Goal: Information Seeking & Learning: Learn about a topic

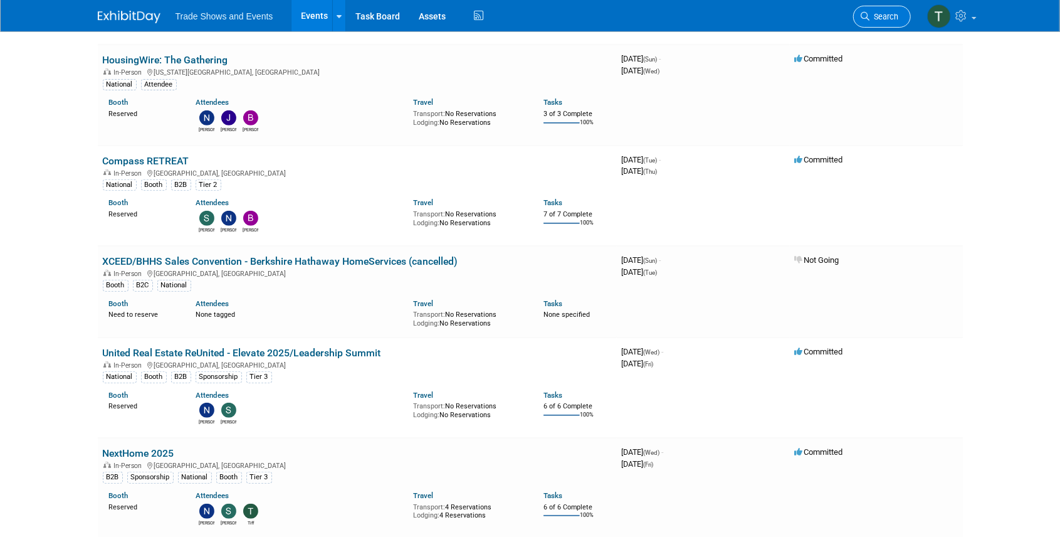
click at [873, 6] on link "Search" at bounding box center [882, 17] width 58 height 22
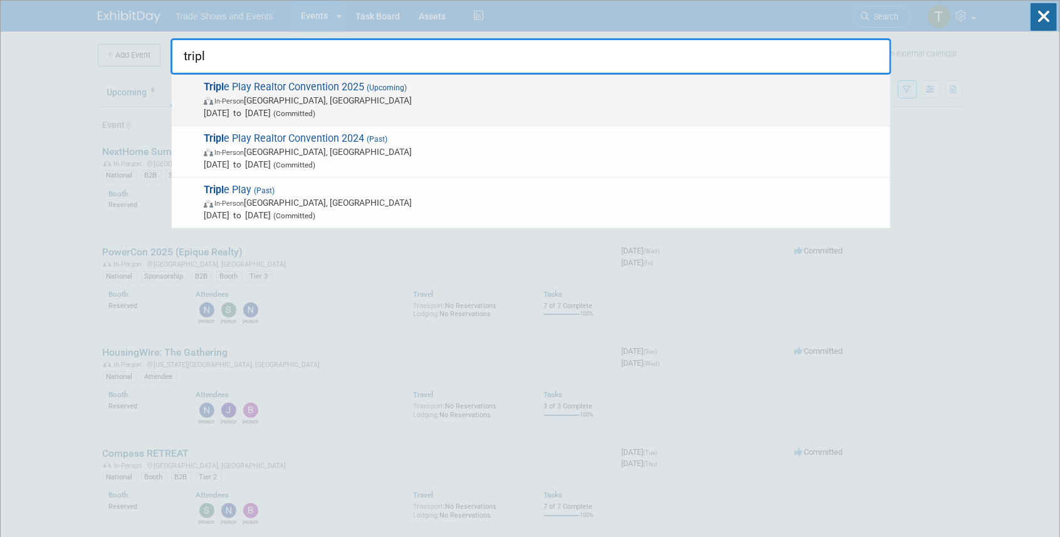
type input "tripl"
click at [315, 83] on span "Tripl e Play Realtor Convention 2025 (Upcoming) In-Person Atlantic City, NJ Dec…" at bounding box center [542, 100] width 684 height 38
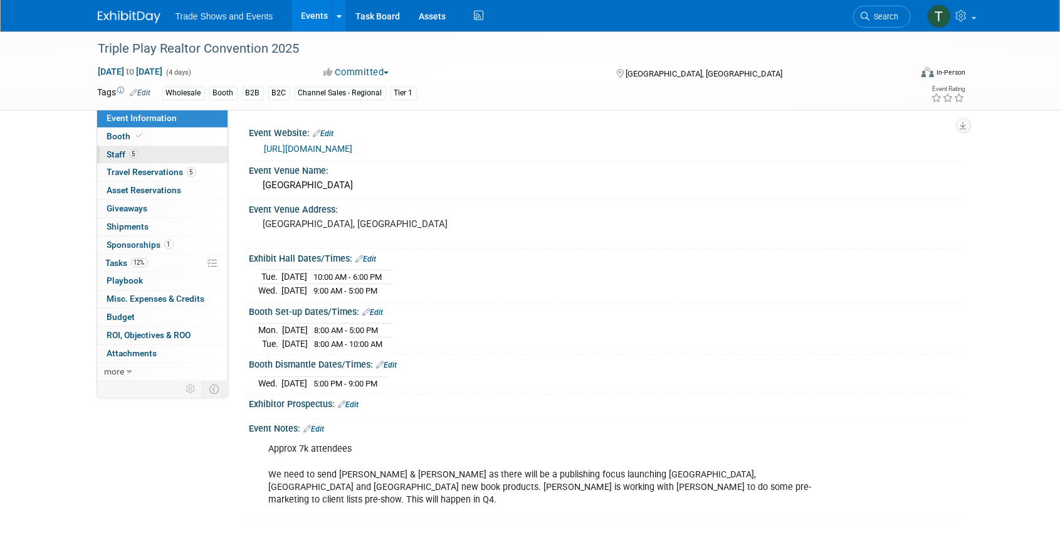
click at [121, 152] on span "Staff 5" at bounding box center [122, 154] width 31 height 10
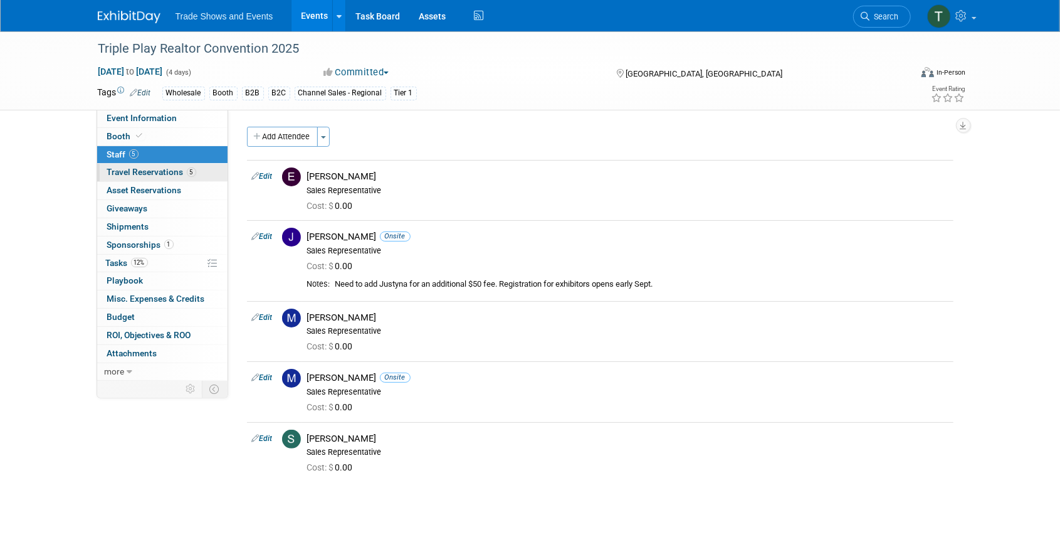
drag, startPoint x: 135, startPoint y: 169, endPoint x: 221, endPoint y: 186, distance: 87.4
click at [135, 169] on span "Travel Reservations 5" at bounding box center [151, 172] width 89 height 10
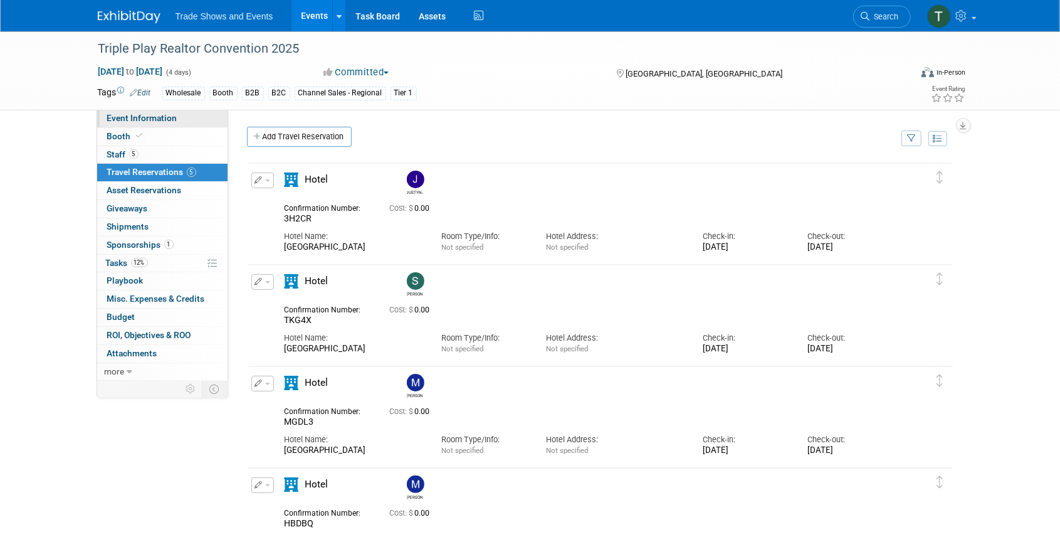
click at [132, 120] on span "Event Information" at bounding box center [142, 118] width 70 height 10
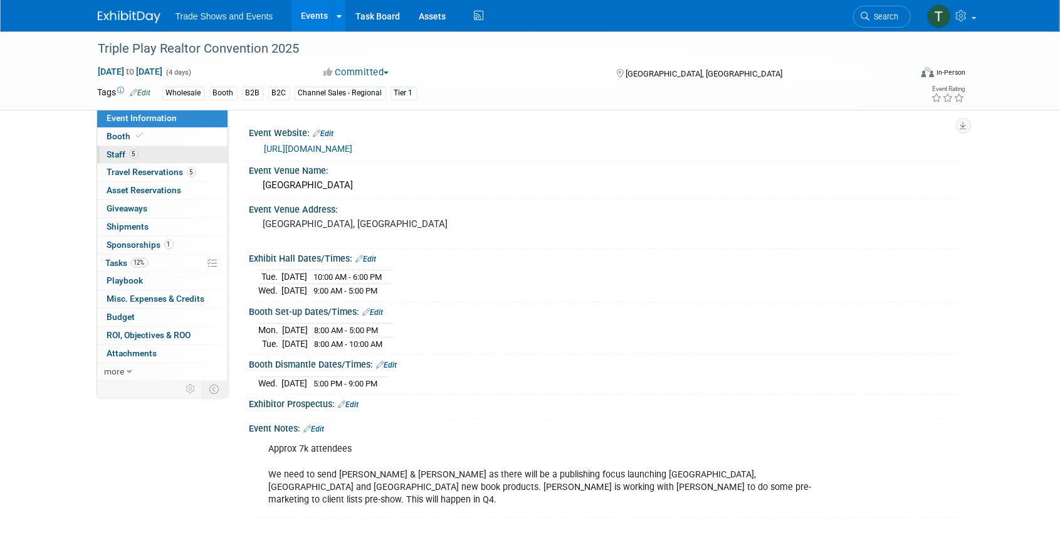
click at [119, 154] on span "Staff 5" at bounding box center [122, 154] width 31 height 10
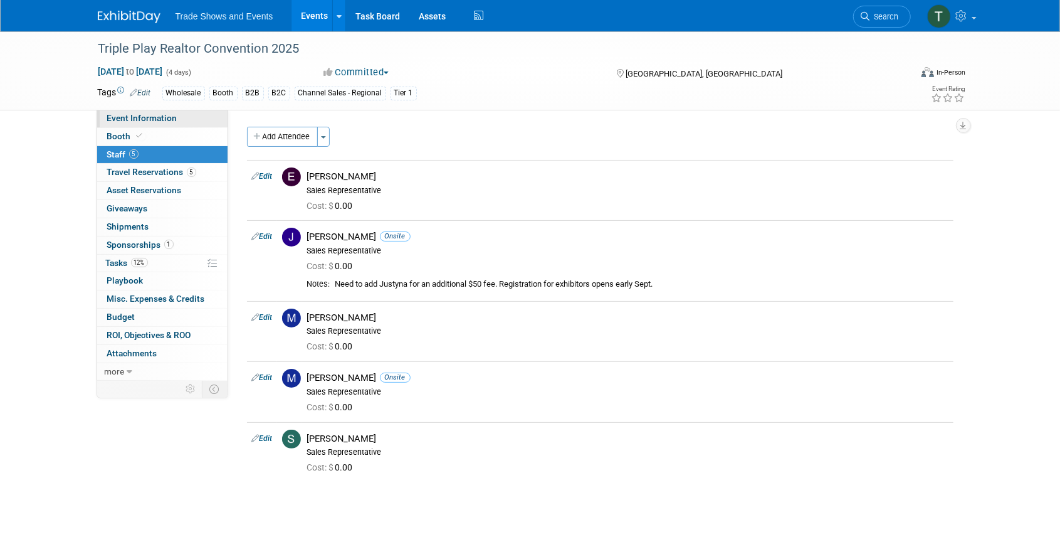
click at [165, 115] on span "Event Information" at bounding box center [142, 118] width 70 height 10
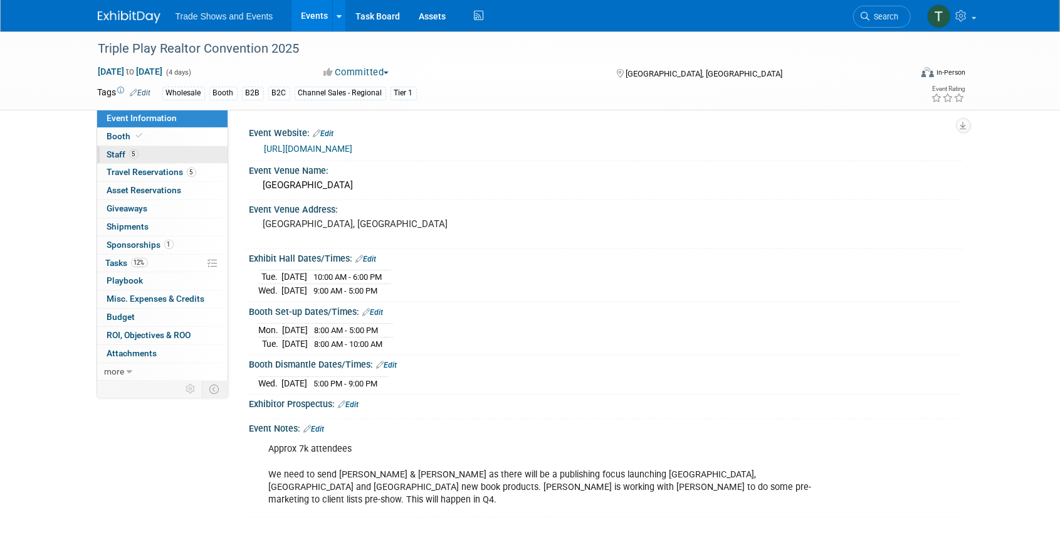
drag, startPoint x: 123, startPoint y: 153, endPoint x: 140, endPoint y: 155, distance: 16.5
click at [123, 153] on span "Staff 5" at bounding box center [122, 154] width 31 height 10
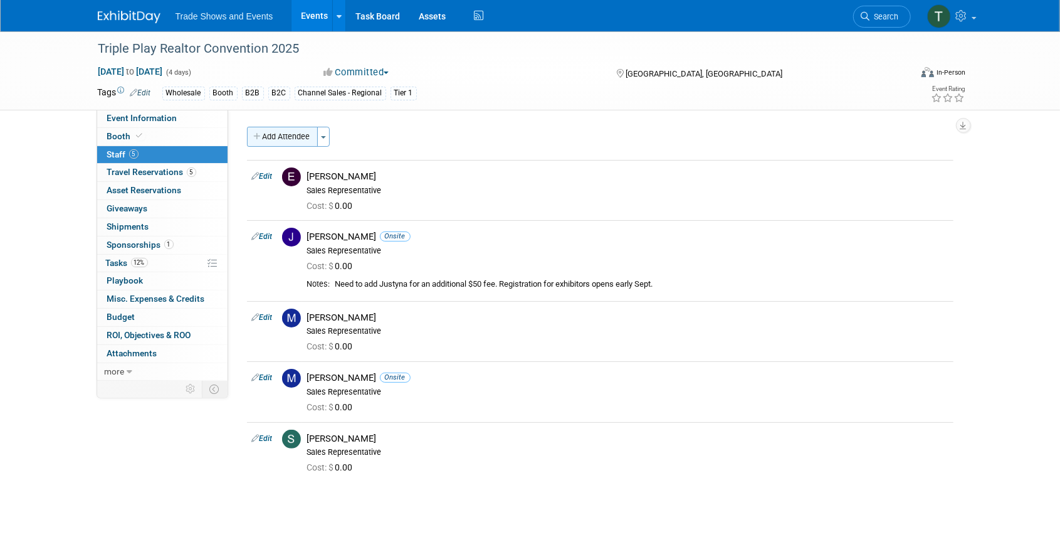
click at [288, 130] on button "Add Attendee" at bounding box center [282, 137] width 71 height 20
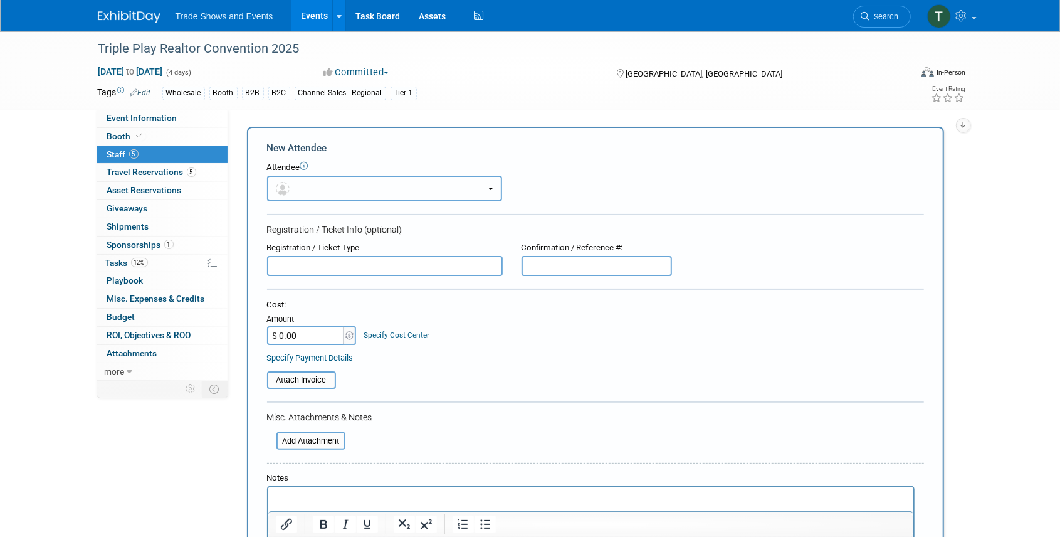
click at [315, 184] on button "button" at bounding box center [384, 189] width 235 height 26
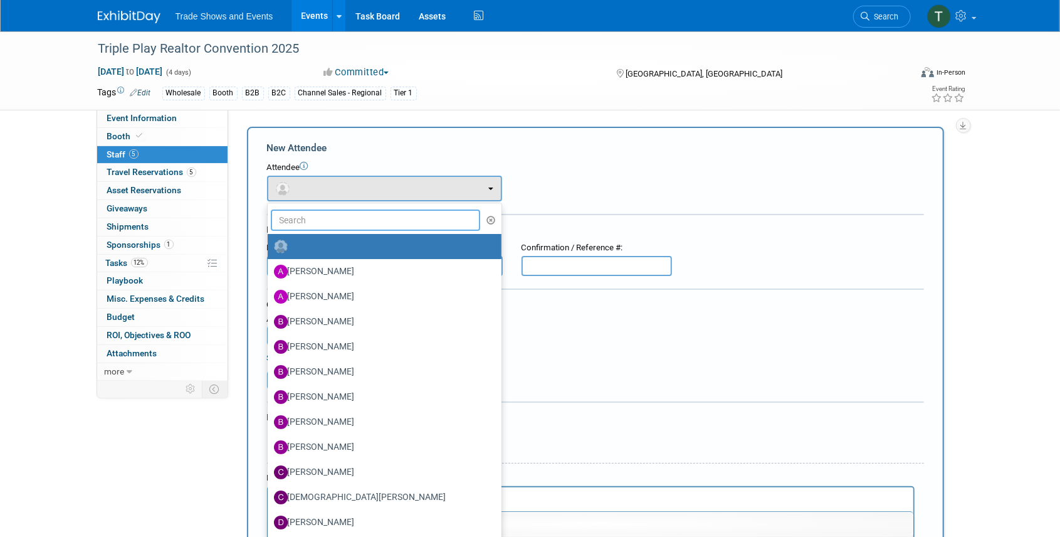
click at [322, 218] on input "text" at bounding box center [376, 219] width 210 height 21
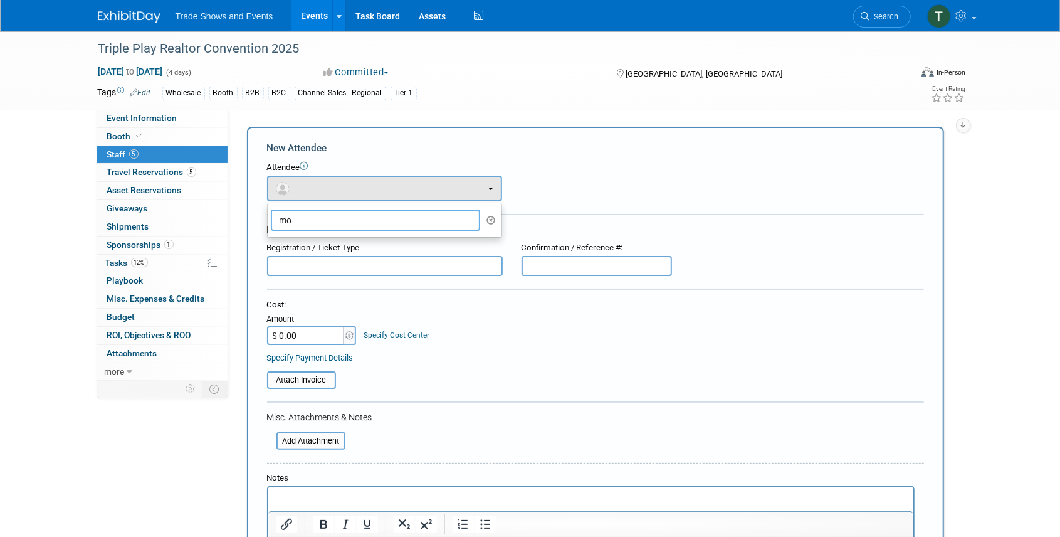
type input "m"
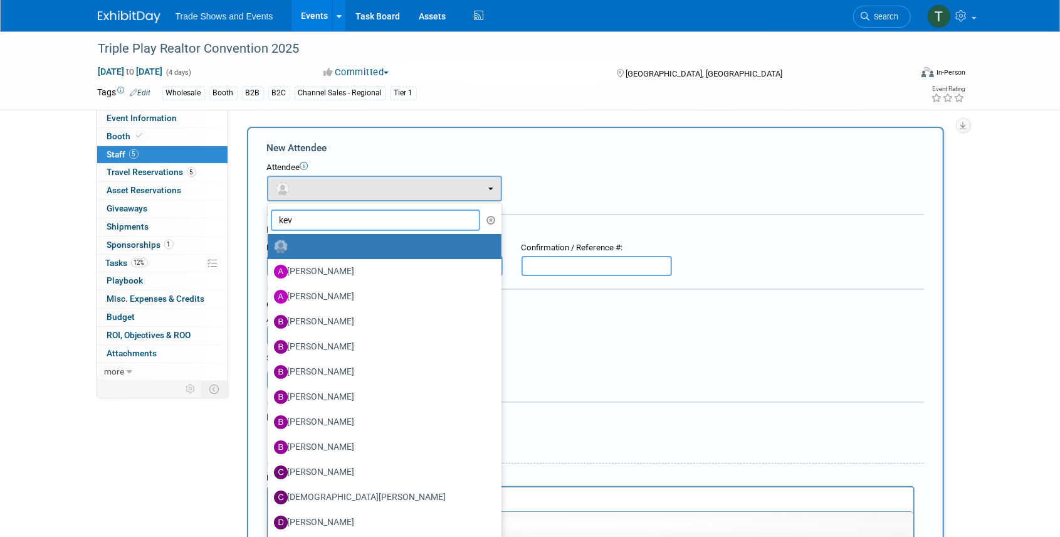
type input "kevi"
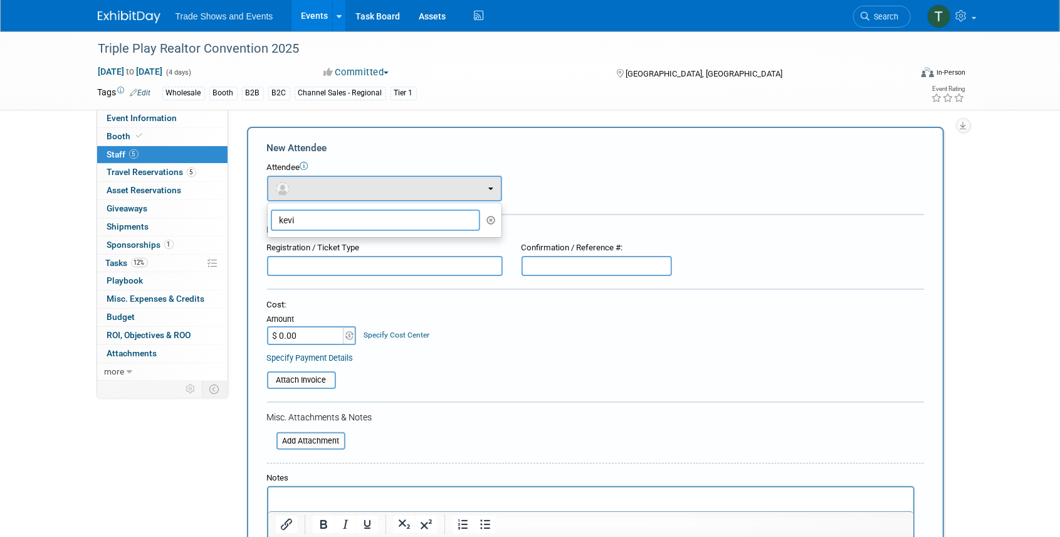
click at [322, 218] on input "kevi" at bounding box center [376, 219] width 210 height 21
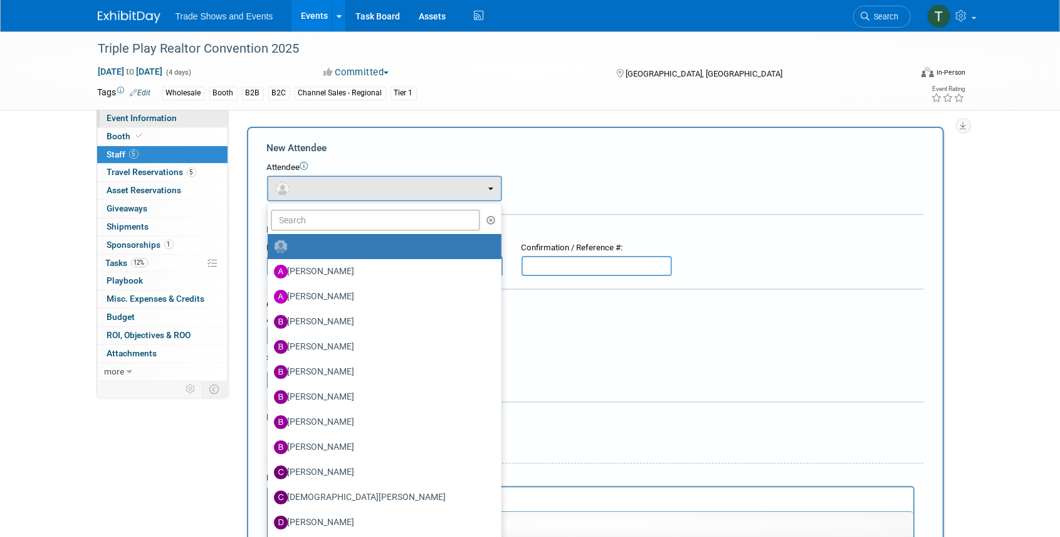
click at [172, 119] on span "Event Information" at bounding box center [142, 118] width 70 height 10
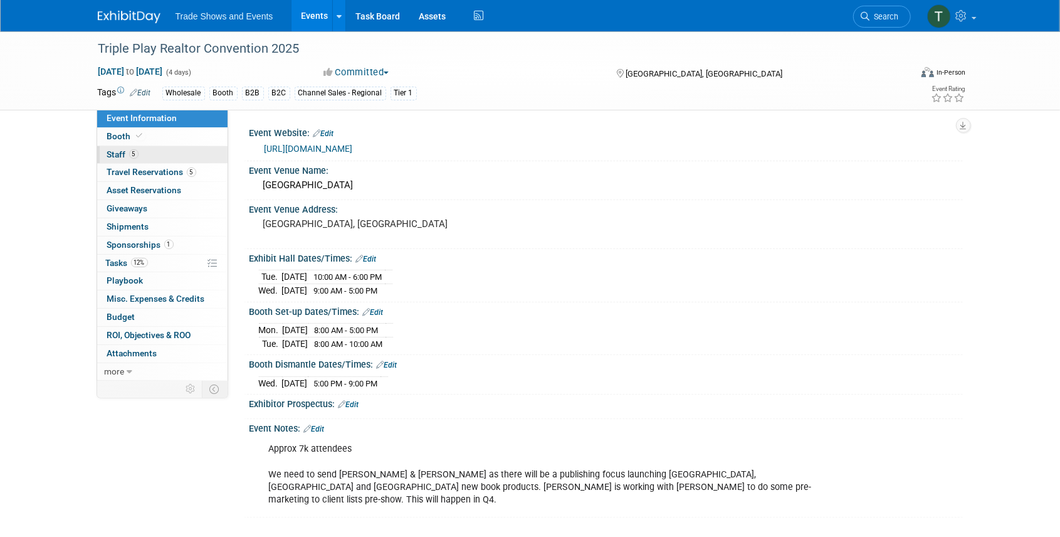
click at [106, 156] on link "5 Staff 5" at bounding box center [162, 155] width 130 height 18
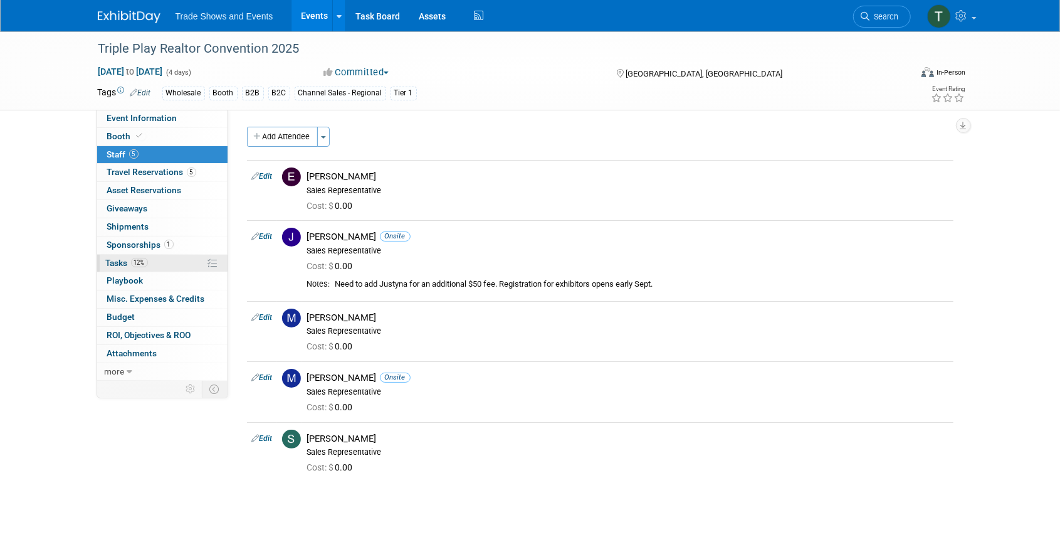
click at [115, 259] on span "Tasks 12%" at bounding box center [127, 263] width 42 height 10
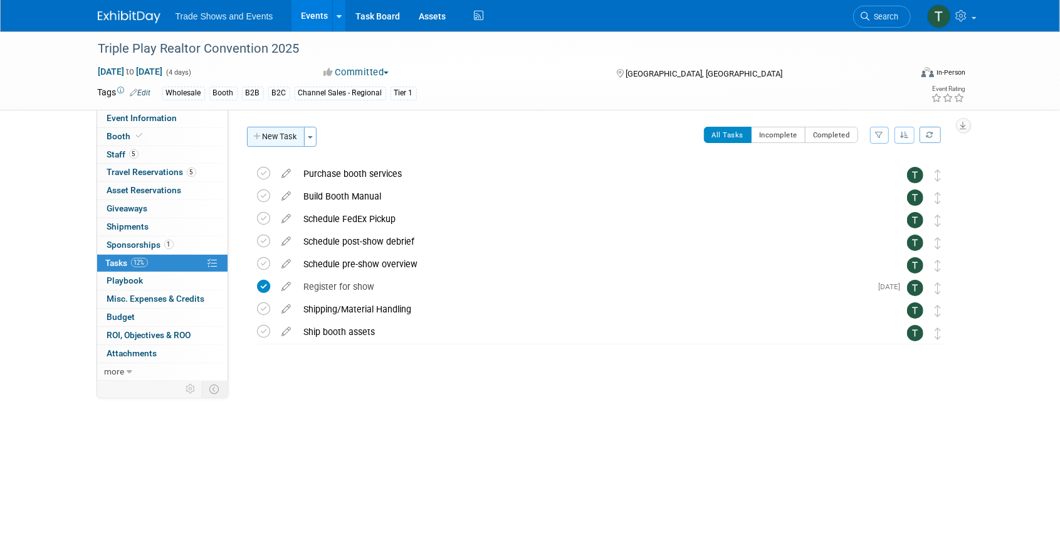
click at [280, 137] on button "New Task" at bounding box center [276, 137] width 58 height 20
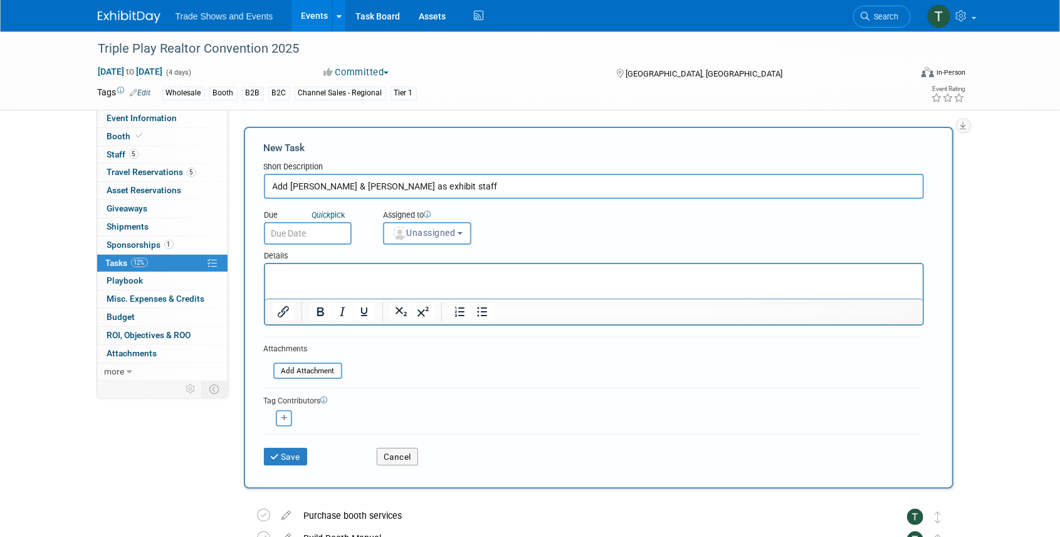
type input "Add Moises & Kevin as exhibit staff"
click at [316, 232] on input "text" at bounding box center [308, 233] width 88 height 23
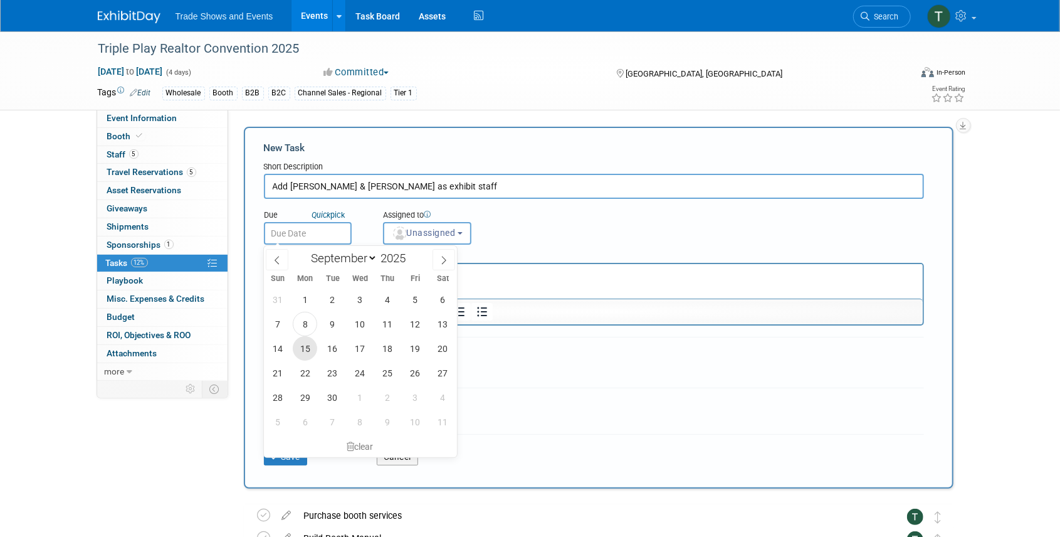
click at [305, 349] on span "15" at bounding box center [305, 348] width 24 height 24
type input "[DATE]"
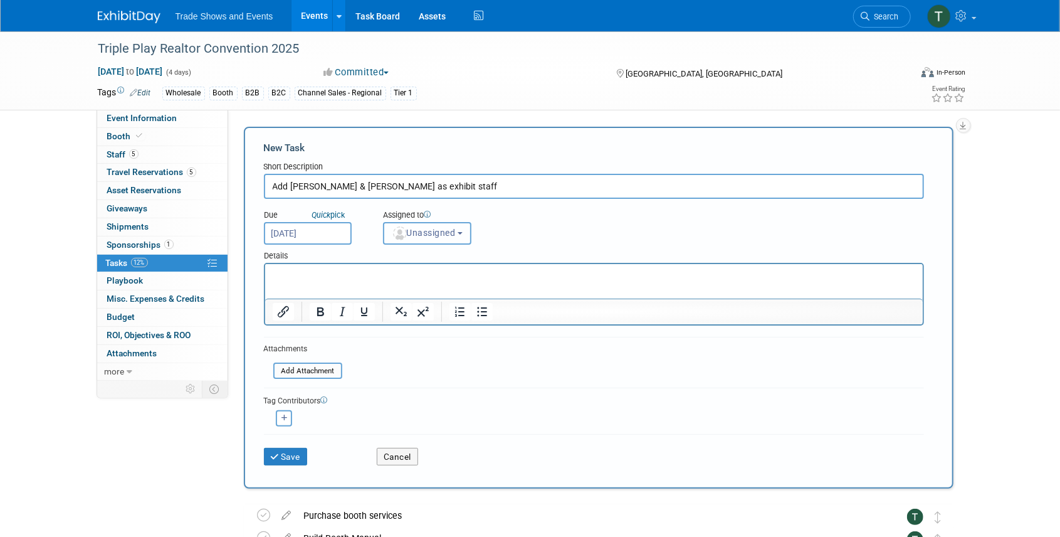
click at [421, 230] on span "Unassigned" at bounding box center [424, 233] width 64 height 10
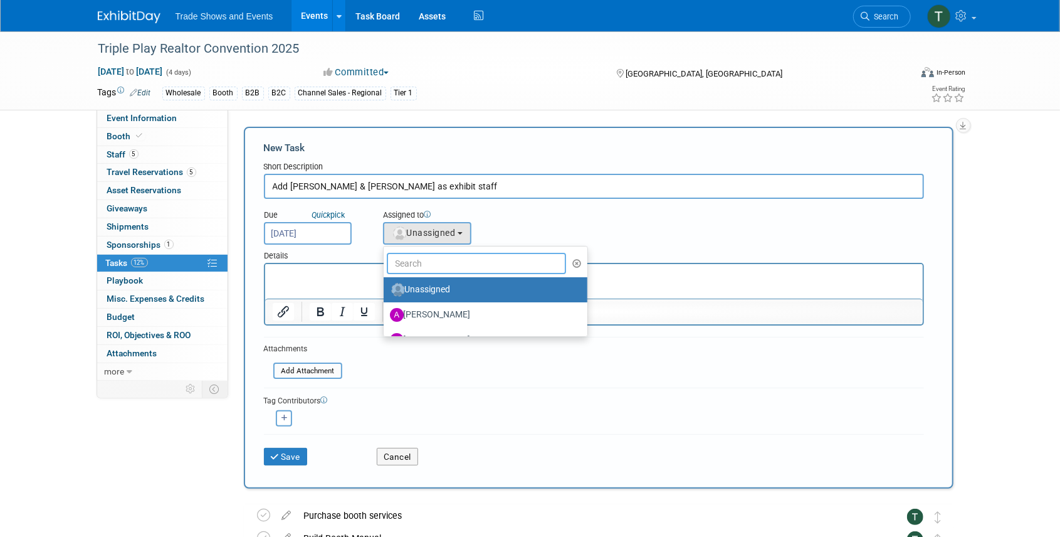
click at [423, 258] on input "text" at bounding box center [477, 263] width 180 height 21
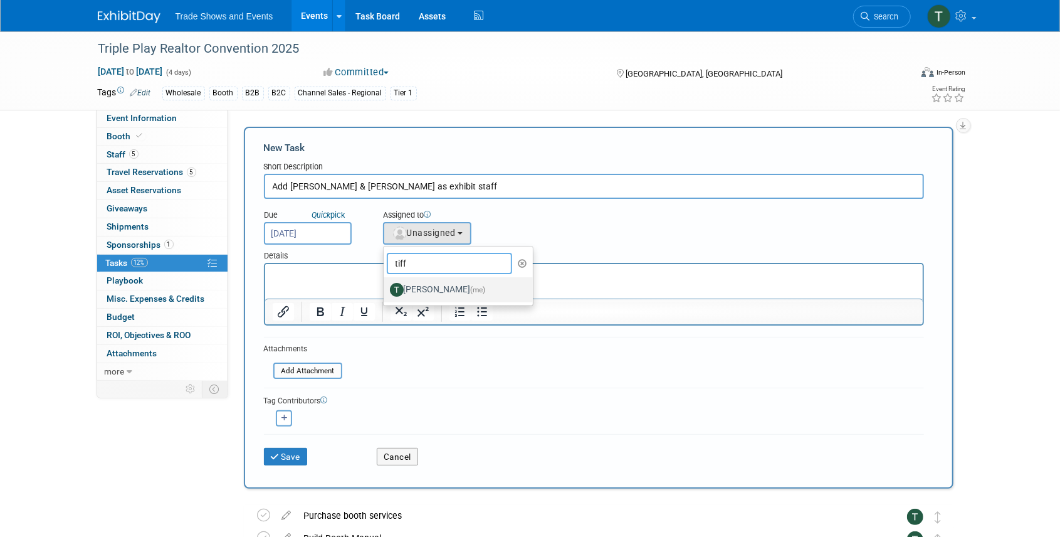
type input "tiff"
click at [425, 283] on label "Tiff Wagner (me)" at bounding box center [455, 290] width 131 height 20
click at [386, 284] on input "Tiff Wagner (me)" at bounding box center [381, 288] width 8 height 8
select select "6f338f51-de39-4534-b021-75e697bcb1c3"
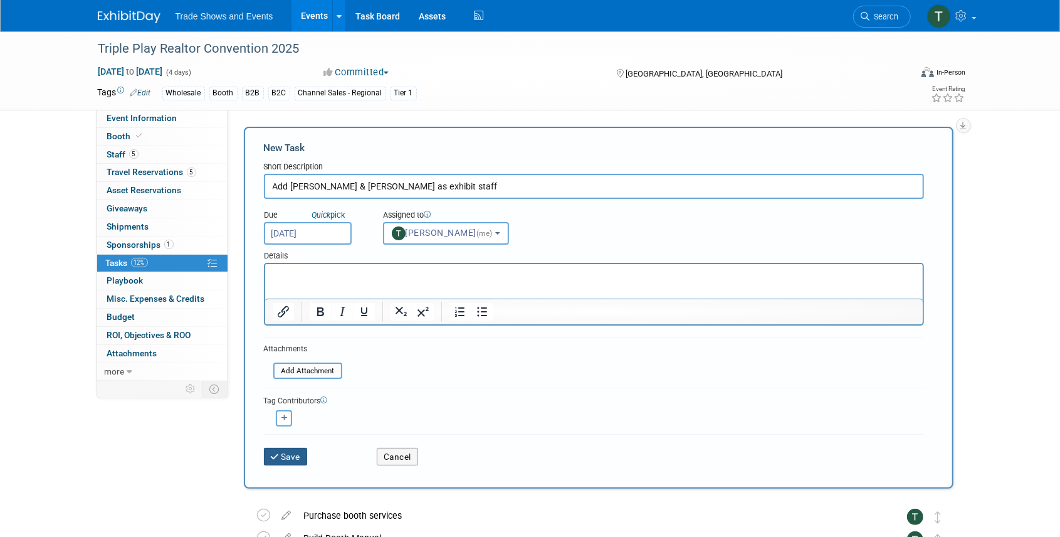
click at [286, 456] on button "Save" at bounding box center [286, 457] width 44 height 18
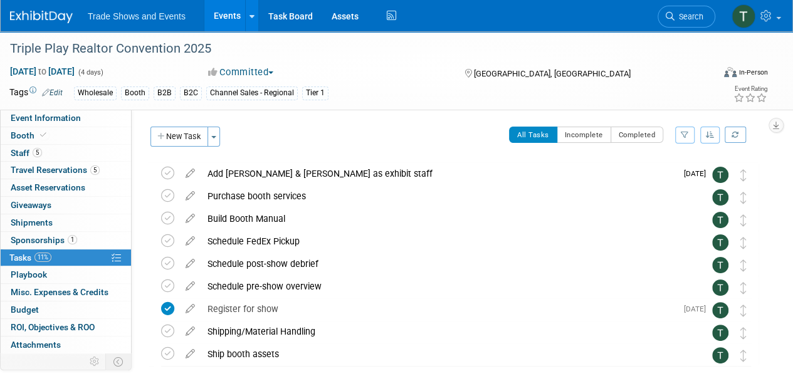
click at [227, 19] on link "Events" at bounding box center [227, 15] width 46 height 31
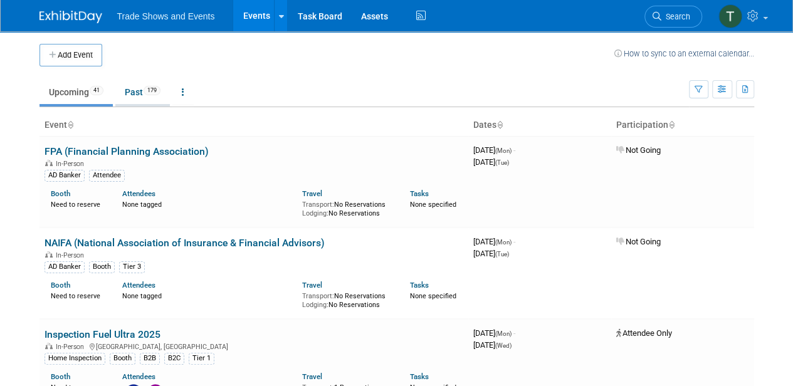
click at [147, 93] on link "Past 179" at bounding box center [142, 92] width 55 height 24
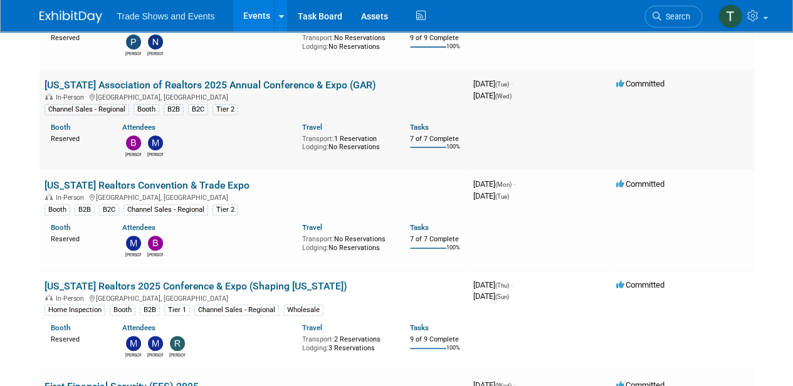
scroll to position [41, 0]
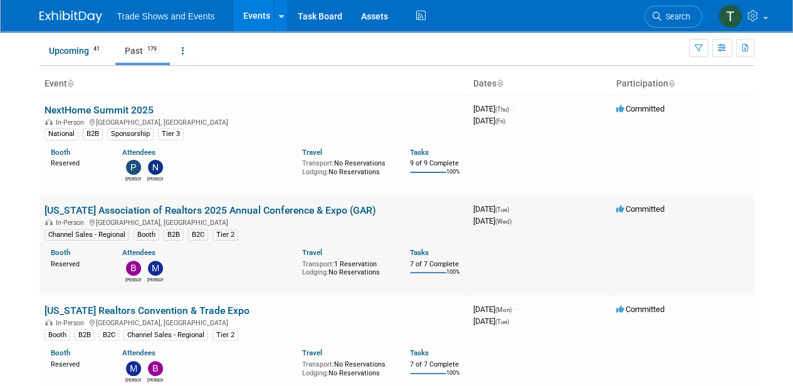
click at [344, 204] on link "[US_STATE] Association of Realtors 2025 Annual Conference & Expo (GAR)" at bounding box center [211, 210] width 332 height 12
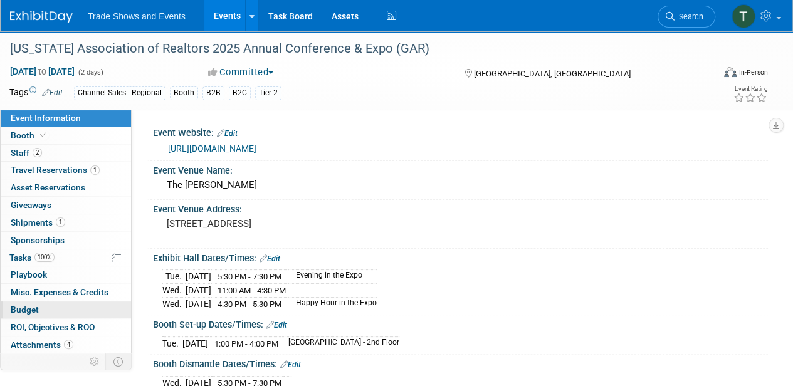
click at [18, 307] on span "Budget" at bounding box center [25, 310] width 28 height 10
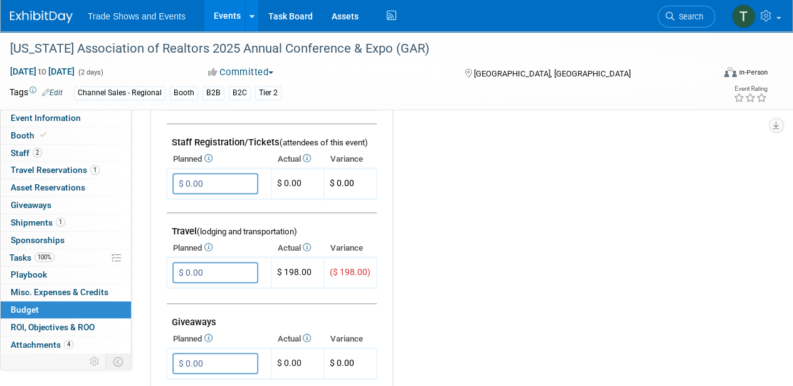
scroll to position [417, 0]
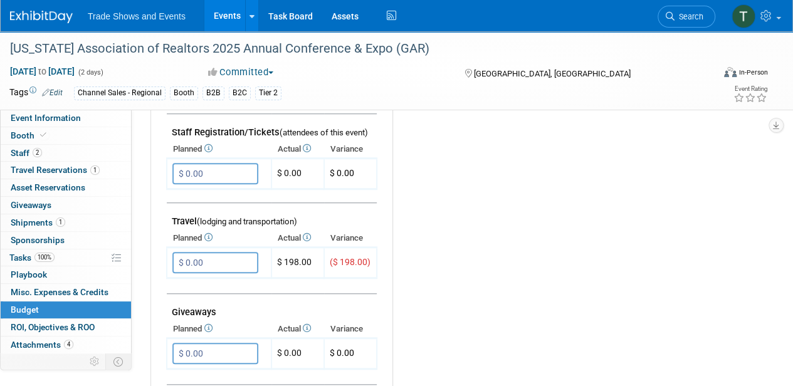
drag, startPoint x: 26, startPoint y: 167, endPoint x: 131, endPoint y: 194, distance: 107.9
click at [26, 167] on span "Travel Reservations 1" at bounding box center [55, 170] width 89 height 10
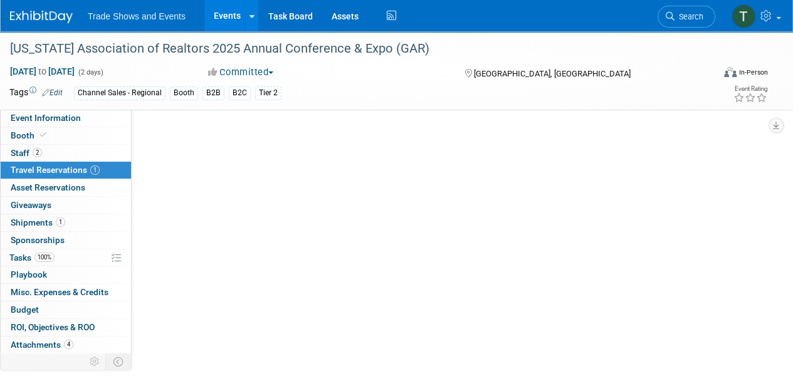
scroll to position [0, 0]
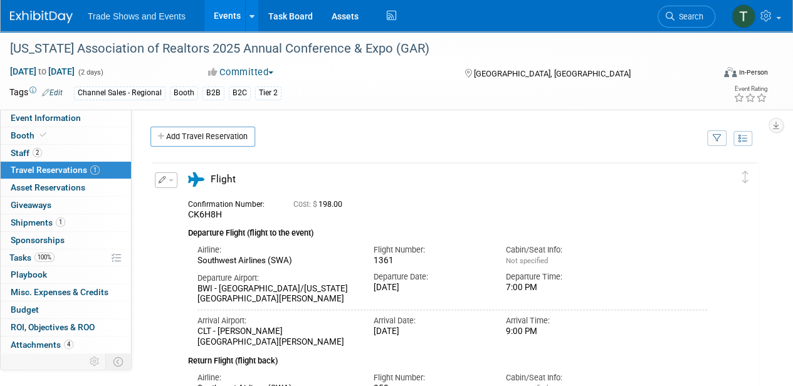
click at [171, 179] on span "button" at bounding box center [171, 180] width 5 height 3
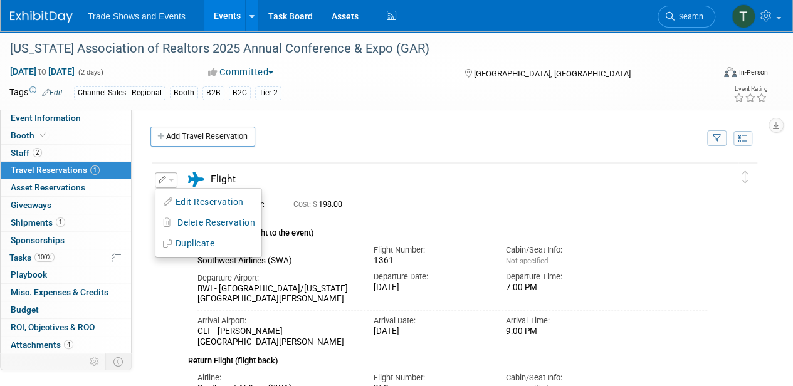
click at [198, 203] on button "Edit Reservation" at bounding box center [208, 202] width 106 height 18
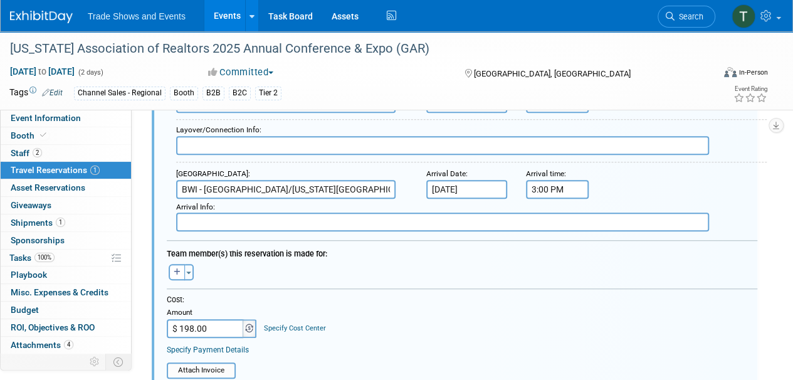
scroll to position [438, 0]
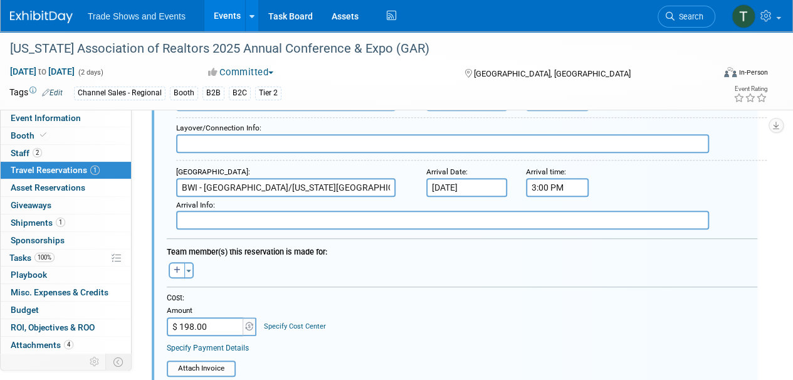
drag, startPoint x: 221, startPoint y: 321, endPoint x: 152, endPoint y: 322, distance: 68.3
click at [154, 322] on div "<i class="fas fa-plane" style="padding: 6px 4px 6px 1px;"></i> Flight <i class=…" at bounding box center [455, 158] width 606 height 864
drag, startPoint x: 231, startPoint y: 325, endPoint x: 154, endPoint y: 322, distance: 77.1
click at [154, 322] on div "<i class="fas fa-plane" style="padding: 6px 4px 6px 1px;"></i> Flight <i class=…" at bounding box center [455, 158] width 606 height 864
type input "$"
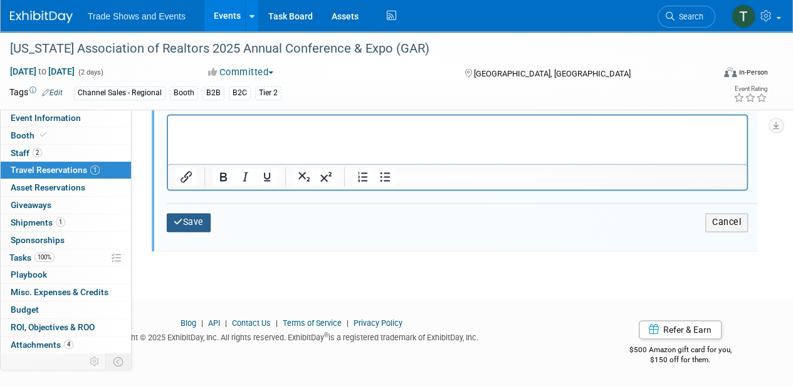
type input "$ 0.00"
click at [195, 213] on button "Save" at bounding box center [189, 222] width 44 height 18
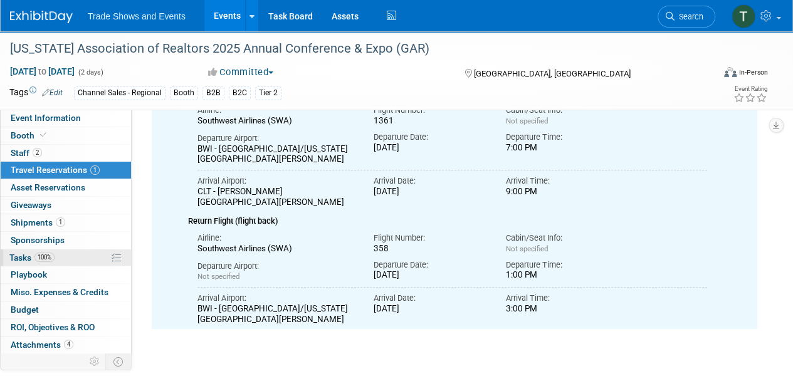
scroll to position [20, 0]
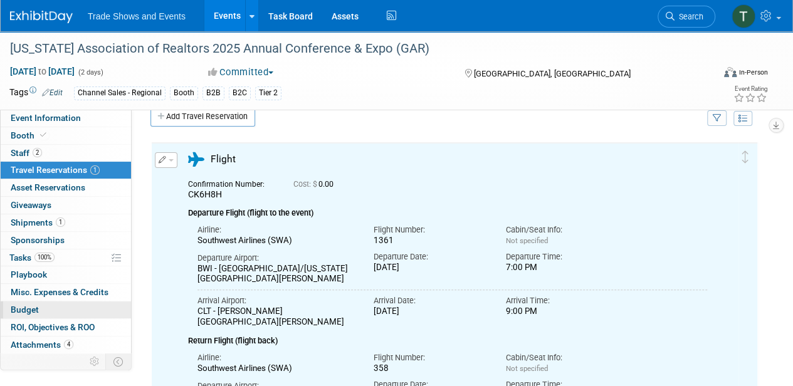
click at [24, 310] on span "Budget" at bounding box center [25, 310] width 28 height 10
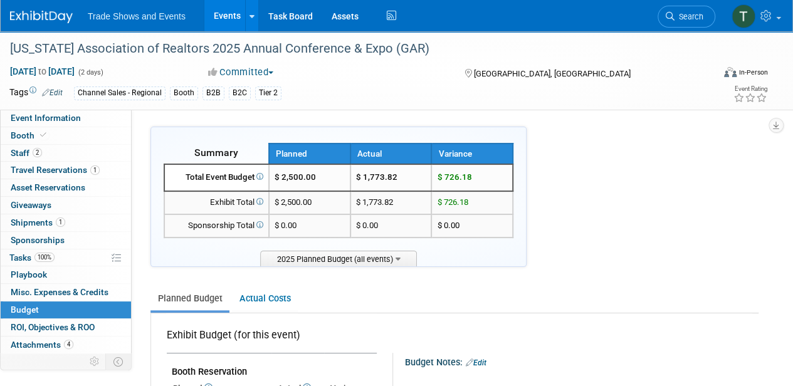
scroll to position [0, 0]
click at [218, 25] on link "Events" at bounding box center [227, 15] width 46 height 31
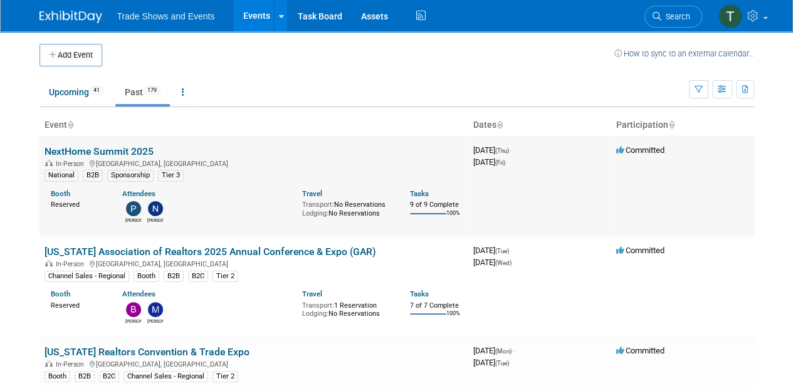
click at [137, 147] on link "NextHome Summit 2025" at bounding box center [99, 151] width 109 height 12
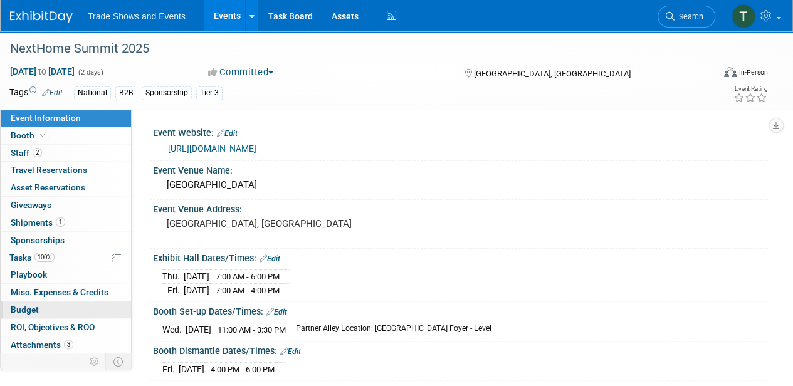
click at [27, 307] on span "Budget" at bounding box center [25, 310] width 28 height 10
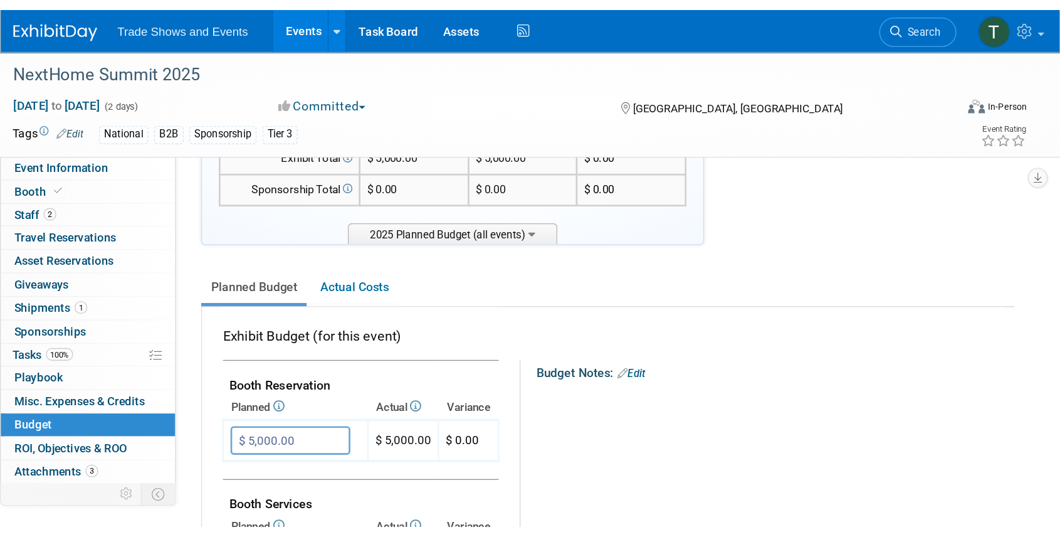
scroll to position [14, 0]
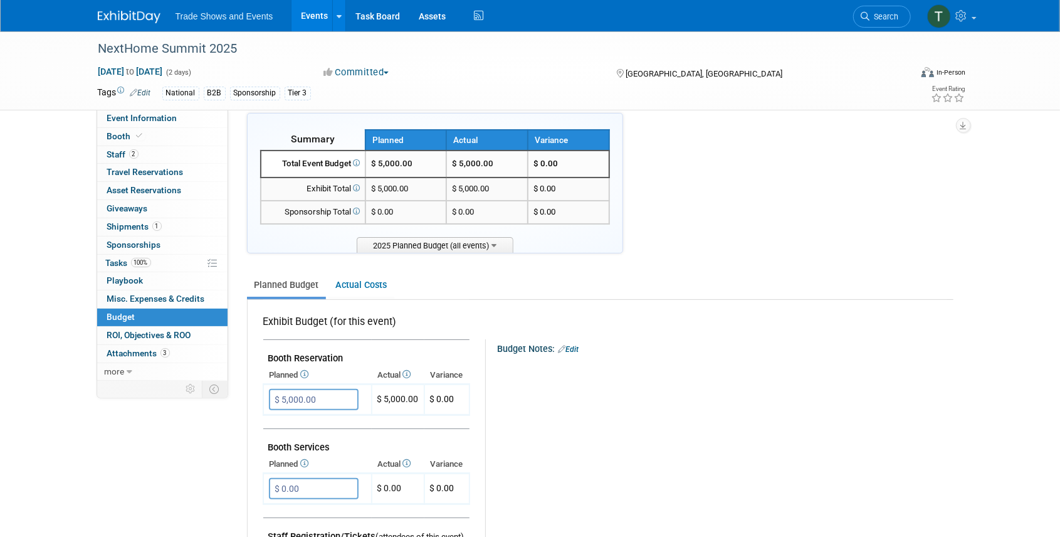
click at [318, 16] on link "Events" at bounding box center [314, 15] width 46 height 31
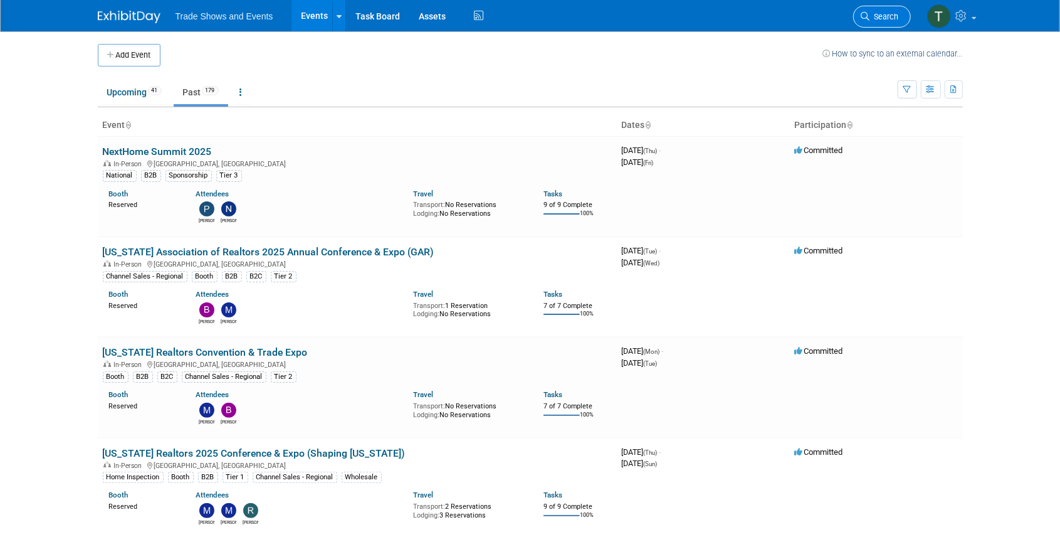
click at [892, 16] on span "Search" at bounding box center [884, 16] width 29 height 9
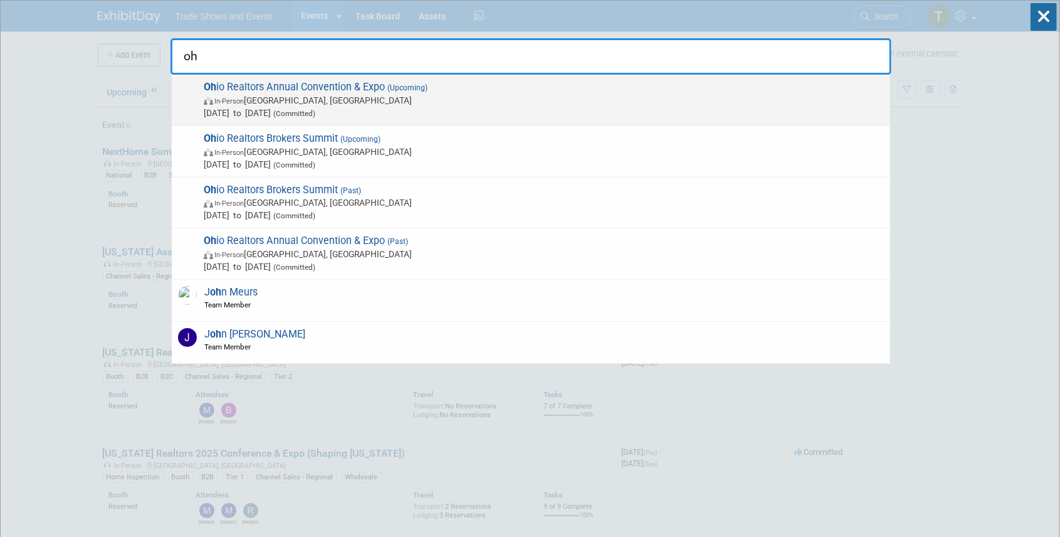
type input "oh"
click at [344, 81] on span "Oh io Realtors Annual Convention & Expo (Upcoming) In-Person Cleveland, OH Sep …" at bounding box center [542, 100] width 684 height 38
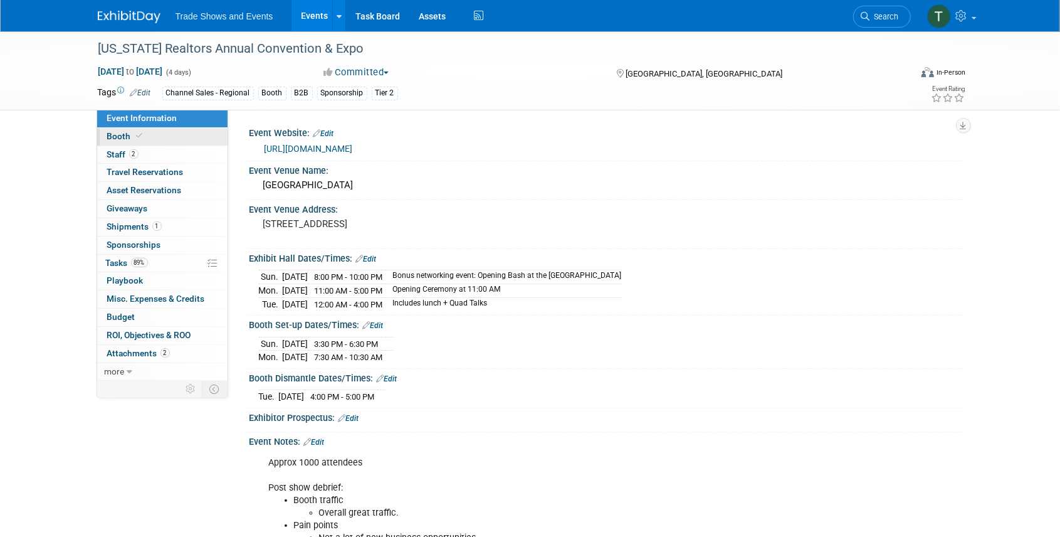
click at [130, 140] on span "Booth" at bounding box center [126, 136] width 38 height 10
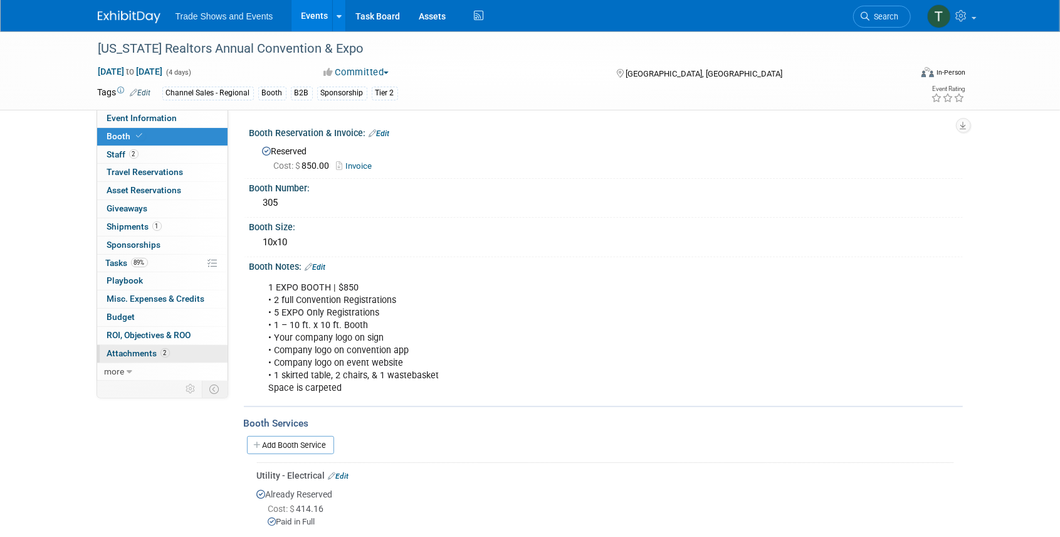
click at [142, 351] on span "Attachments 2" at bounding box center [138, 353] width 63 height 10
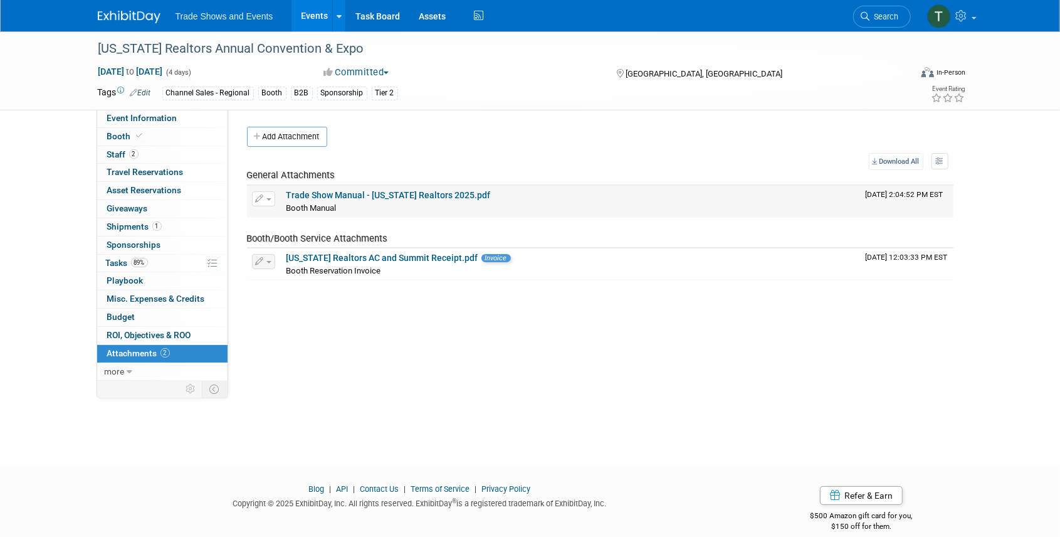
click at [360, 191] on link "Trade Show Manual - [US_STATE] Realtors 2025.pdf" at bounding box center [388, 195] width 204 height 10
click at [127, 150] on span "Staff 2" at bounding box center [122, 154] width 31 height 10
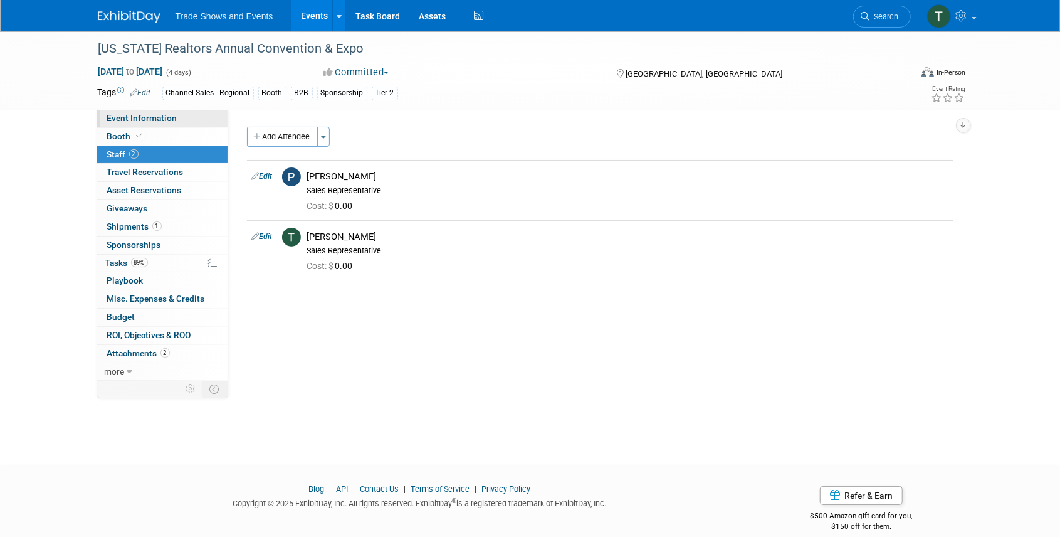
click at [155, 117] on span "Event Information" at bounding box center [142, 118] width 70 height 10
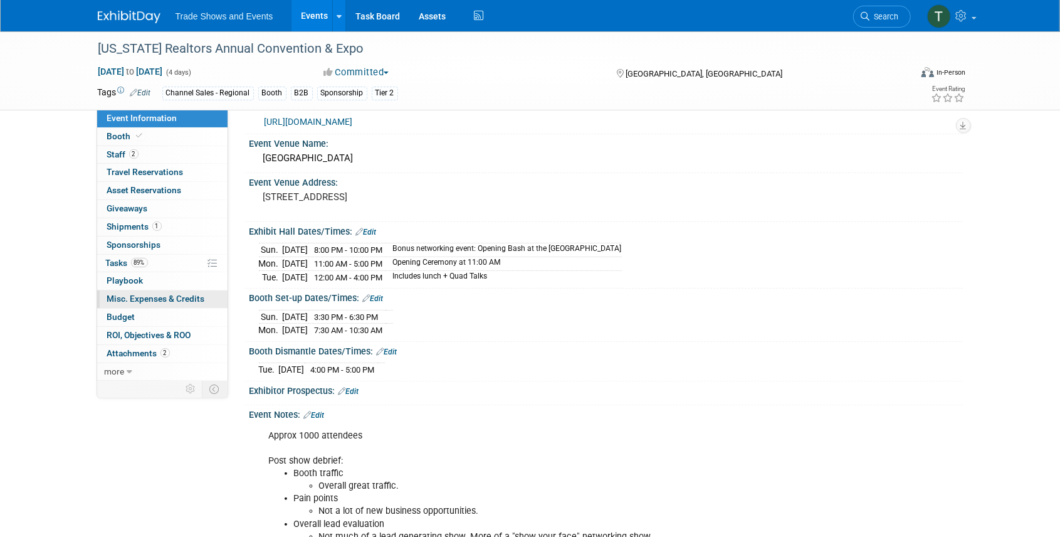
scroll to position [41, 0]
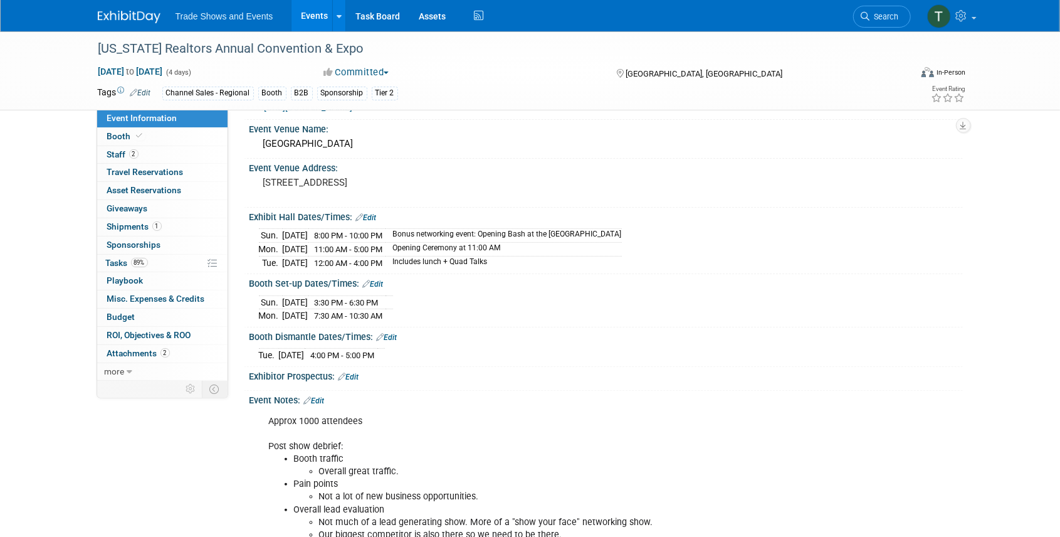
drag, startPoint x: 140, startPoint y: 136, endPoint x: 248, endPoint y: 150, distance: 108.8
click at [140, 136] on icon at bounding box center [140, 135] width 6 height 7
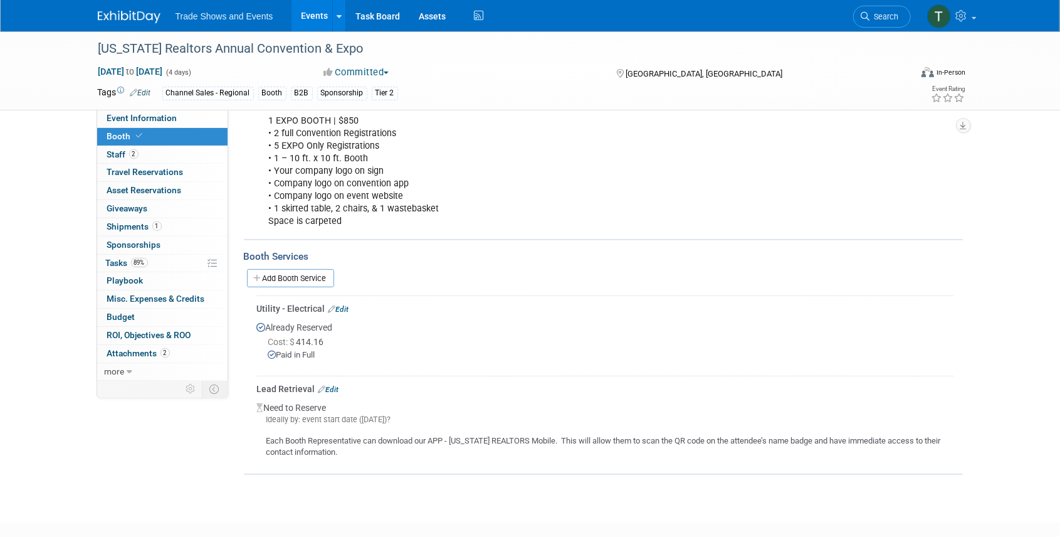
scroll to position [209, 0]
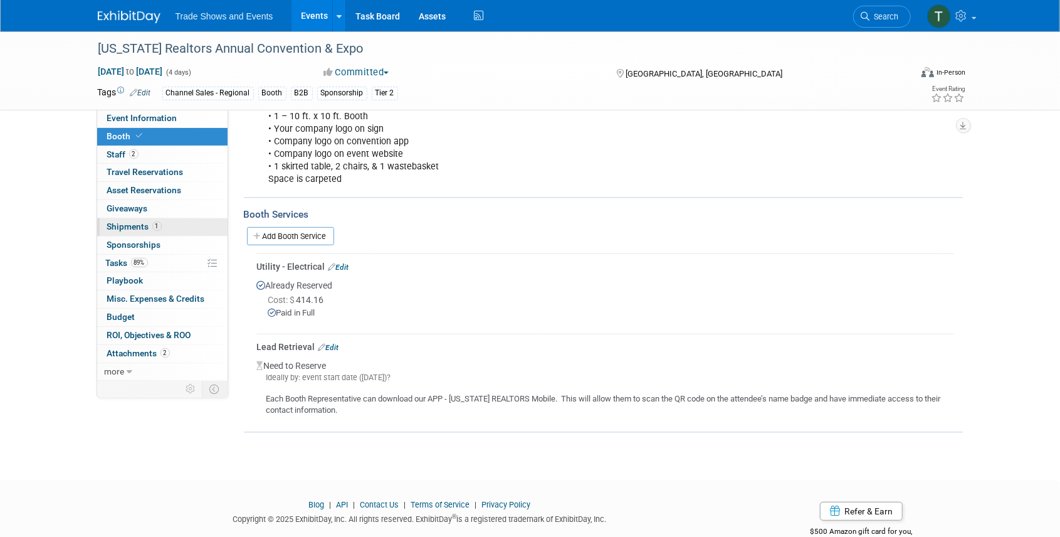
click at [142, 228] on span "Shipments 1" at bounding box center [134, 226] width 55 height 10
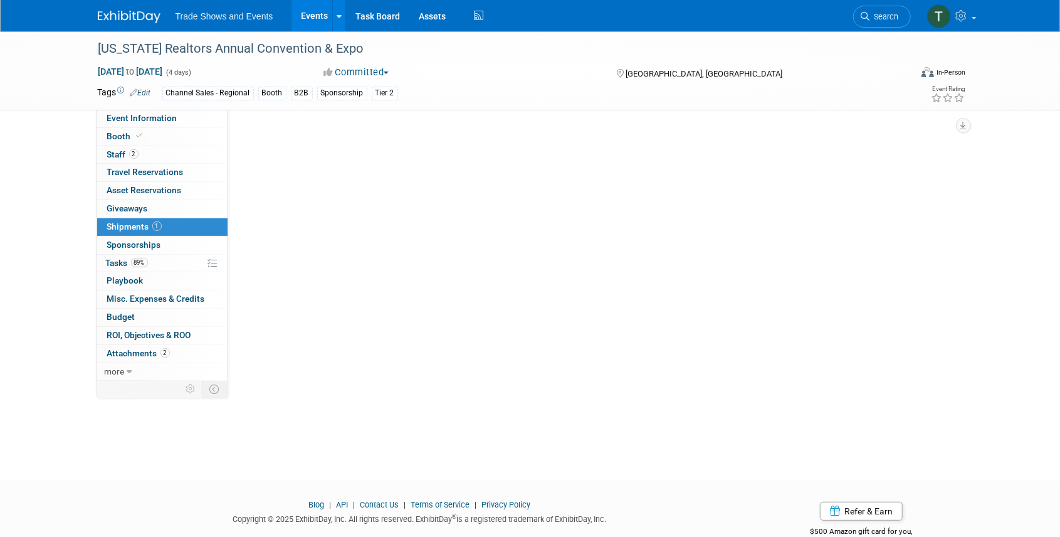
scroll to position [0, 0]
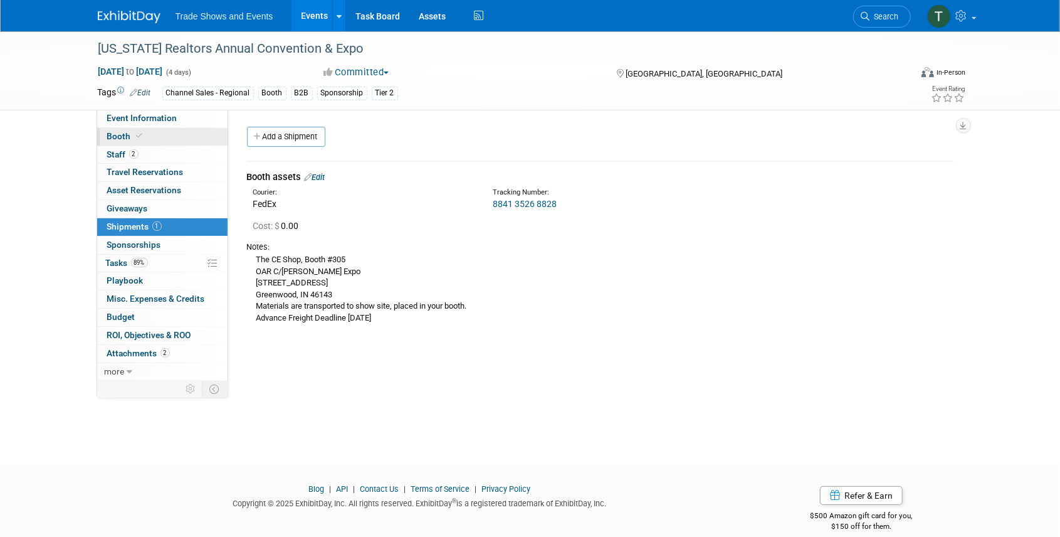
click at [127, 129] on link "Booth" at bounding box center [162, 137] width 130 height 18
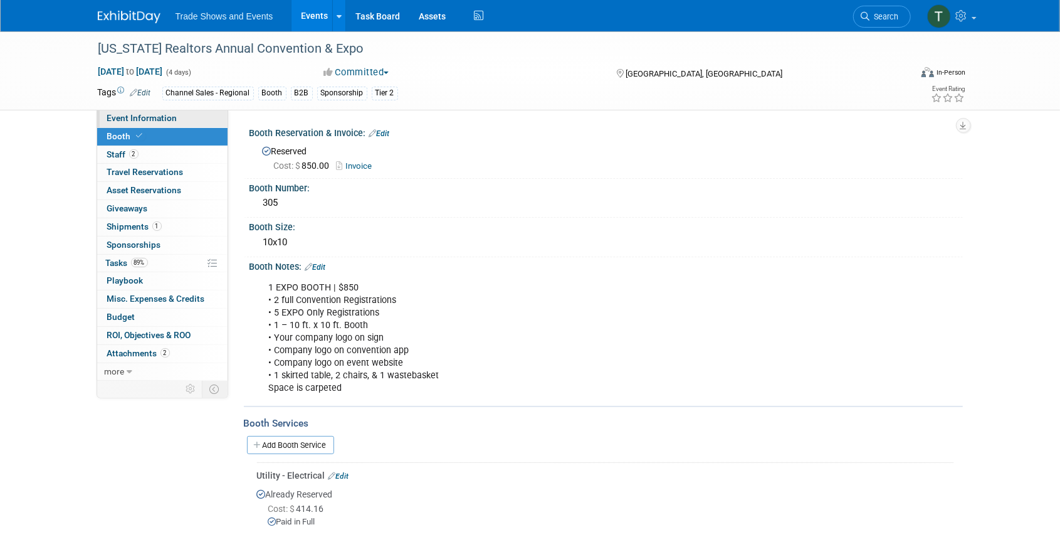
click at [167, 120] on span "Event Information" at bounding box center [142, 118] width 70 height 10
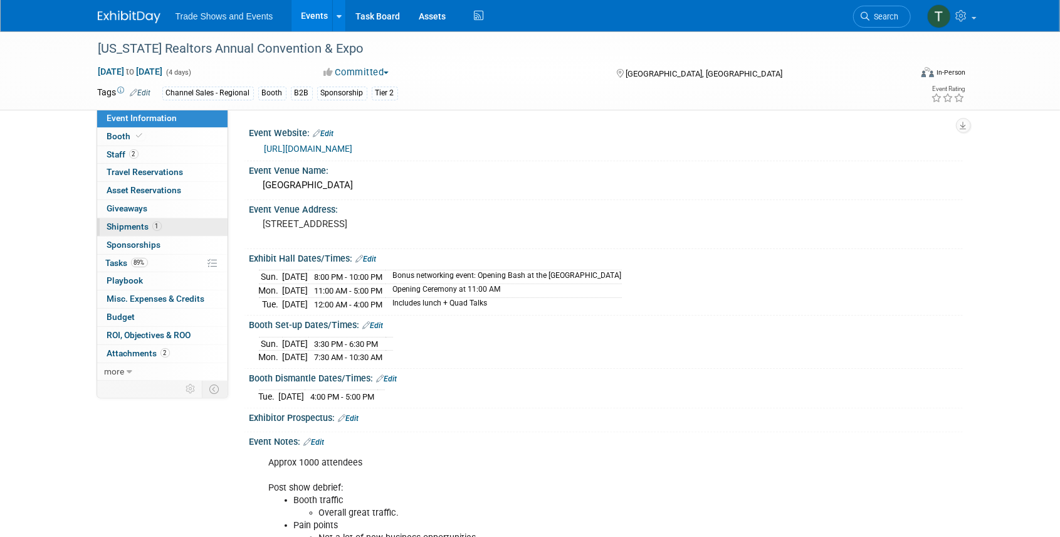
click at [136, 232] on link "1 Shipments 1" at bounding box center [162, 227] width 130 height 18
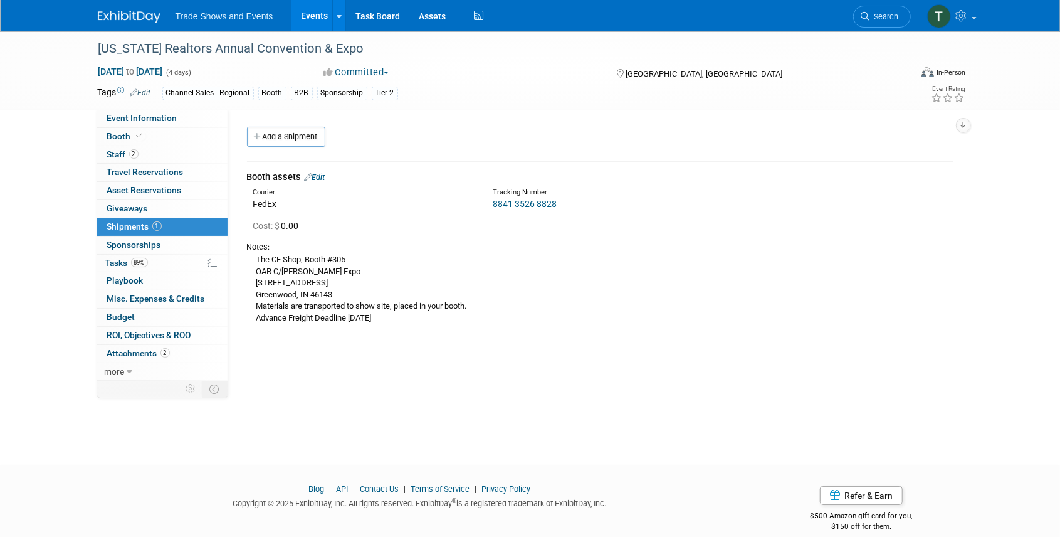
click at [517, 202] on link "8841 3526 8828" at bounding box center [525, 204] width 64 height 10
click at [142, 108] on div "Ohio Realtors Annual Convention & Expo Sep 14, 2025 to Sep 17, 2025 (4 days) Se…" at bounding box center [530, 70] width 884 height 78
click at [145, 118] on span "Event Information" at bounding box center [142, 118] width 70 height 10
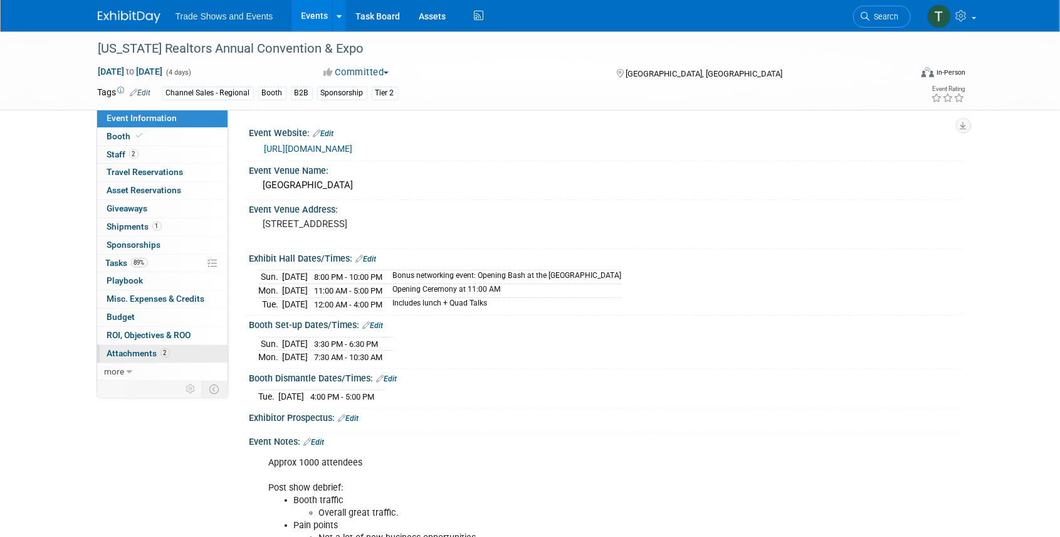
click at [149, 348] on span "Attachments 2" at bounding box center [138, 353] width 63 height 10
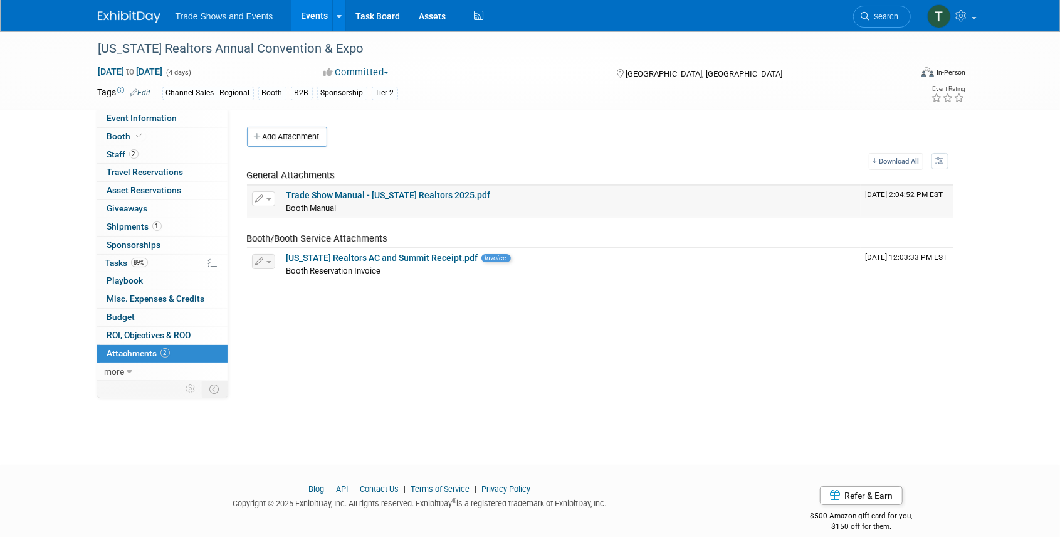
click at [268, 191] on button "button" at bounding box center [263, 198] width 23 height 15
click at [300, 275] on span "Booth Reservation Invoice" at bounding box center [333, 270] width 95 height 9
click at [263, 200] on icon "button" at bounding box center [260, 199] width 9 height 8
click at [300, 261] on button "Delete Attachment" at bounding box center [308, 263] width 98 height 17
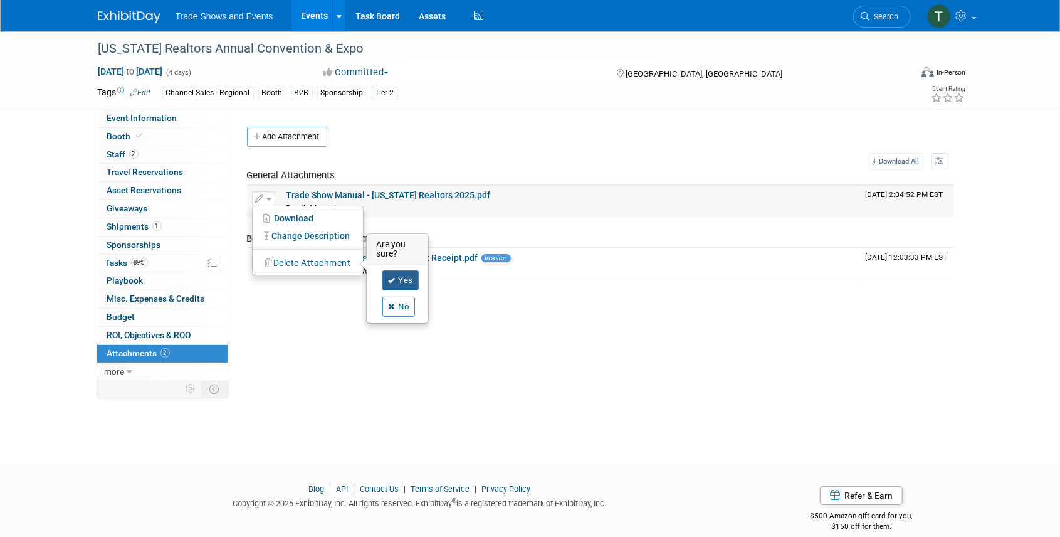
click at [404, 276] on link "Yes" at bounding box center [400, 280] width 36 height 20
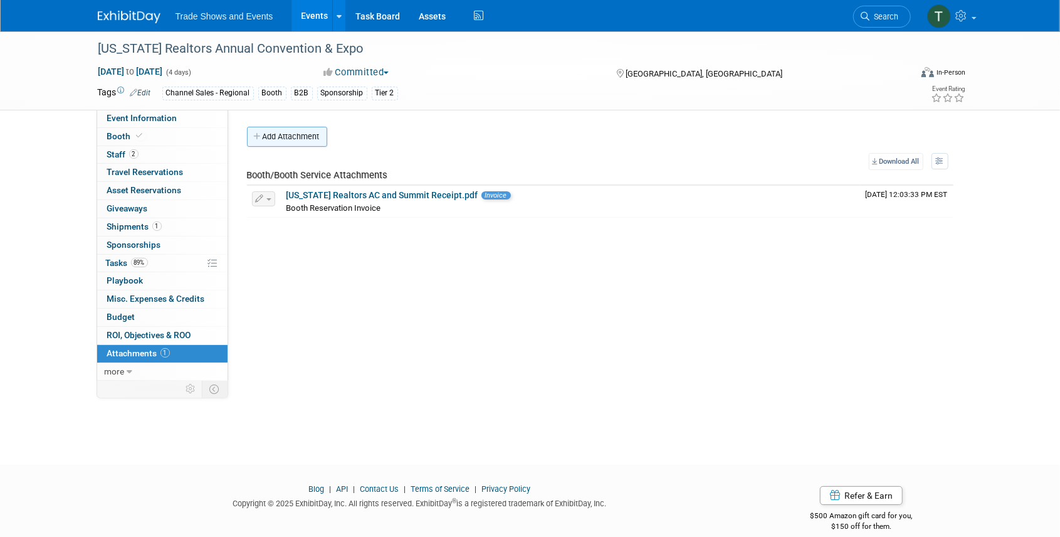
click at [290, 135] on button "Add Attachment" at bounding box center [287, 137] width 80 height 20
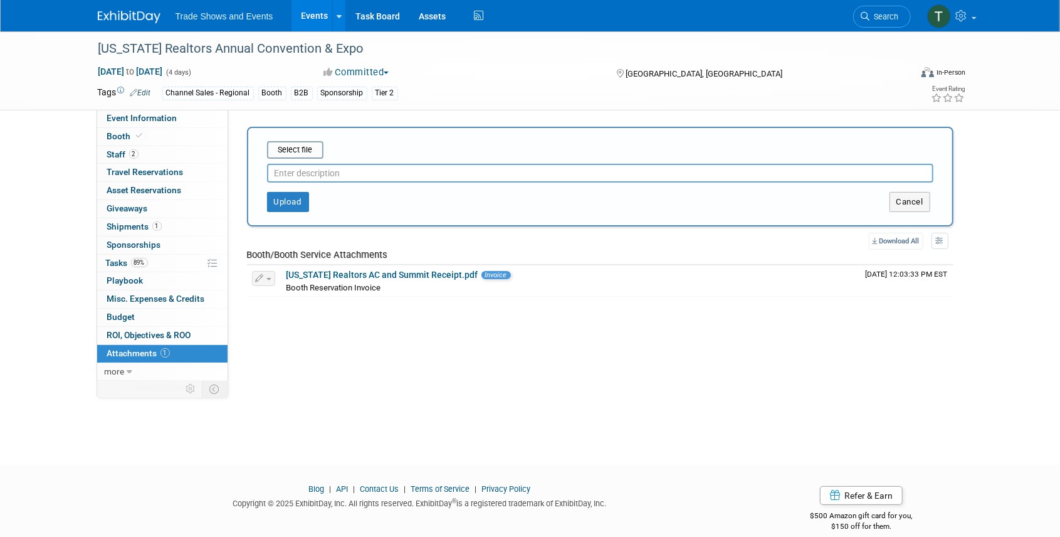
click at [291, 171] on input "text" at bounding box center [600, 173] width 666 height 19
type input "Booth Manual"
click at [298, 150] on input "file" at bounding box center [247, 149] width 149 height 15
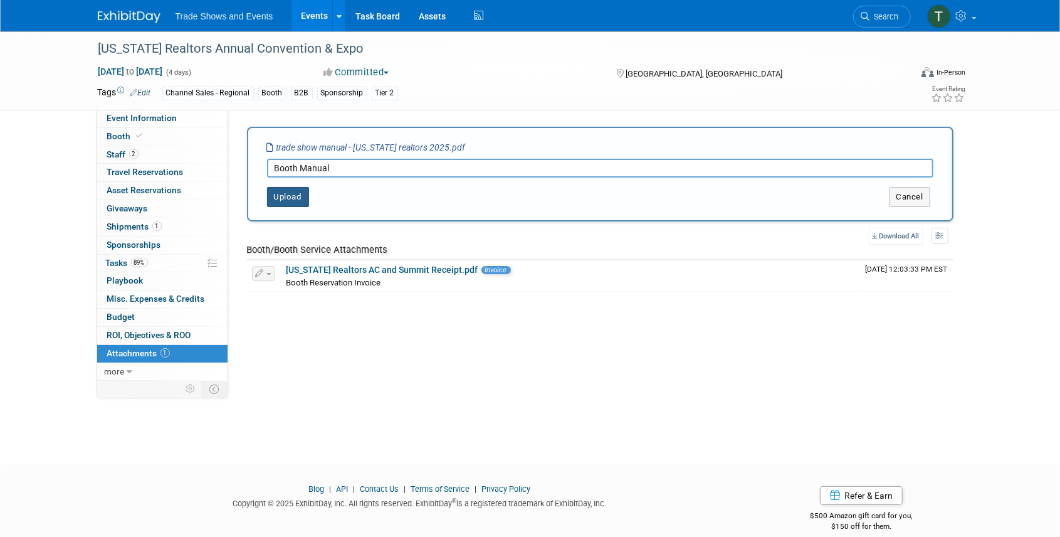
click at [280, 194] on button "Upload" at bounding box center [288, 197] width 42 height 20
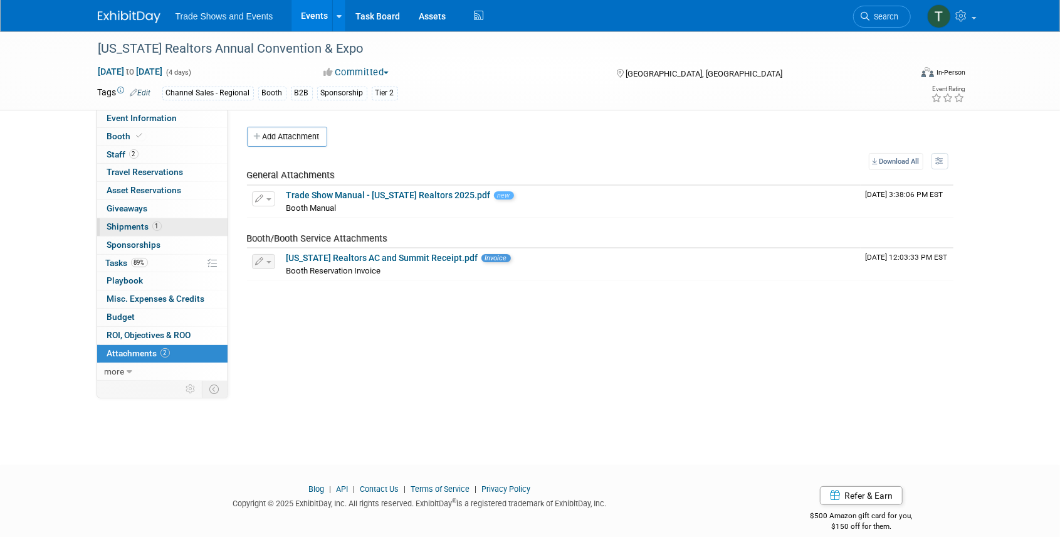
drag, startPoint x: 129, startPoint y: 222, endPoint x: 488, endPoint y: 243, distance: 359.2
click at [129, 222] on span "Shipments 1" at bounding box center [134, 226] width 55 height 10
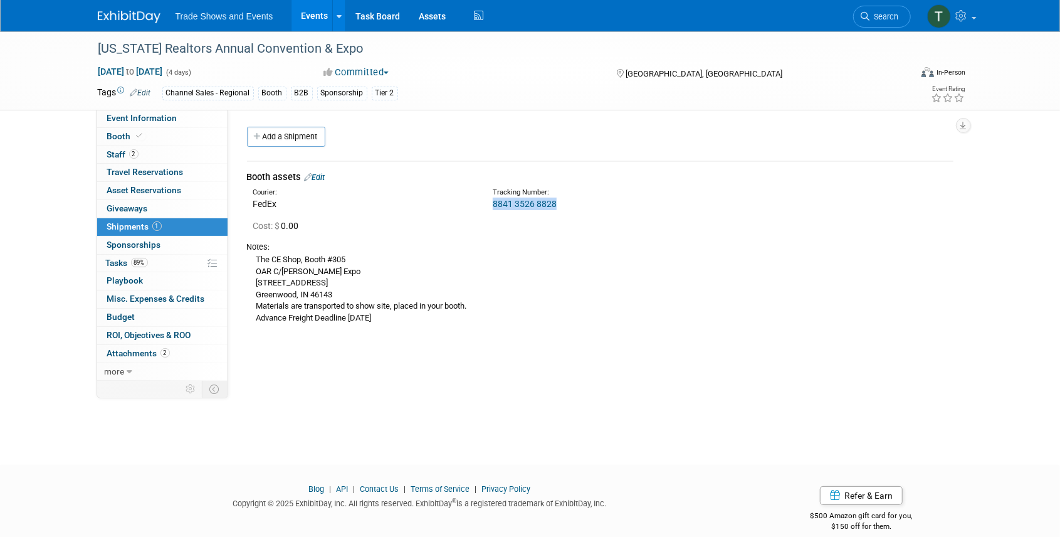
drag, startPoint x: 559, startPoint y: 204, endPoint x: 492, endPoint y: 208, distance: 66.6
click at [493, 208] on div "8841 3526 8828" at bounding box center [633, 203] width 281 height 13
copy link "8841 3526 8828"
click at [120, 266] on link "89% Tasks 89%" at bounding box center [162, 264] width 130 height 18
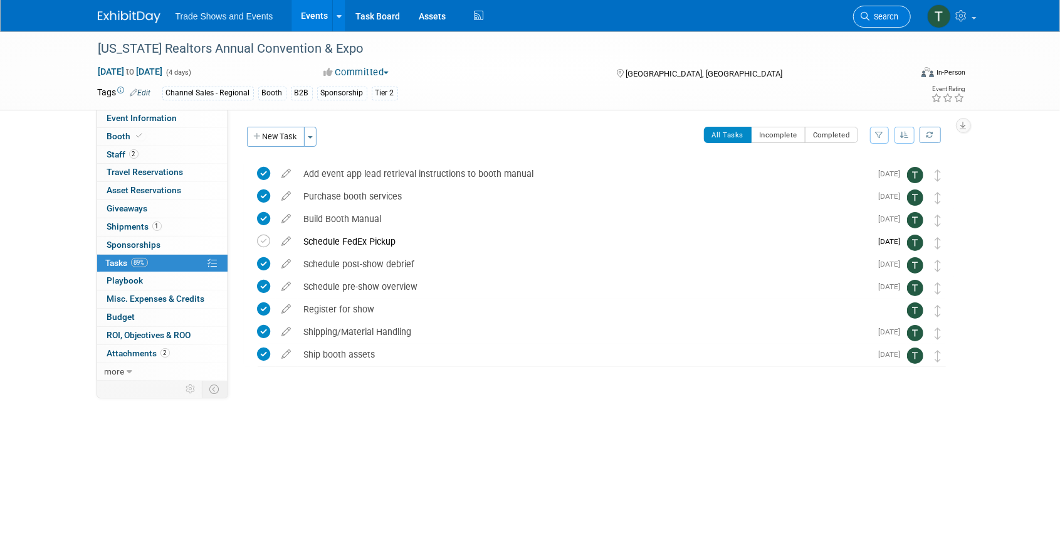
click at [894, 18] on span "Search" at bounding box center [884, 16] width 29 height 9
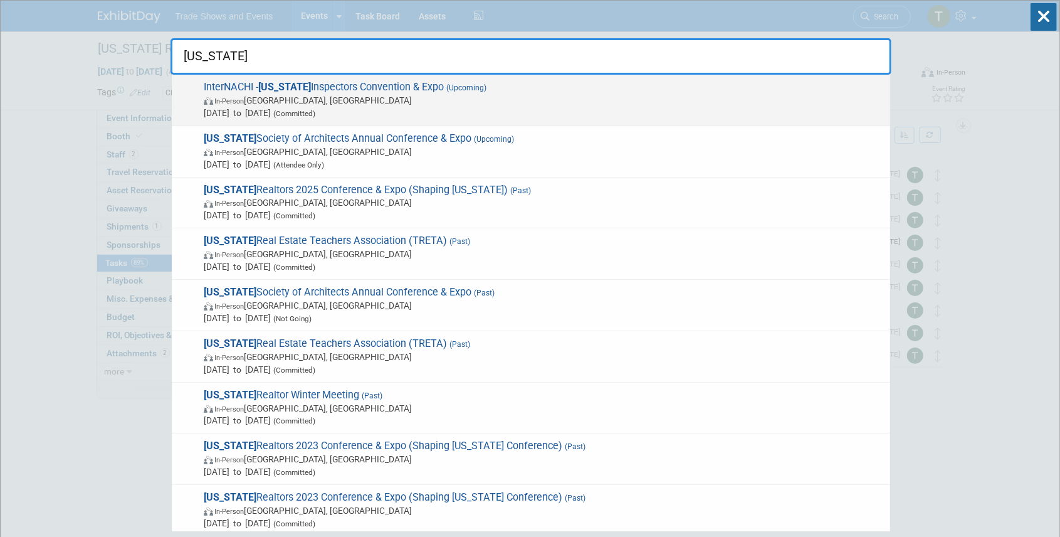
type input "texas"
click at [310, 87] on span "InterNACHI - Texas Inspectors Convention & Expo (Upcoming) In-Person Dallas, TX…" at bounding box center [542, 100] width 684 height 38
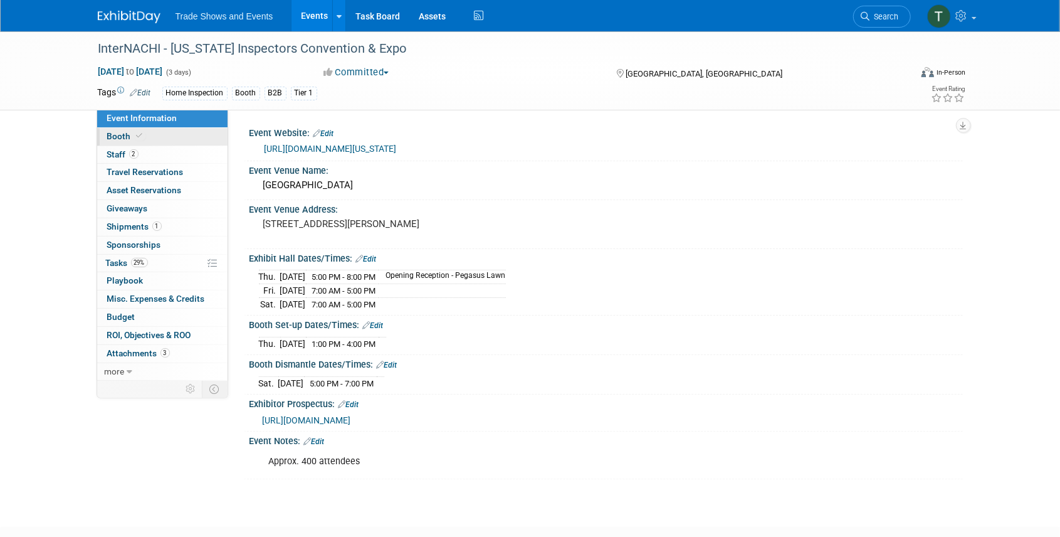
click at [126, 137] on span "Booth" at bounding box center [126, 136] width 38 height 10
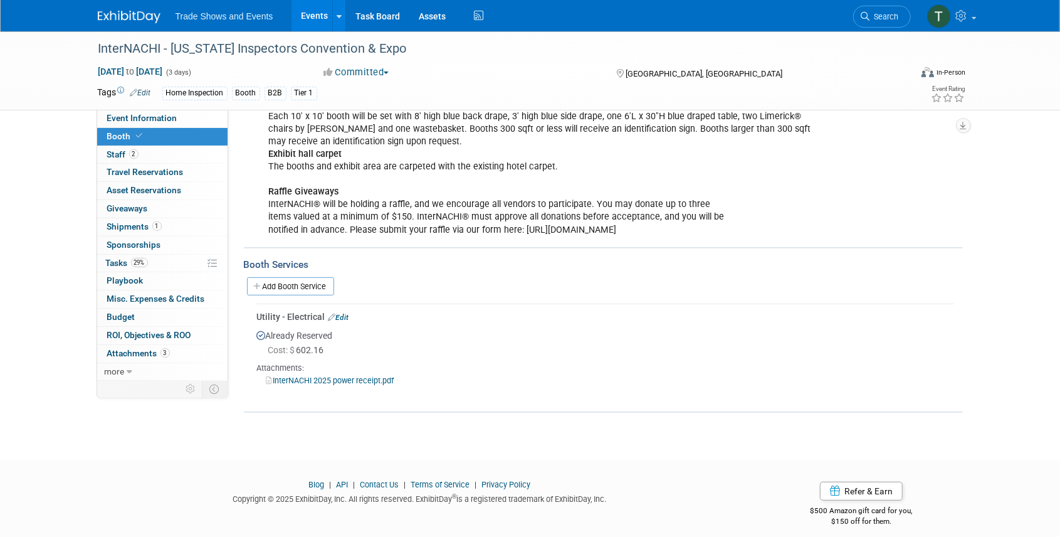
scroll to position [192, 0]
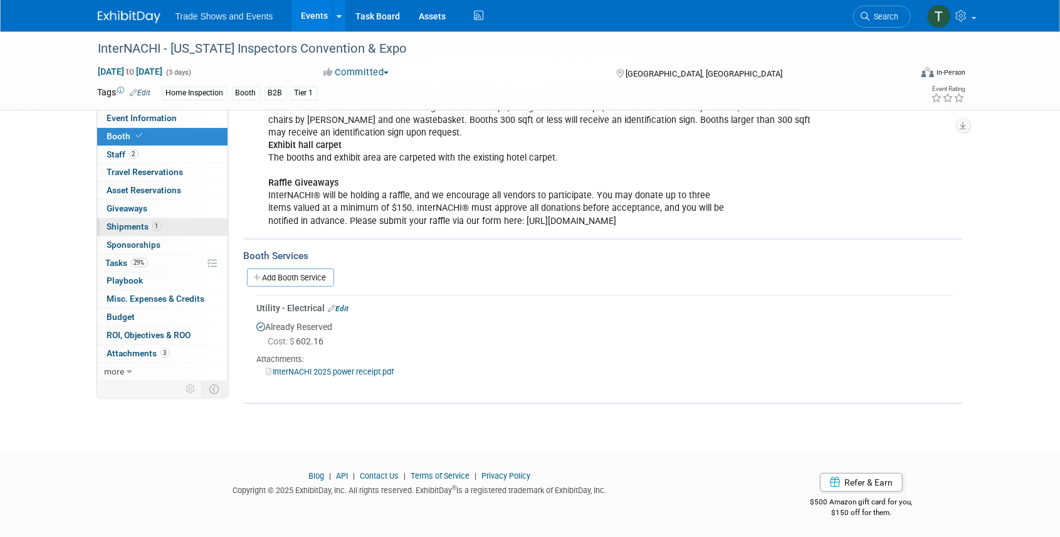
click at [134, 226] on span "Shipments 1" at bounding box center [134, 226] width 55 height 10
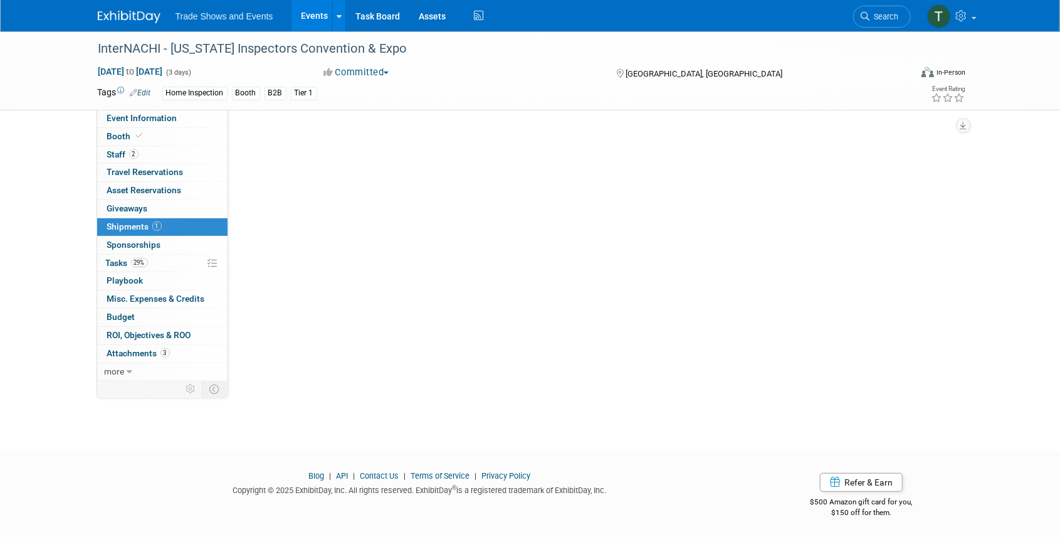
scroll to position [0, 0]
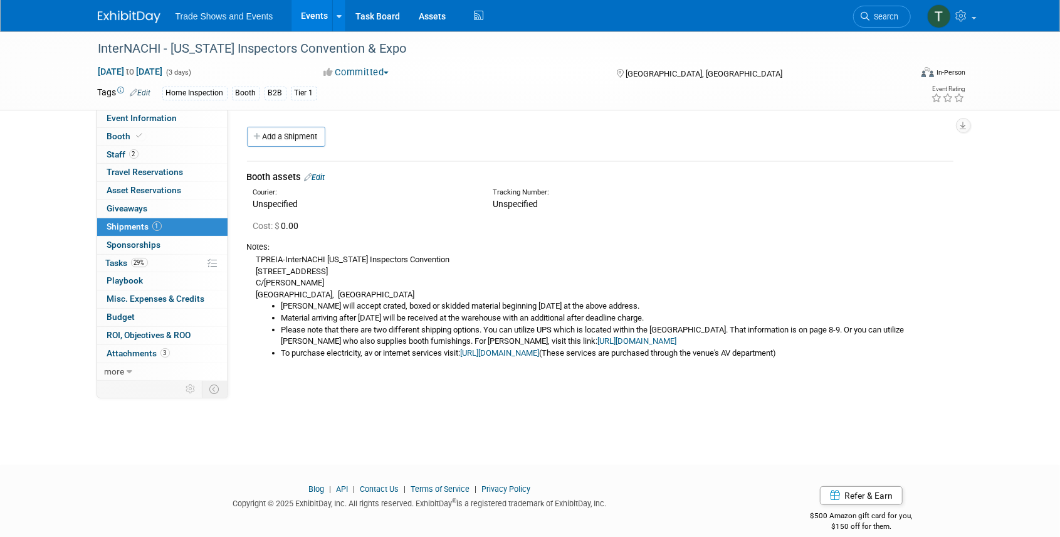
click at [598, 341] on link "https://www.freemanco.com/store/show/landing?showID=539533" at bounding box center [637, 340] width 79 height 9
click at [871, 8] on link "Search" at bounding box center [882, 17] width 58 height 22
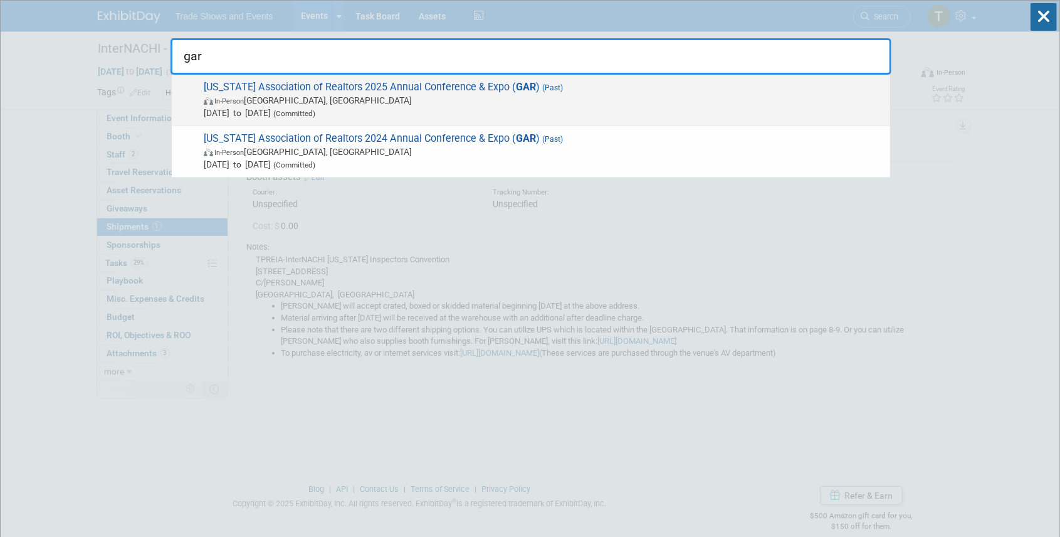
type input "gar"
click at [342, 84] on span "Georgia Association of Realtors 2025 Annual Conference & Expo ( GAR ) (Past) In…" at bounding box center [542, 100] width 684 height 38
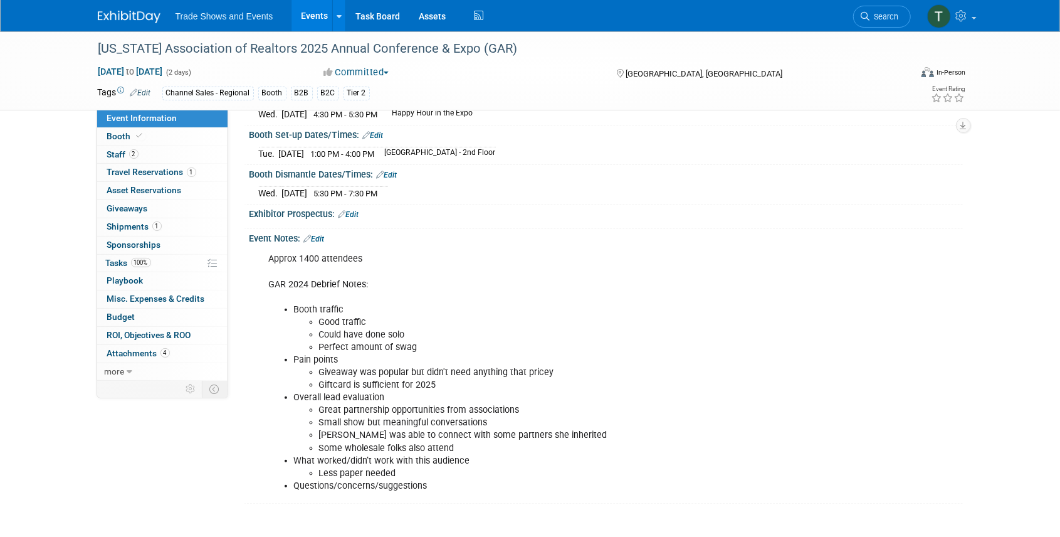
scroll to position [209, 0]
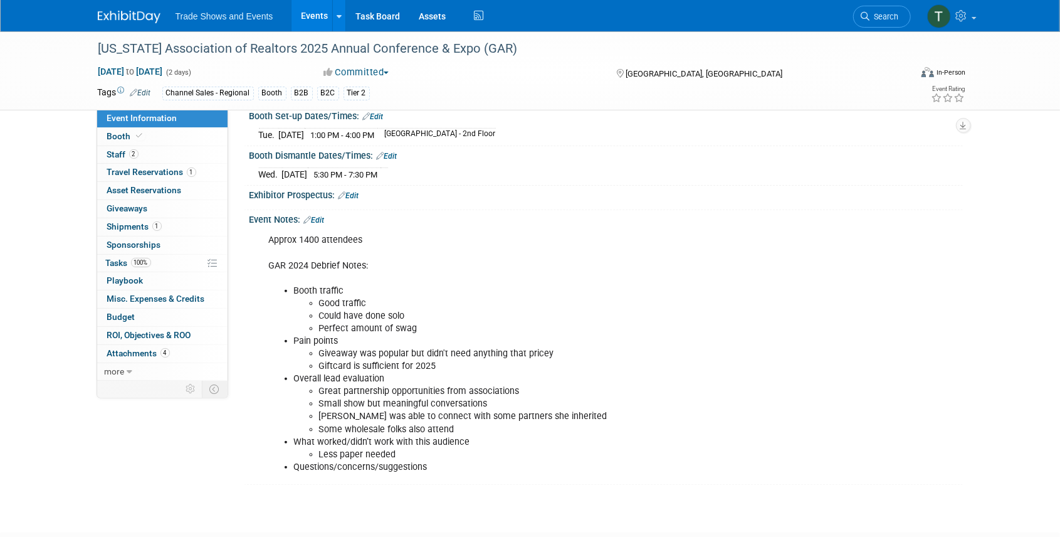
click at [321, 216] on link "Edit" at bounding box center [314, 220] width 21 height 9
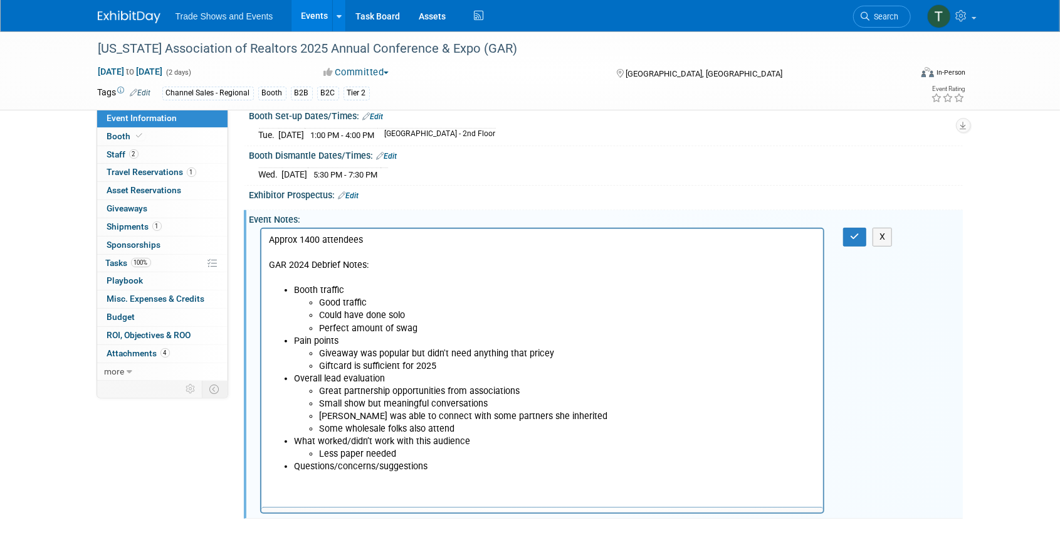
scroll to position [0, 0]
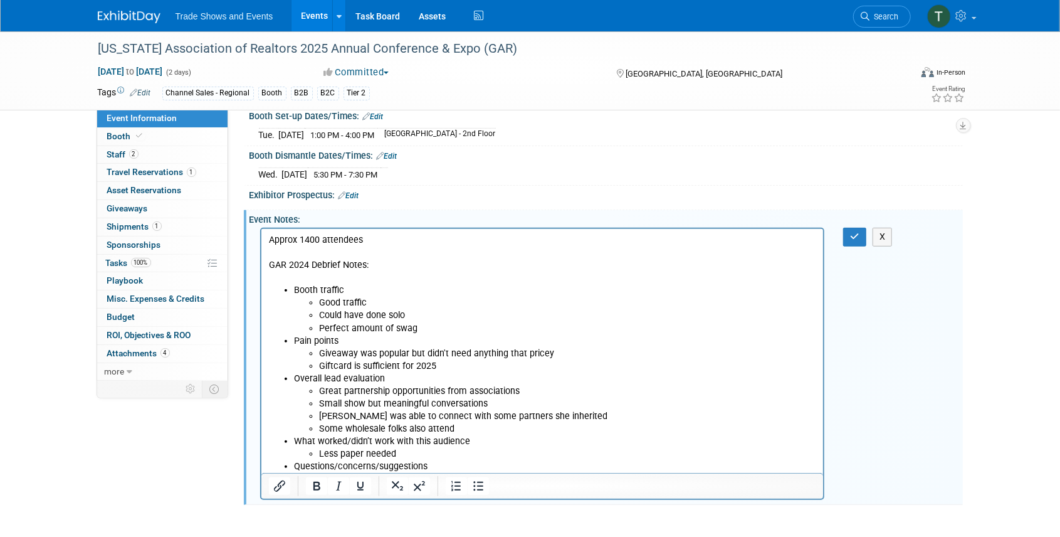
click at [307, 263] on p "Approx 1400 attendees GAR 2024 Debrief Notes:" at bounding box center [542, 259] width 548 height 50
click at [322, 300] on li "Good traffic" at bounding box center [567, 303] width 498 height 13
drag, startPoint x: 315, startPoint y: 303, endPoint x: 434, endPoint y: 326, distance: 120.7
click at [434, 326] on ul "Good traffic Could have done solo Perfect amount of swag" at bounding box center [554, 316] width 523 height 38
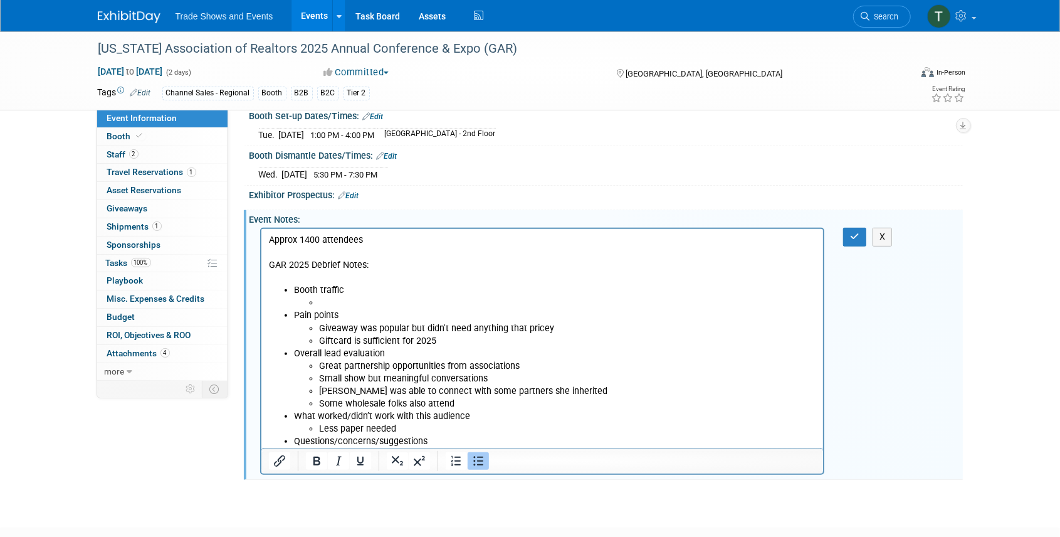
click at [318, 237] on p "Approx 1400 attendees GAR 2025 Debrief Notes:" at bounding box center [542, 259] width 548 height 50
click at [300, 239] on p "Approx 900 attendees GAR 2025 Debrief Notes:" at bounding box center [542, 259] width 548 height 50
click at [333, 300] on li "Rich Text Area. Press ALT-0 for help." at bounding box center [567, 303] width 498 height 13
drag, startPoint x: 349, startPoint y: 298, endPoint x: 389, endPoint y: 303, distance: 40.4
click at [349, 298] on li "Rich Text Area. Press ALT-0 for help." at bounding box center [567, 303] width 498 height 13
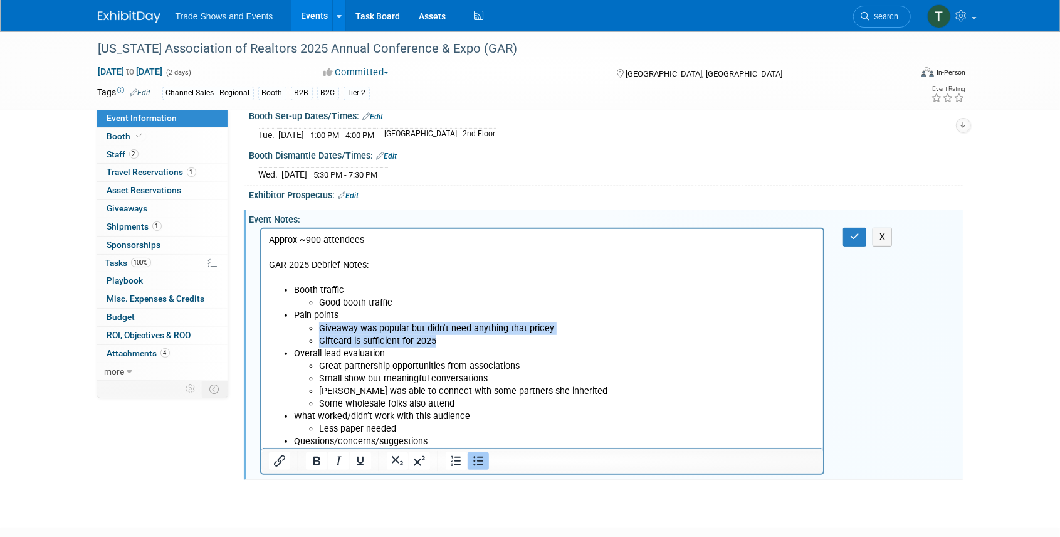
drag, startPoint x: 448, startPoint y: 341, endPoint x: 471, endPoint y: 325, distance: 28.0
click at [314, 327] on ul "Giveaway was popular but didn't need anything that pricey Giftcard is sufficien…" at bounding box center [554, 334] width 523 height 25
click at [447, 344] on li "Giftcard is sufficient for 2025" at bounding box center [567, 341] width 498 height 13
drag, startPoint x: 442, startPoint y: 342, endPoint x: 563, endPoint y: 324, distance: 122.2
click at [317, 327] on ul "Giveaway was popular but didn't need anything that pricey Giftcard is sufficien…" at bounding box center [554, 334] width 523 height 25
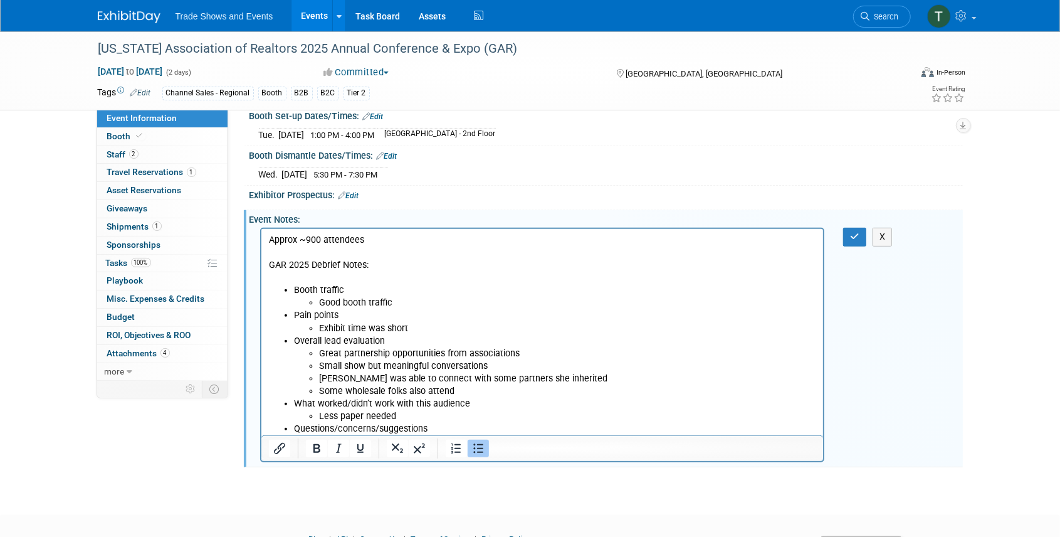
click at [400, 303] on li "Good booth traffic" at bounding box center [567, 303] width 498 height 13
click at [412, 328] on li "Exhibit time was short" at bounding box center [567, 328] width 498 height 13
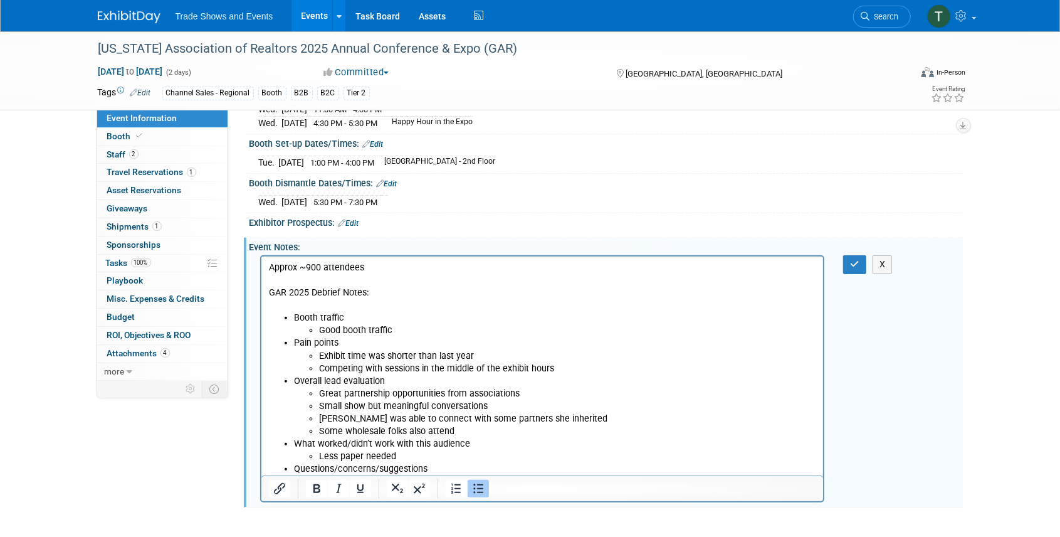
scroll to position [209, 0]
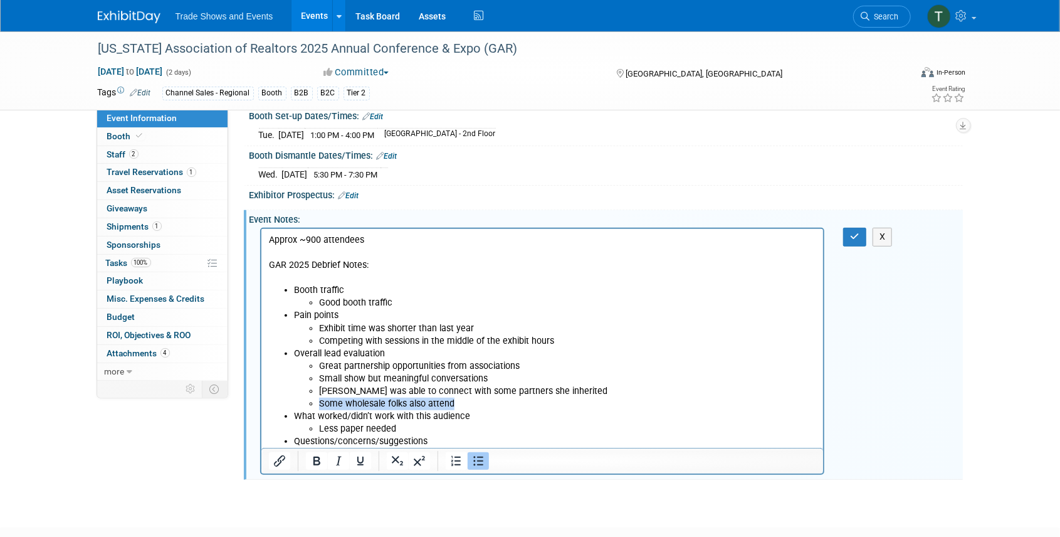
drag, startPoint x: 463, startPoint y: 402, endPoint x: 311, endPoint y: 402, distance: 152.3
click at [318, 402] on li "Some wholesale folks also attend" at bounding box center [567, 403] width 498 height 13
drag, startPoint x: 406, startPoint y: 428, endPoint x: 319, endPoint y: 432, distance: 87.2
click at [319, 432] on li "Less paper needed" at bounding box center [567, 429] width 498 height 13
click at [407, 432] on li "Less paper needed" at bounding box center [567, 429] width 498 height 13
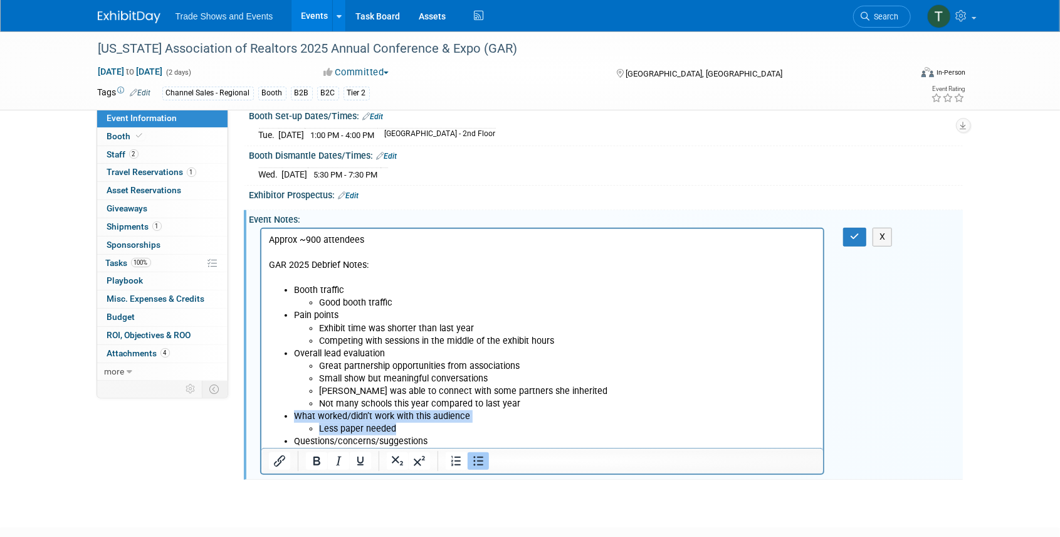
drag, startPoint x: 406, startPoint y: 428, endPoint x: 294, endPoint y: 416, distance: 112.2
click at [294, 416] on li "What worked/didn’t work with this audience Less paper needed" at bounding box center [554, 422] width 523 height 25
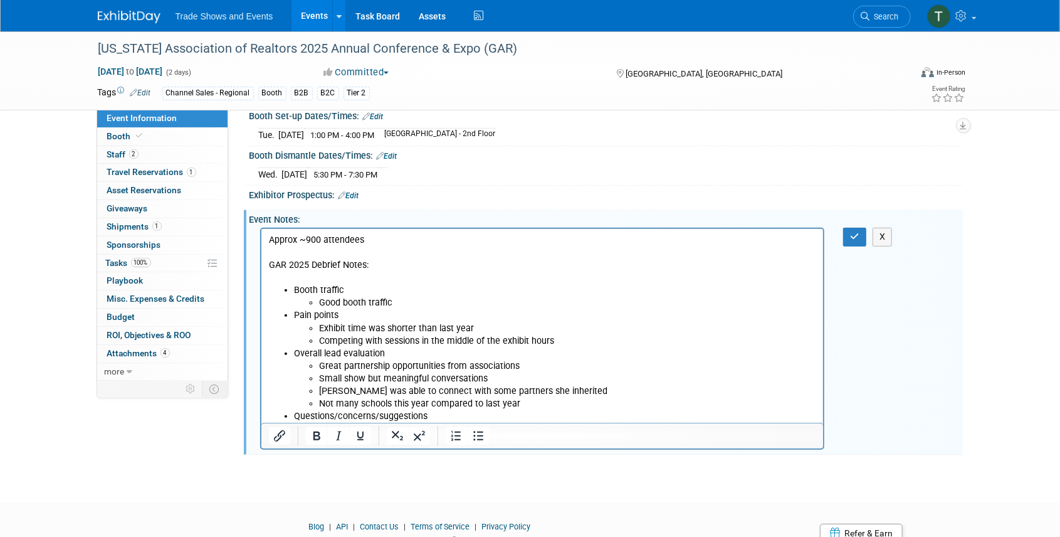
click at [384, 268] on p "Approx ~900 attendees GAR 2025 Debrief Notes:" at bounding box center [542, 259] width 548 height 50
click at [853, 232] on icon "button" at bounding box center [854, 236] width 9 height 9
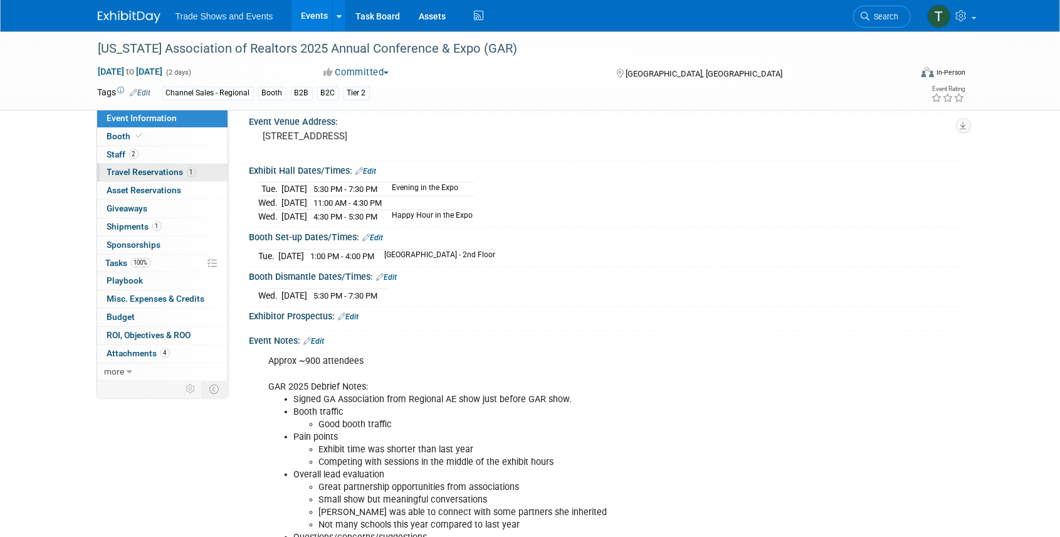
scroll to position [41, 0]
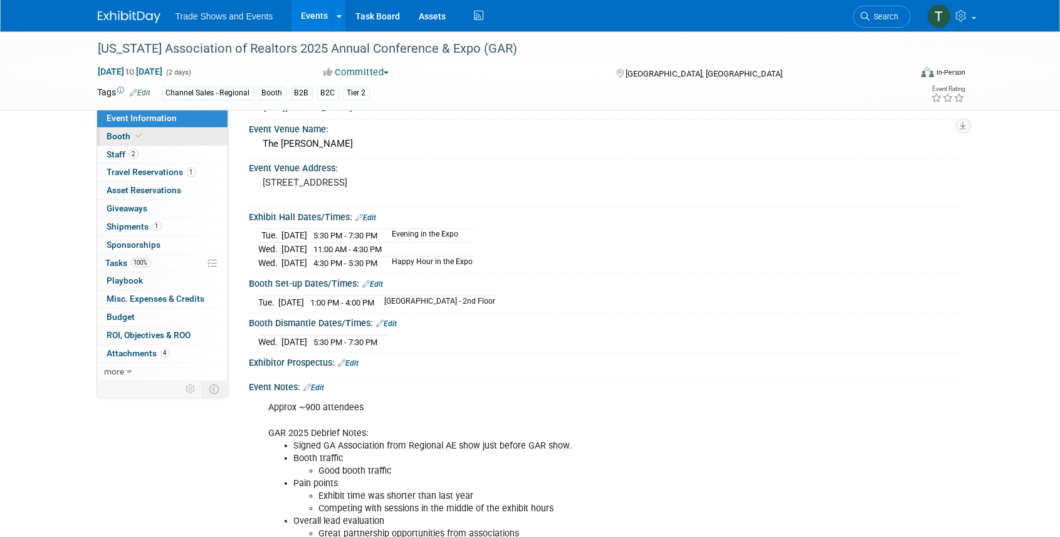
click at [135, 132] on span at bounding box center [139, 135] width 11 height 9
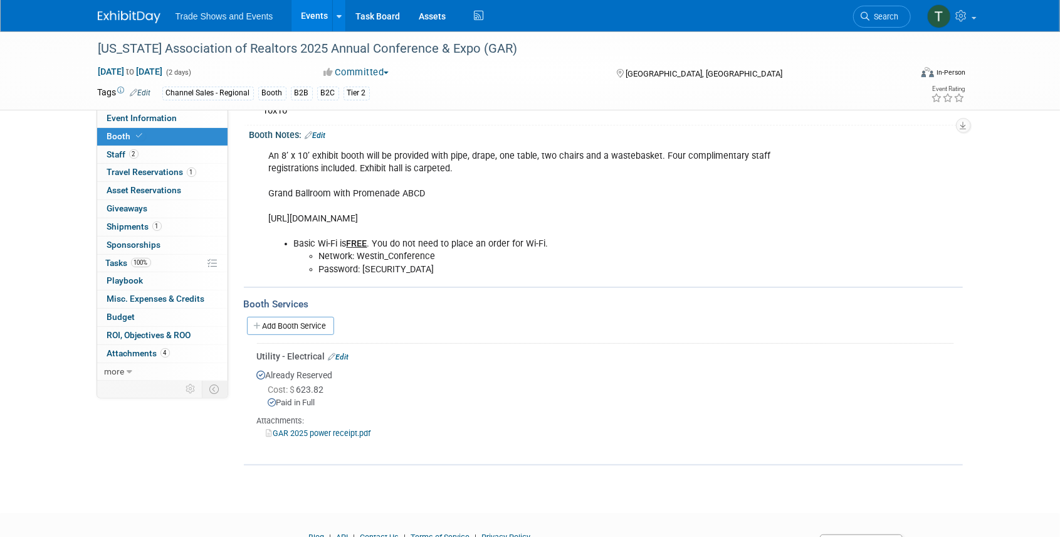
scroll to position [125, 0]
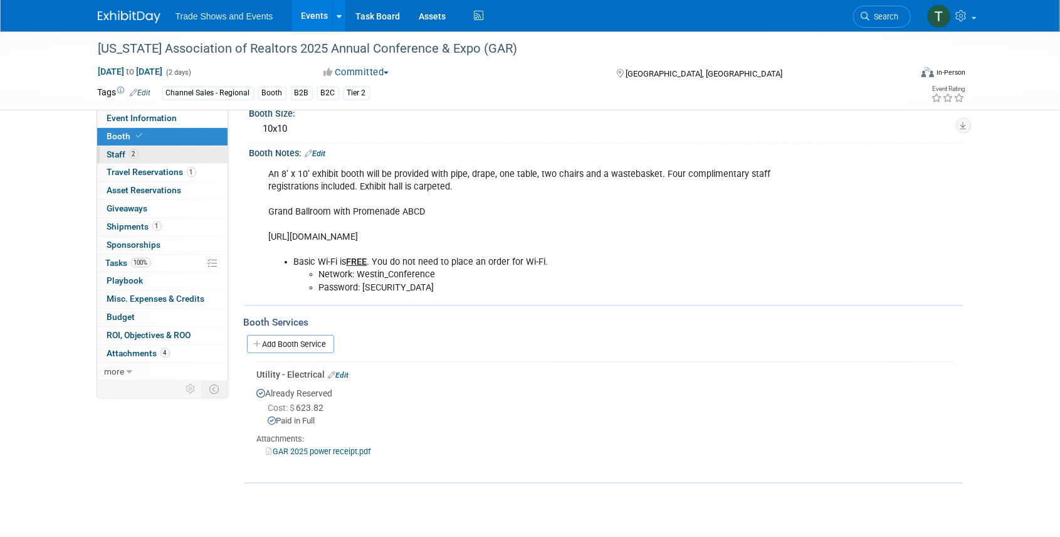
click at [111, 152] on span "Staff 2" at bounding box center [122, 154] width 31 height 10
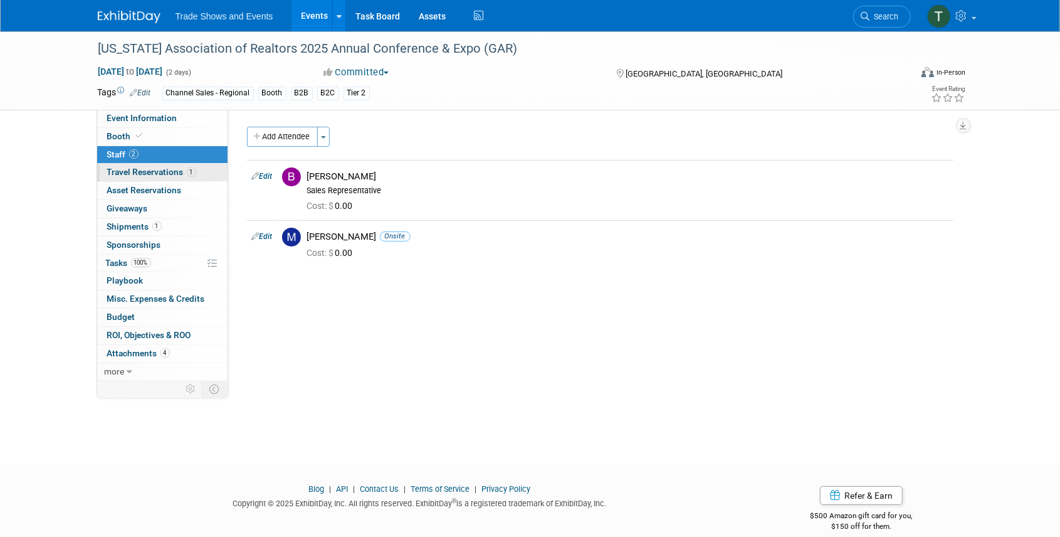
click at [139, 168] on span "Travel Reservations 1" at bounding box center [151, 172] width 89 height 10
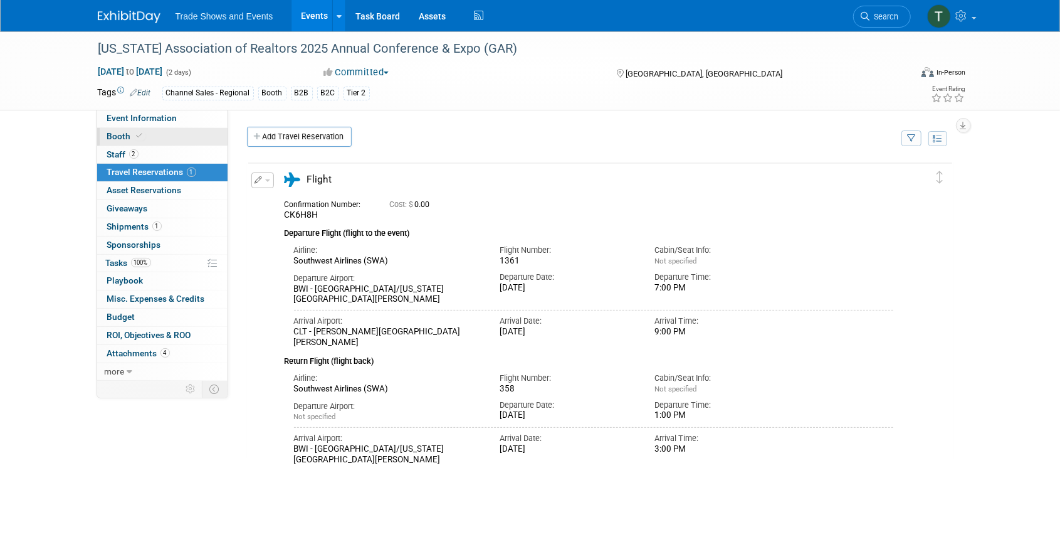
click at [118, 136] on span "Booth" at bounding box center [126, 136] width 38 height 10
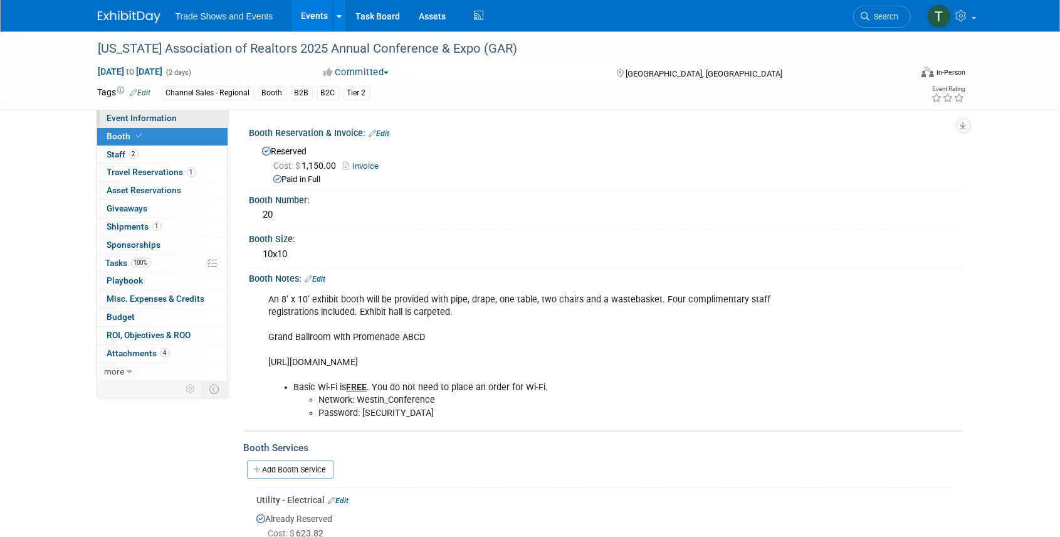
click at [147, 118] on span "Event Information" at bounding box center [142, 118] width 70 height 10
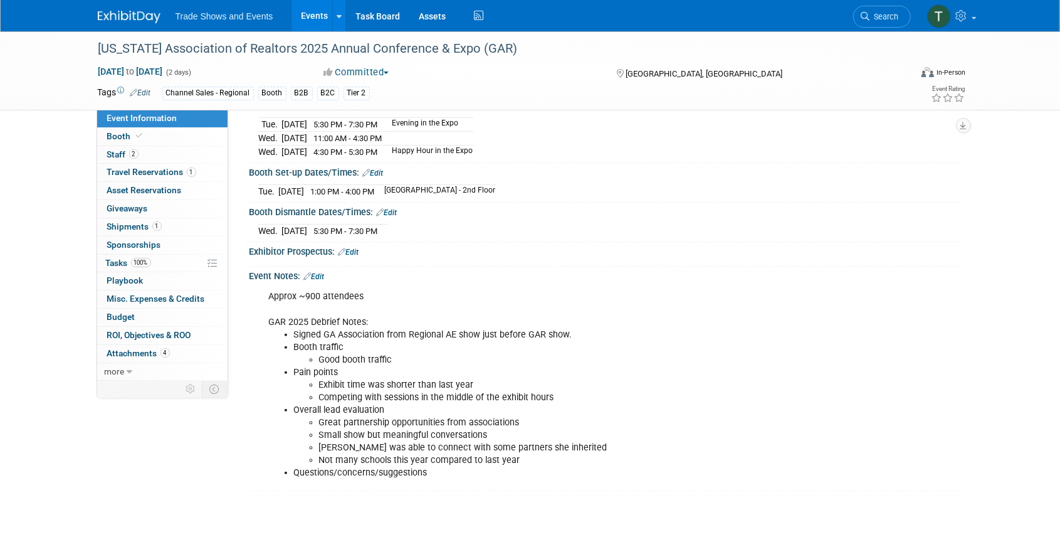
scroll to position [167, 0]
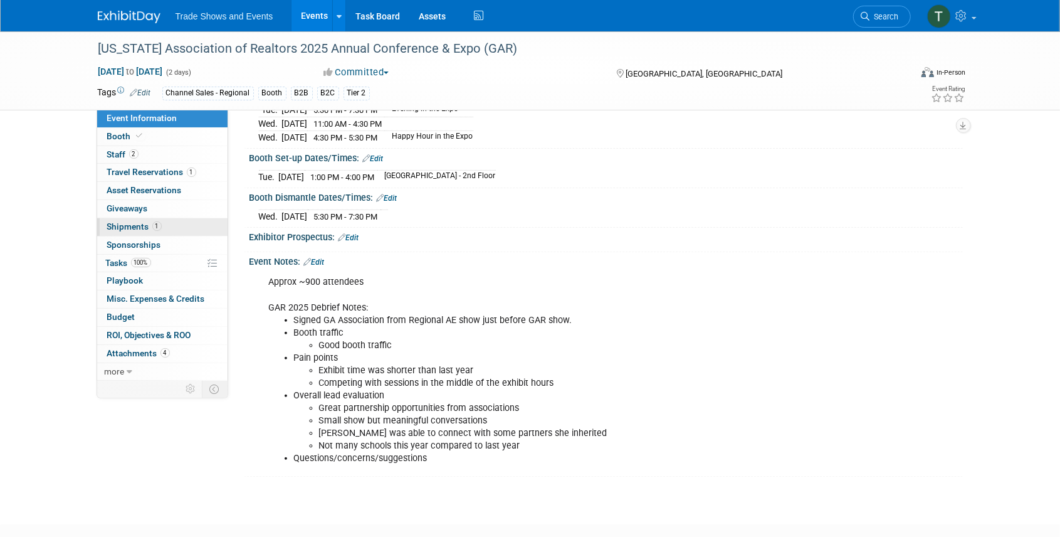
click at [118, 224] on span "Shipments 1" at bounding box center [134, 226] width 55 height 10
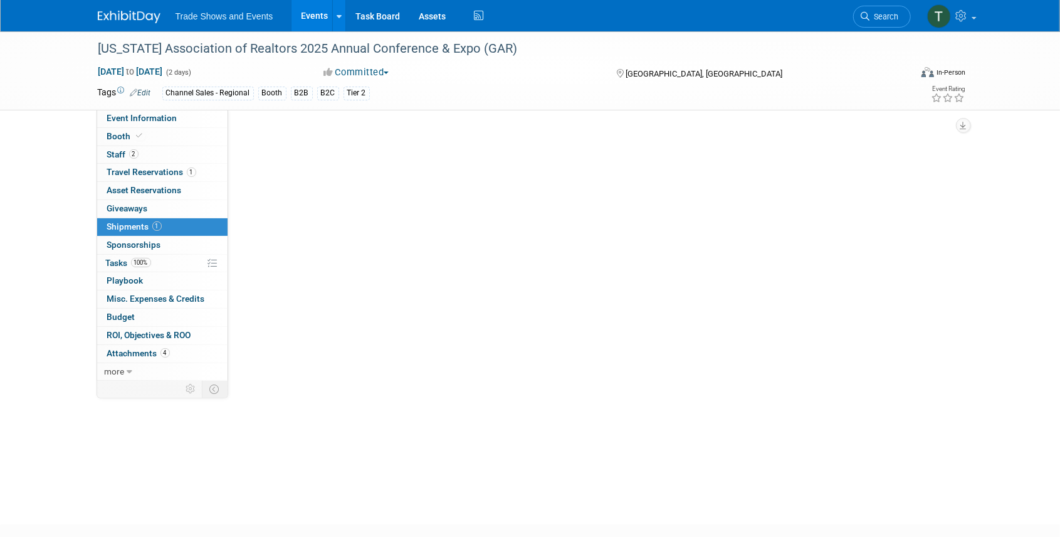
scroll to position [0, 0]
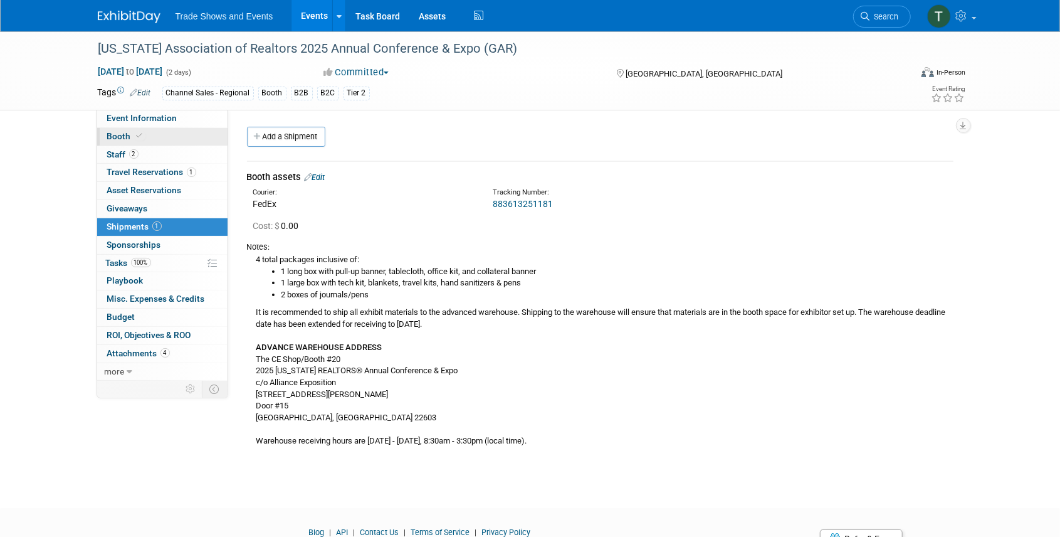
drag, startPoint x: 139, startPoint y: 115, endPoint x: 176, endPoint y: 128, distance: 39.3
click at [140, 115] on span "Event Information" at bounding box center [142, 118] width 70 height 10
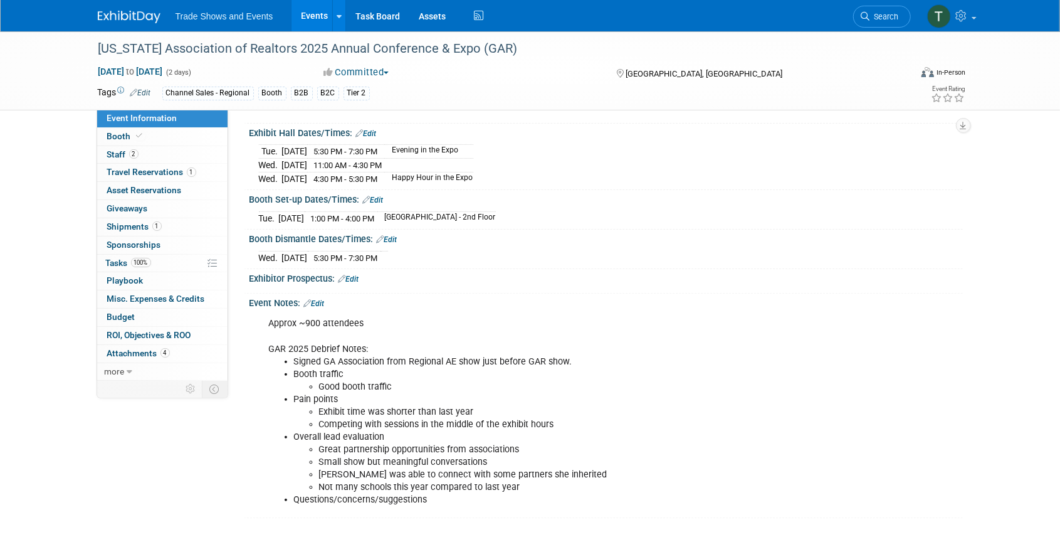
scroll to position [125, 0]
click at [321, 299] on link "Edit" at bounding box center [314, 303] width 21 height 9
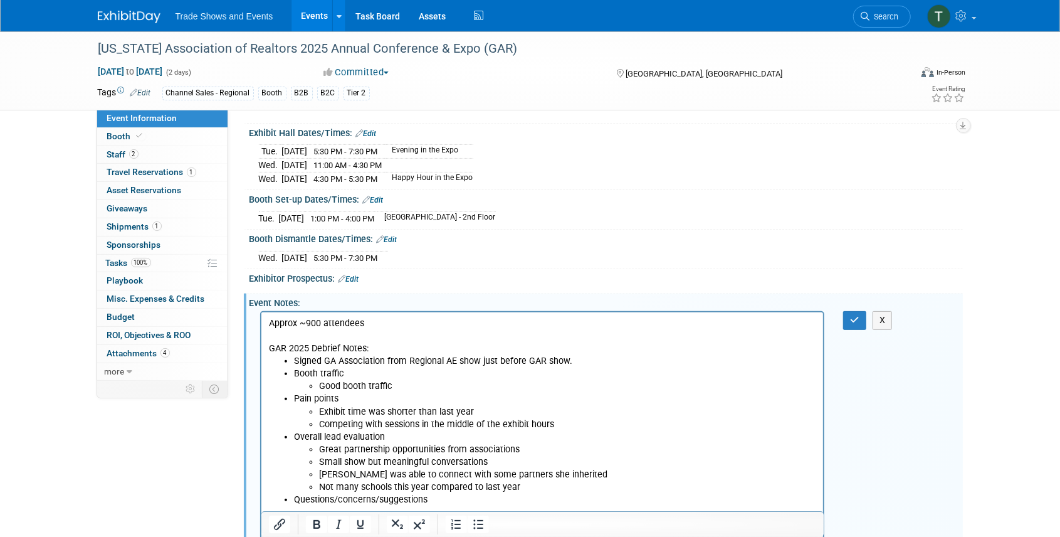
scroll to position [0, 0]
click at [529, 488] on li "Not many schools this year compared to last year" at bounding box center [567, 487] width 498 height 13
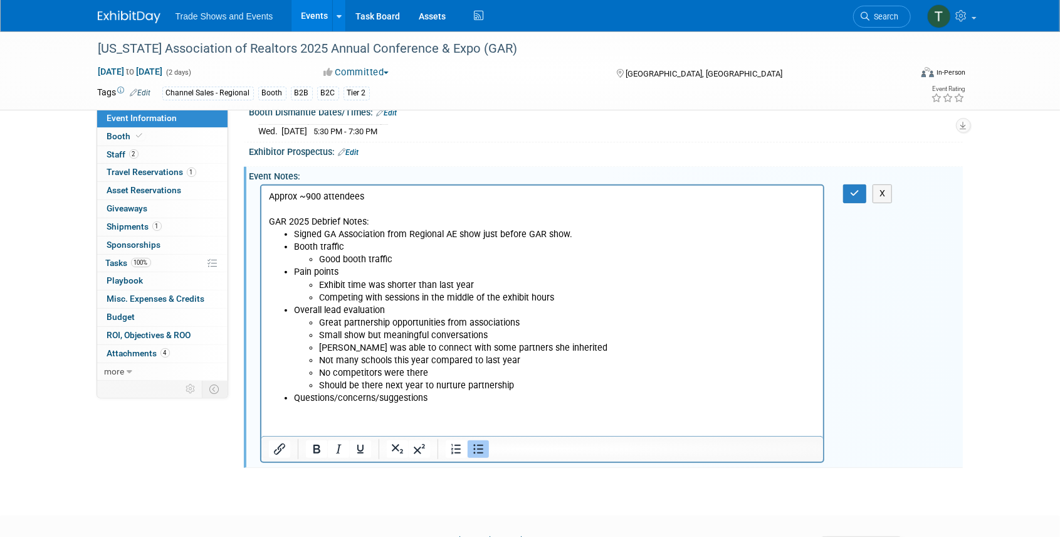
scroll to position [254, 0]
click at [318, 382] on li "Should be there next year to nurture partnership" at bounding box center [567, 383] width 498 height 13
click at [478, 444] on icon "Bullet list" at bounding box center [478, 446] width 15 height 15
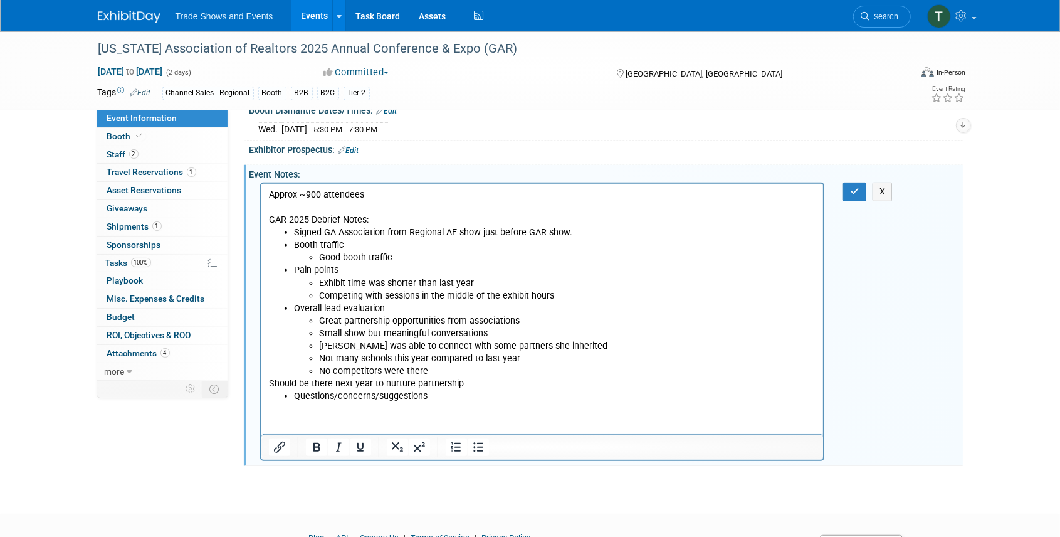
click at [456, 397] on li "Questions/concerns/suggestions" at bounding box center [554, 396] width 523 height 13
click at [860, 187] on button "button" at bounding box center [854, 191] width 23 height 18
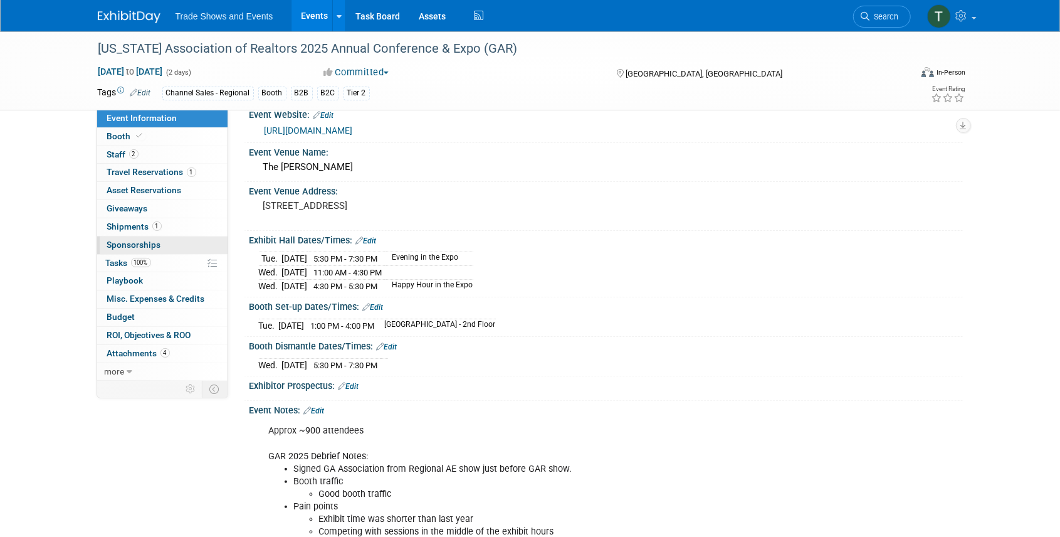
scroll to position [3, 0]
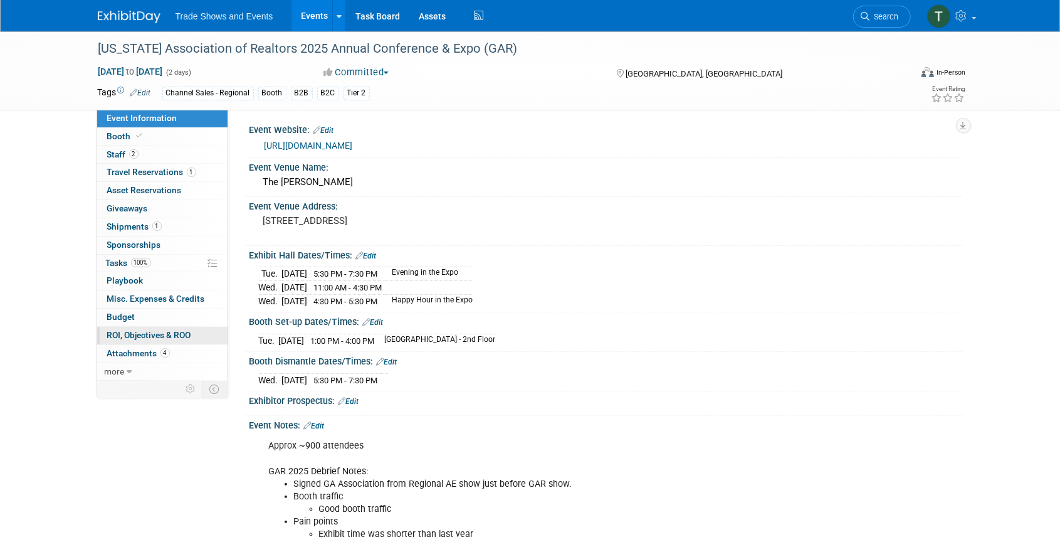
click at [152, 331] on span "ROI, Objectives & ROO 0" at bounding box center [149, 335] width 84 height 10
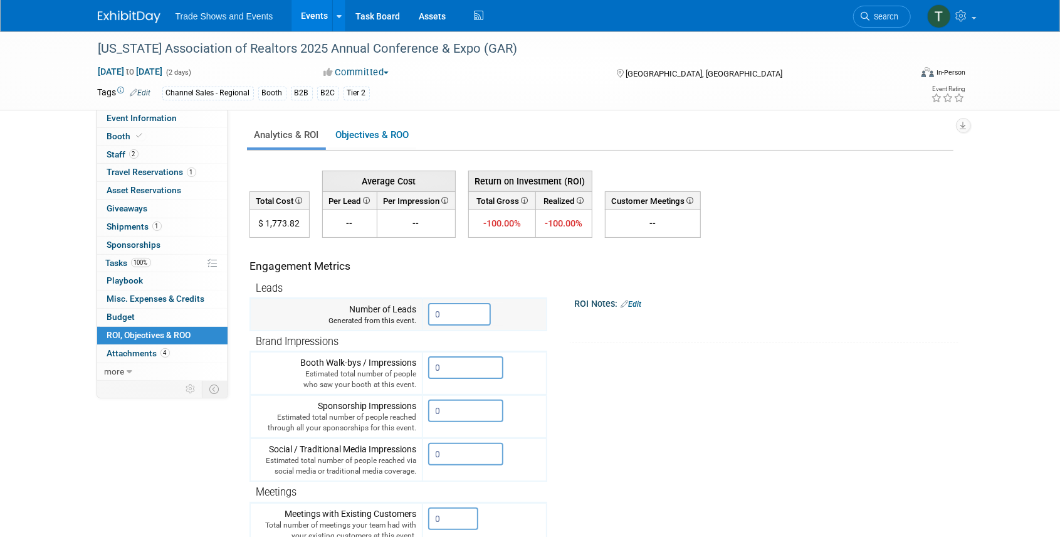
click at [454, 312] on input "0" at bounding box center [459, 314] width 63 height 23
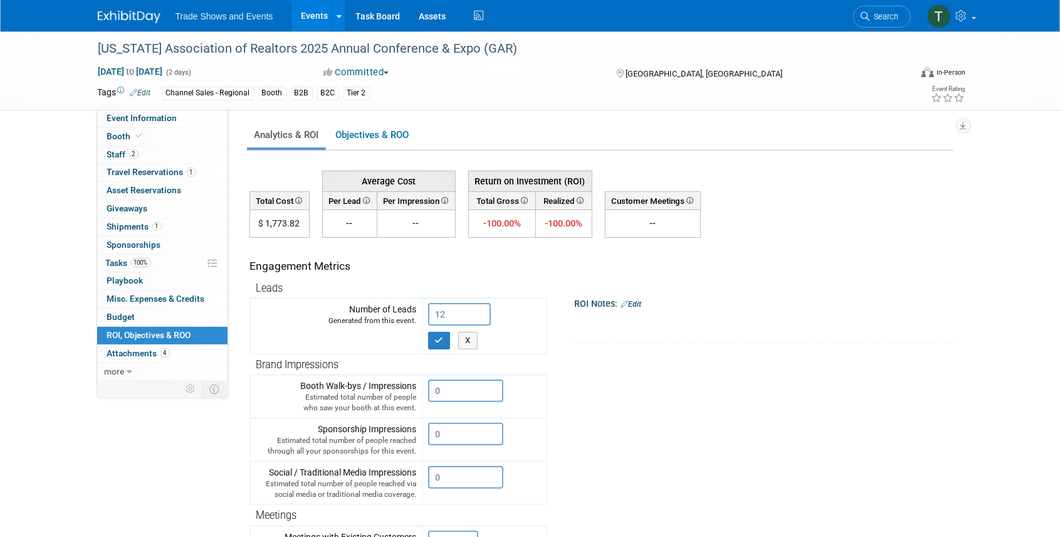
type input "12"
click at [640, 305] on link "Edit" at bounding box center [631, 304] width 21 height 9
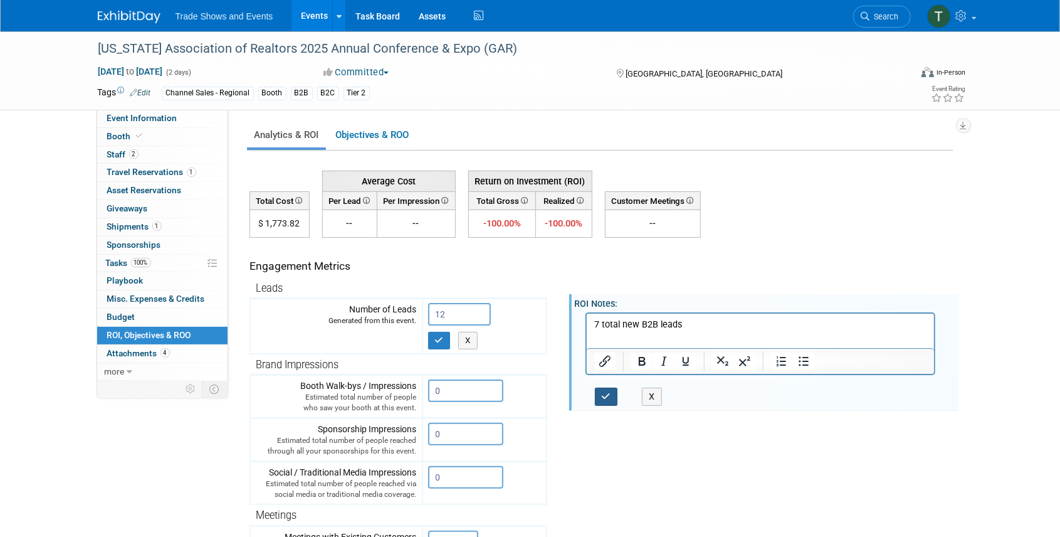
click at [613, 391] on button "button" at bounding box center [606, 396] width 23 height 18
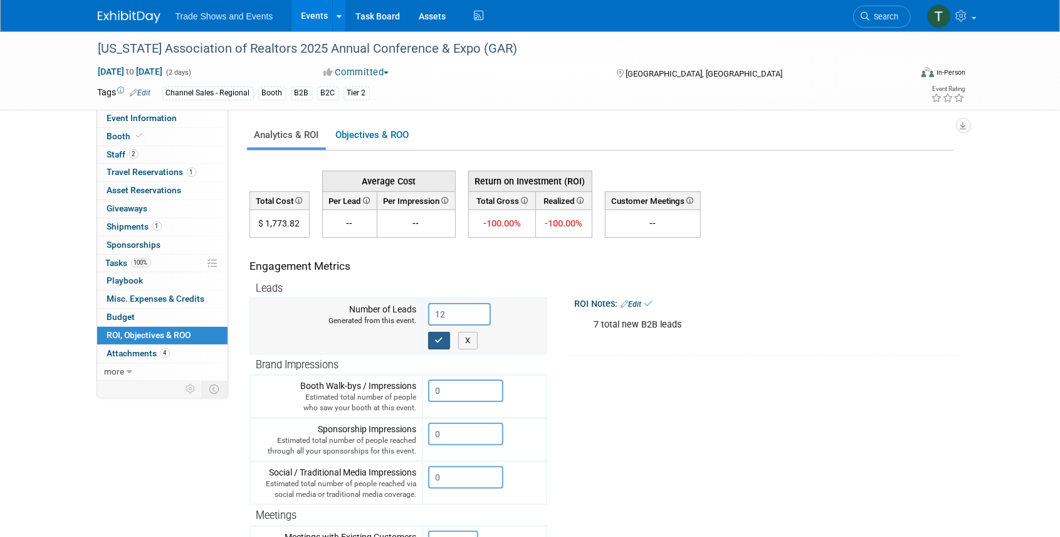
drag, startPoint x: 443, startPoint y: 338, endPoint x: 450, endPoint y: 338, distance: 6.9
click at [443, 338] on icon "button" at bounding box center [439, 340] width 9 height 8
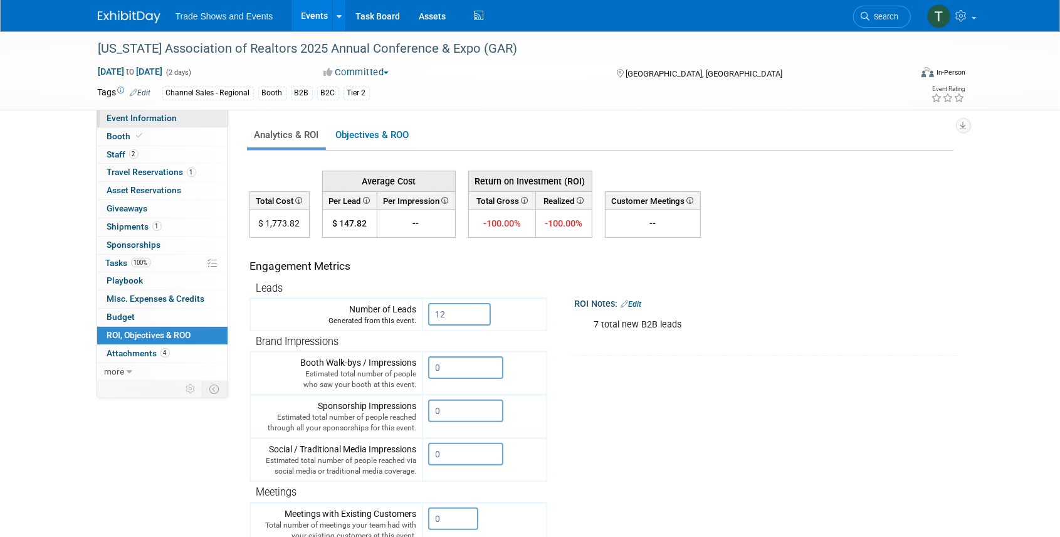
click at [157, 117] on span "Event Information" at bounding box center [142, 118] width 70 height 10
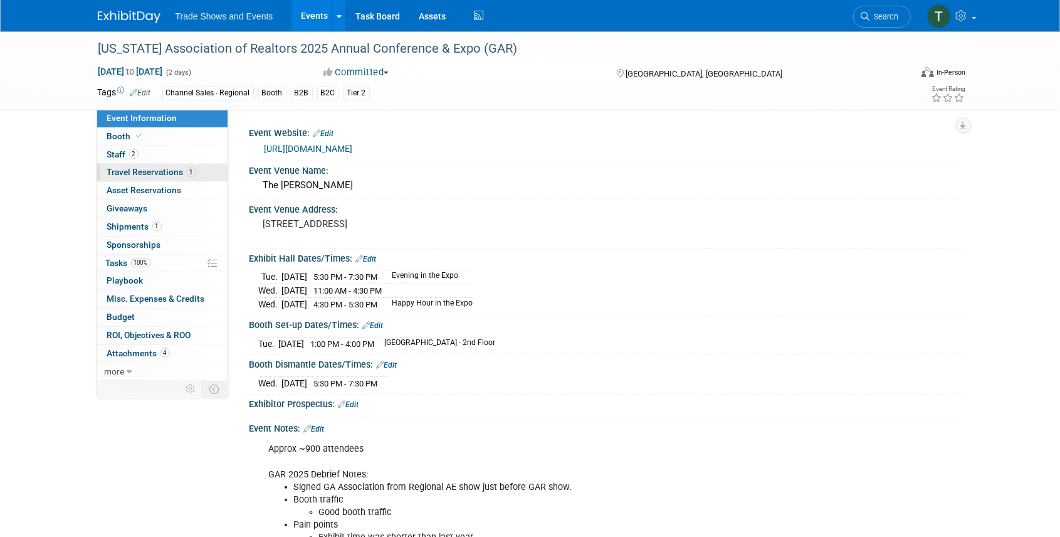
click at [172, 172] on span "Travel Reservations 1" at bounding box center [151, 172] width 89 height 10
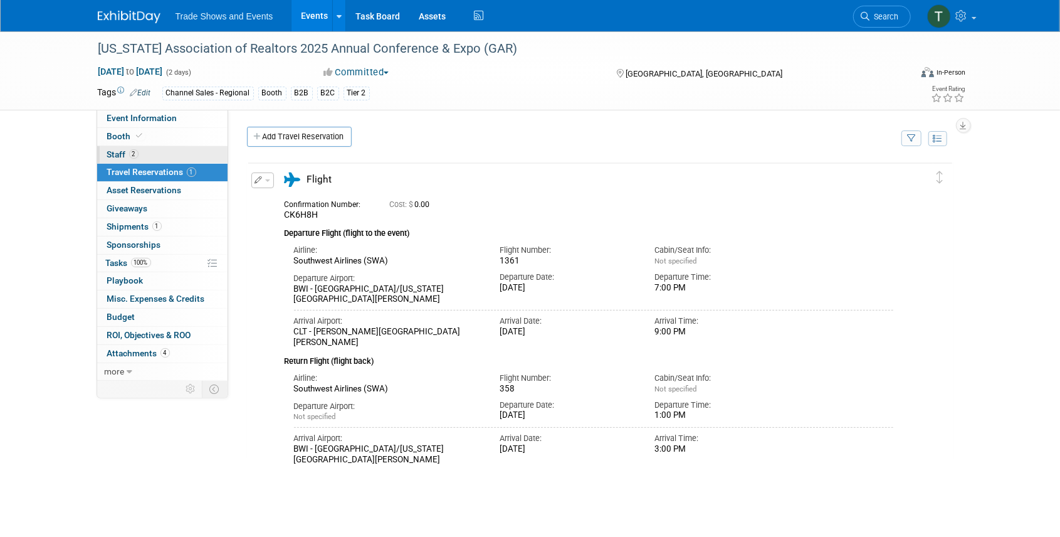
click at [109, 154] on span "Staff 2" at bounding box center [122, 154] width 31 height 10
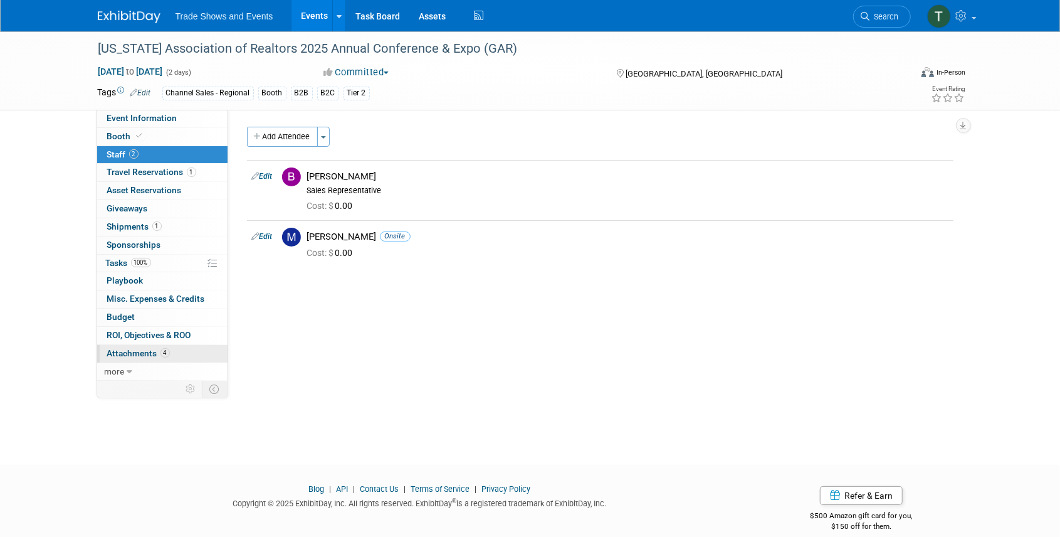
click at [149, 351] on span "Attachments 4" at bounding box center [138, 353] width 63 height 10
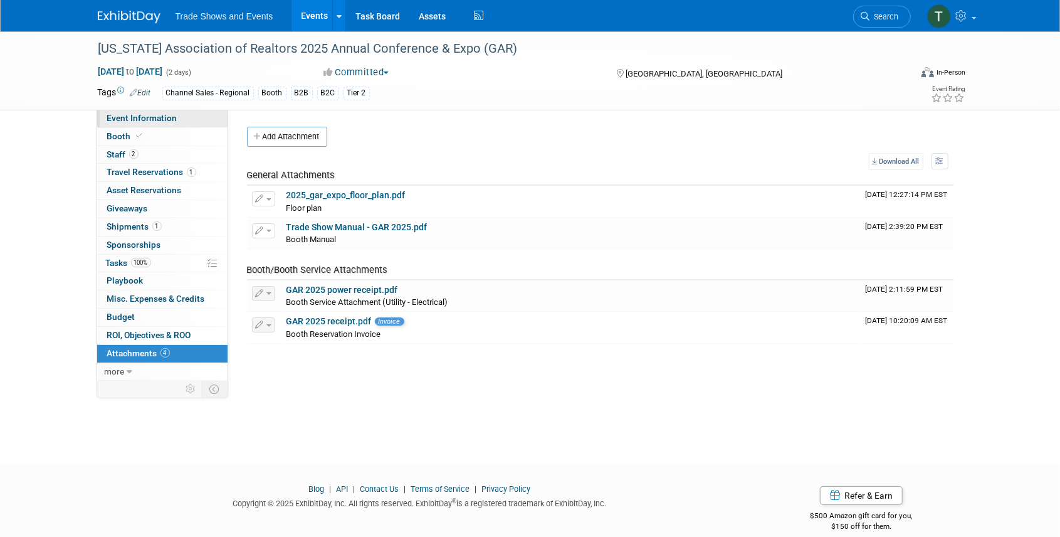
click at [142, 115] on span "Event Information" at bounding box center [142, 118] width 70 height 10
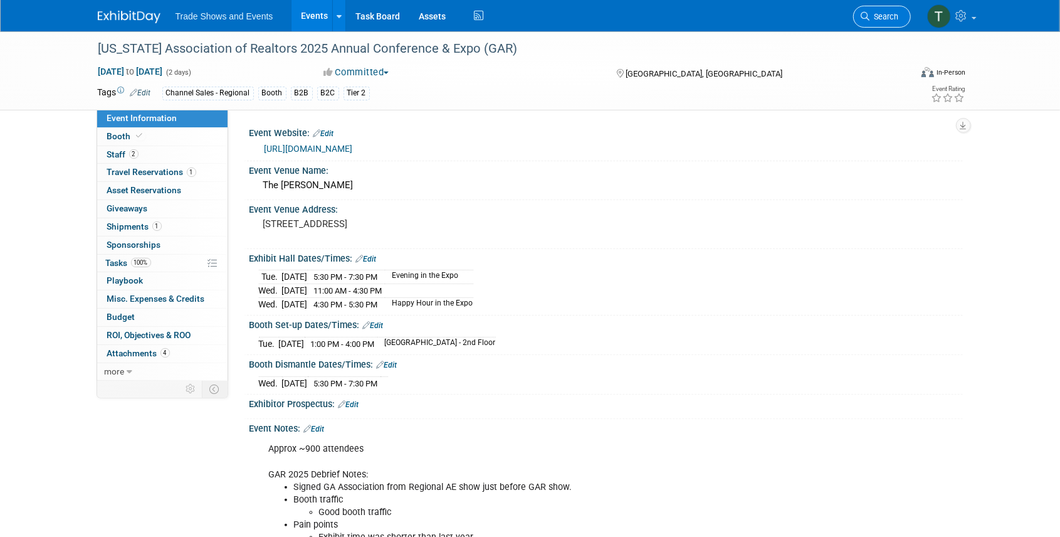
click at [870, 17] on span "Search" at bounding box center [884, 16] width 29 height 9
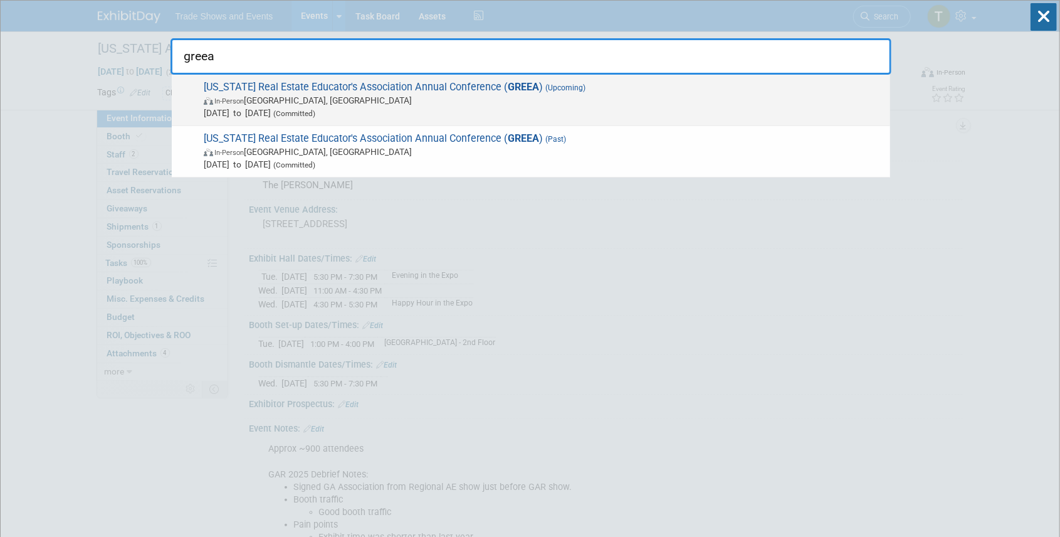
type input "greea"
click at [266, 81] on span "Georgia Real Estate Educator's Association Annual Conference ( GREEA ) (Upcomin…" at bounding box center [542, 100] width 684 height 38
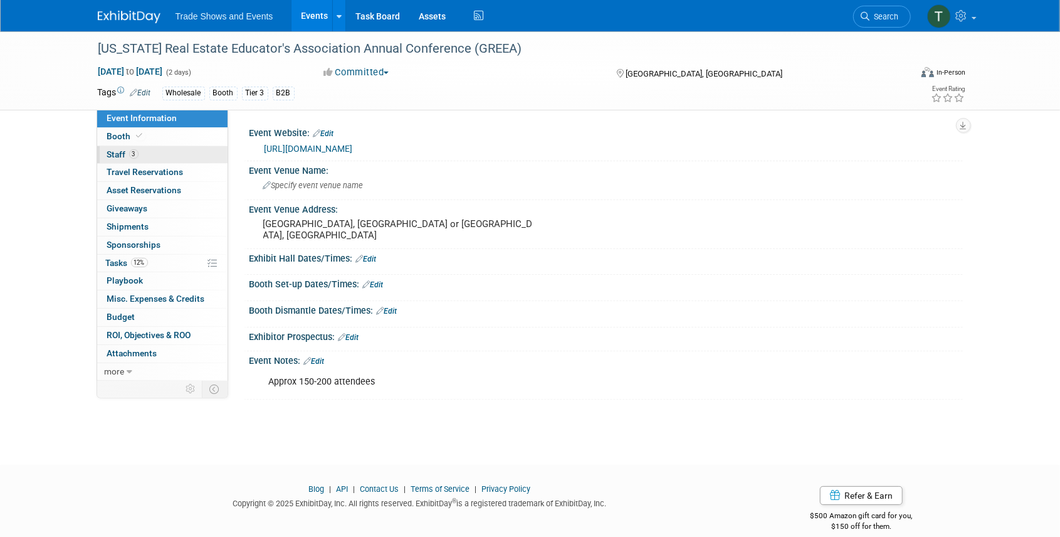
click at [119, 148] on link "3 Staff 3" at bounding box center [162, 155] width 130 height 18
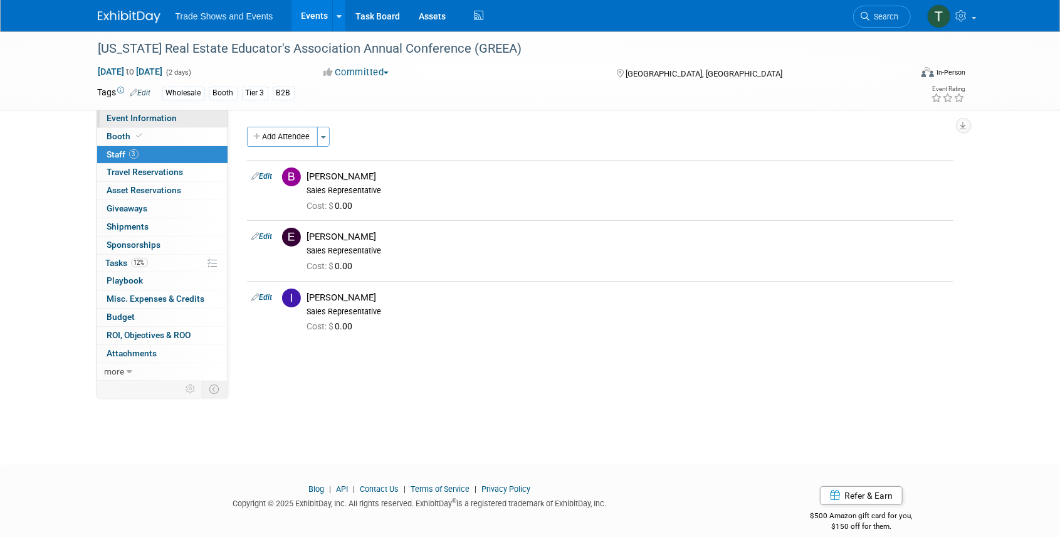
click at [127, 117] on span "Event Information" at bounding box center [142, 118] width 70 height 10
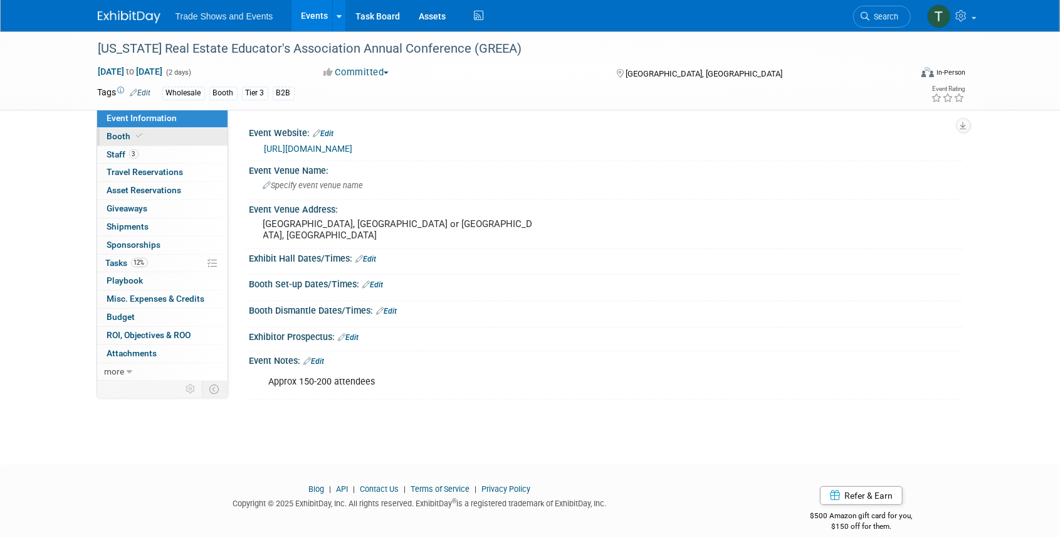
click at [125, 134] on span "Booth" at bounding box center [126, 136] width 38 height 10
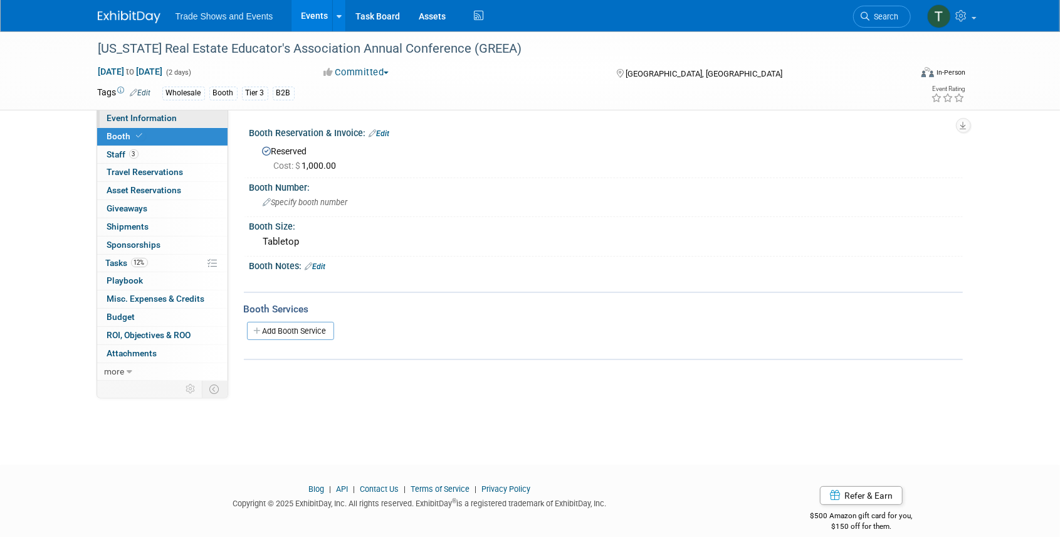
click at [155, 115] on span "Event Information" at bounding box center [142, 118] width 70 height 10
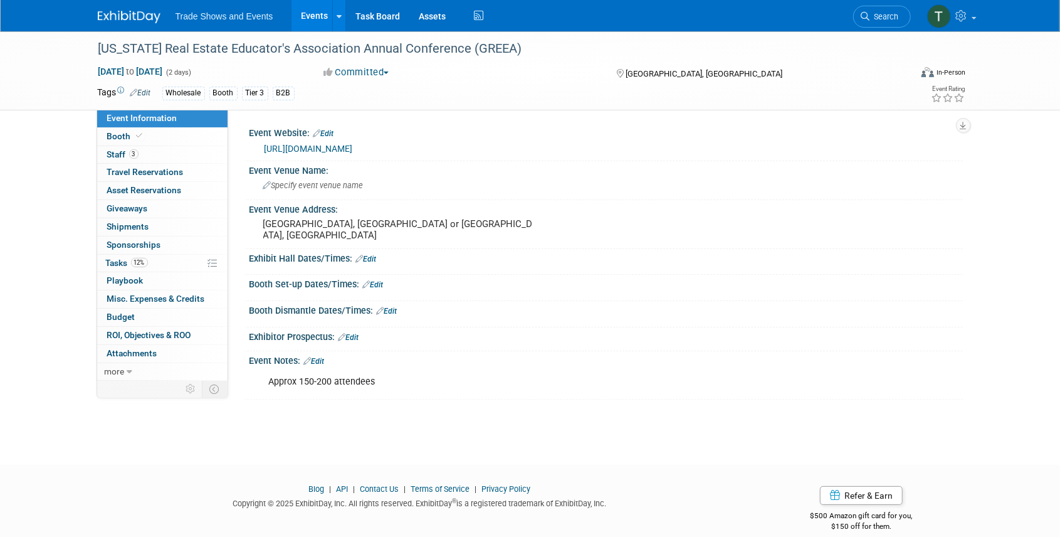
click at [353, 149] on link "[URL][DOMAIN_NAME]" at bounding box center [309, 149] width 88 height 10
click at [889, 15] on span "Search" at bounding box center [884, 16] width 29 height 9
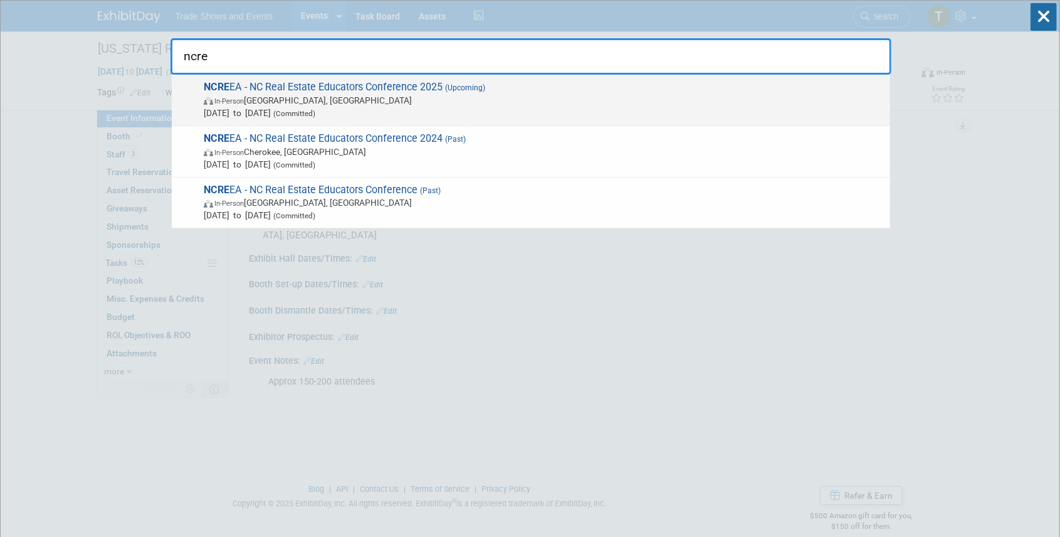
type input "ncre"
click at [300, 85] on span "NCRE EA - NC Real Estate Educators Conference 2025 (Upcoming) In-Person South B…" at bounding box center [542, 100] width 684 height 38
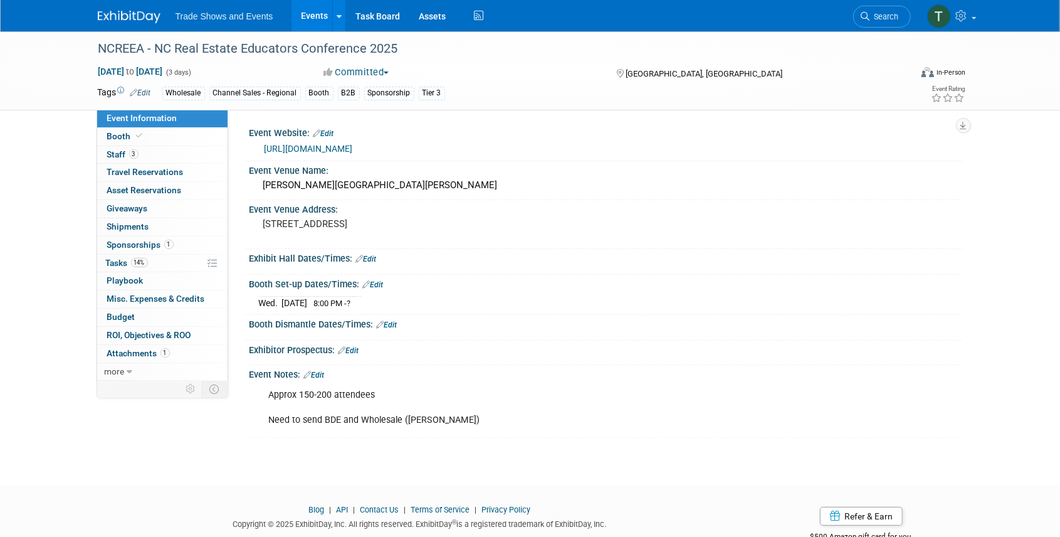
click at [317, 145] on link "[URL][DOMAIN_NAME]" at bounding box center [309, 149] width 88 height 10
click at [886, 6] on link "Search" at bounding box center [882, 17] width 58 height 22
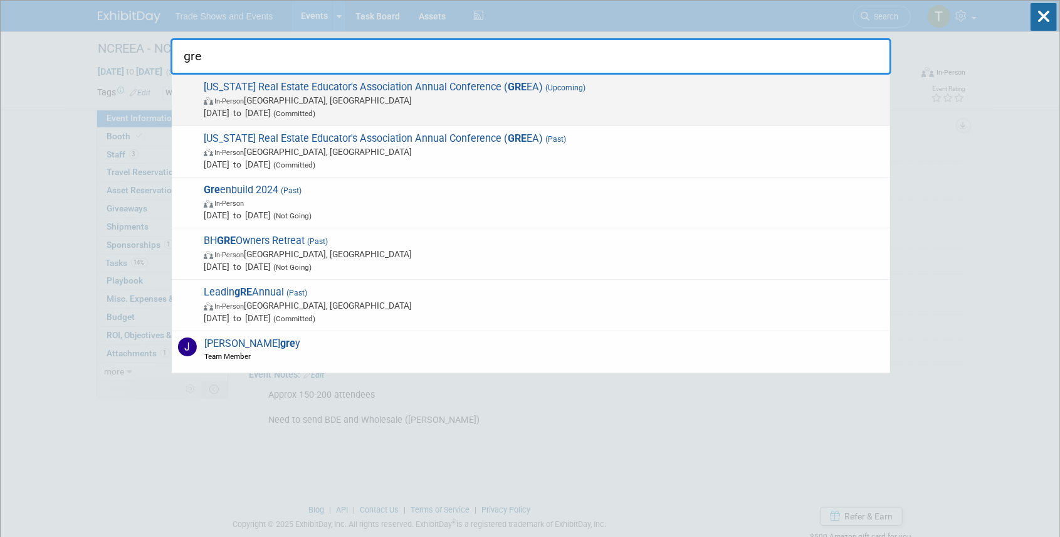
type input "gre"
click at [364, 86] on span "Georgia Real Estate Educator's Association Annual Conference ( GRE EA) (Upcomin…" at bounding box center [542, 100] width 684 height 38
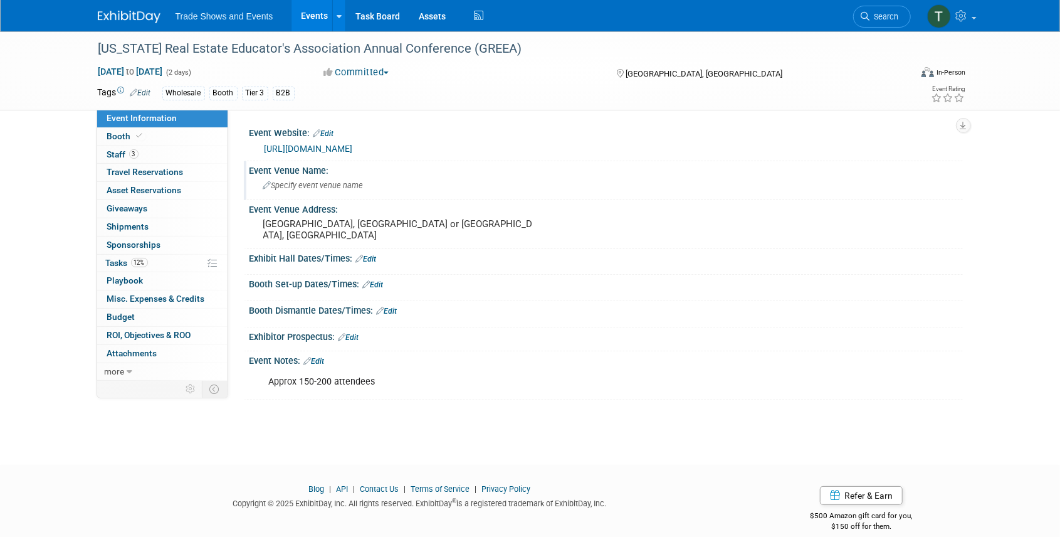
click at [321, 186] on span "Specify event venue name" at bounding box center [313, 185] width 100 height 9
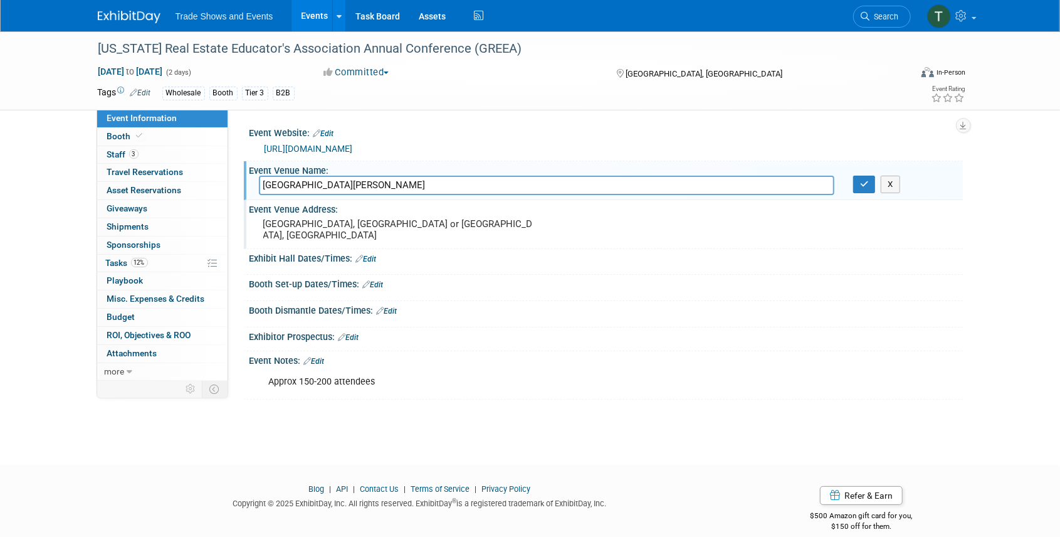
type input "[GEOGRAPHIC_DATA][PERSON_NAME]"
drag, startPoint x: 397, startPoint y: 227, endPoint x: 246, endPoint y: 228, distance: 151.7
click at [246, 228] on div "Event Venue Address: [GEOGRAPHIC_DATA], [GEOGRAPHIC_DATA] or [GEOGRAPHIC_DATA],…" at bounding box center [603, 224] width 719 height 48
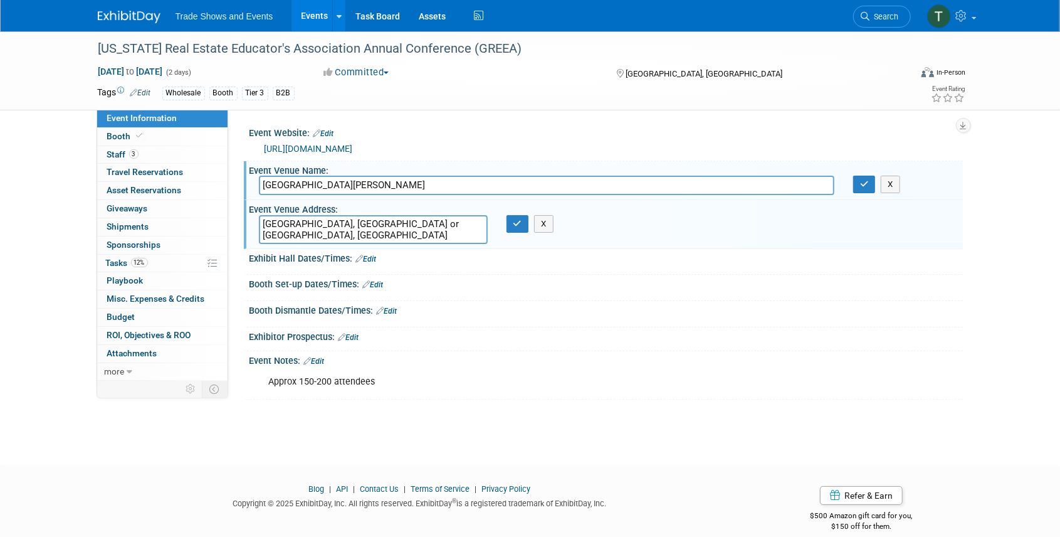
drag, startPoint x: 401, startPoint y: 227, endPoint x: 237, endPoint y: 227, distance: 163.6
click at [238, 227] on div "Event Website: Edit [URL][DOMAIN_NAME] Event Venue Name: [GEOGRAPHIC_DATA][PERS…" at bounding box center [595, 244] width 735 height 268
type textarea "Buford, [GEOGRAPHIC_DATA]"
click at [514, 224] on icon "button" at bounding box center [517, 223] width 9 height 8
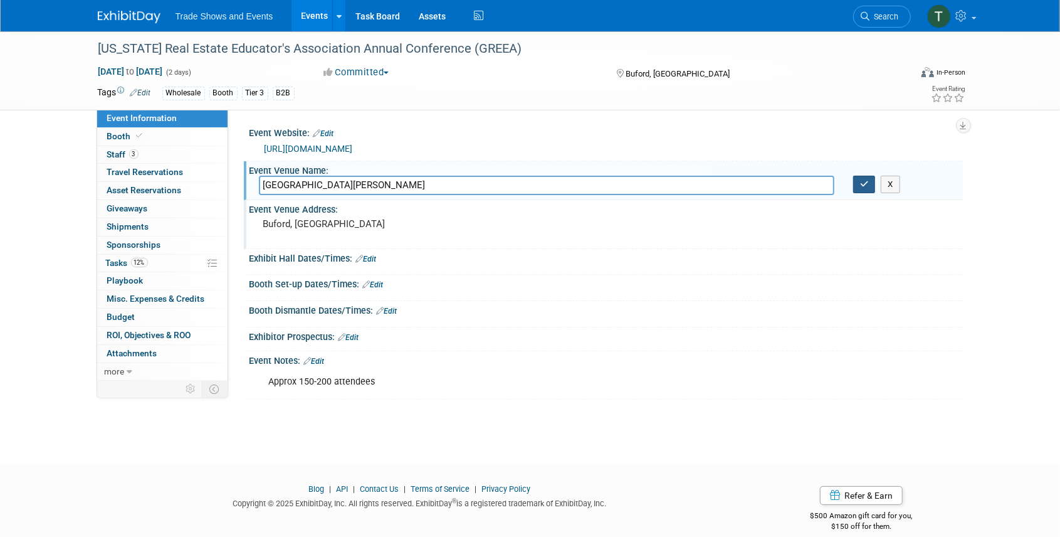
click at [863, 186] on icon "button" at bounding box center [864, 184] width 9 height 8
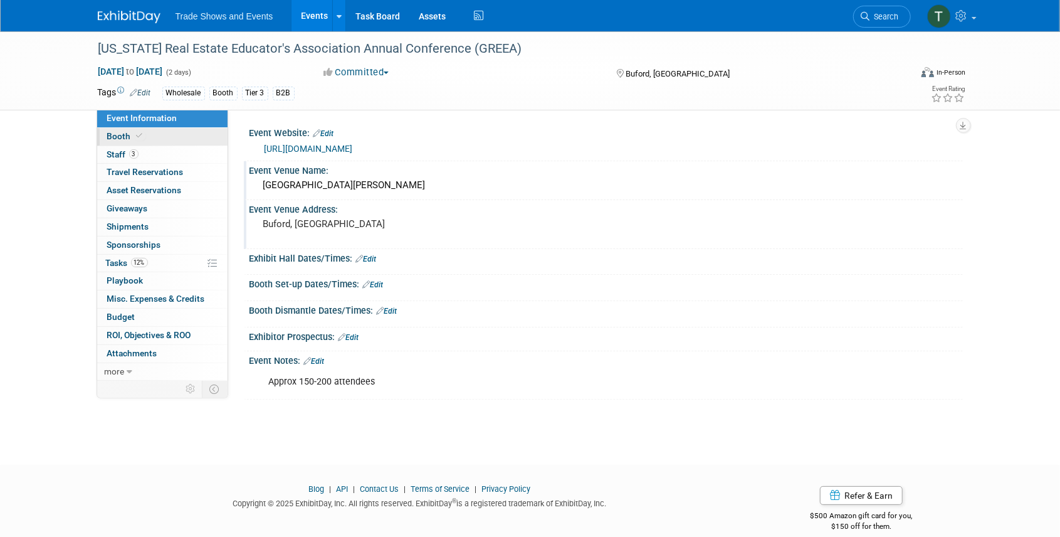
click at [137, 139] on icon at bounding box center [140, 135] width 6 height 7
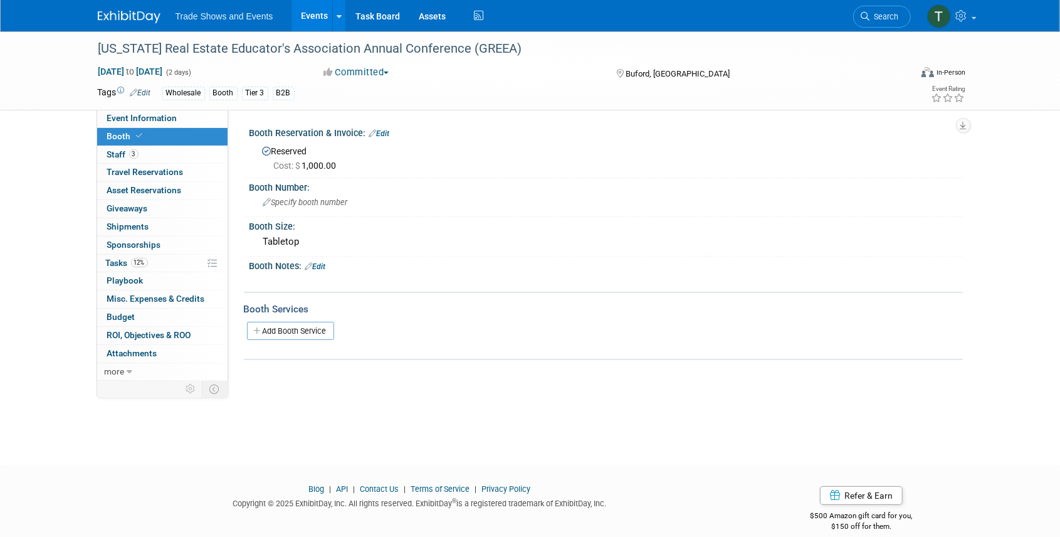
click at [316, 18] on link "Events" at bounding box center [314, 15] width 46 height 31
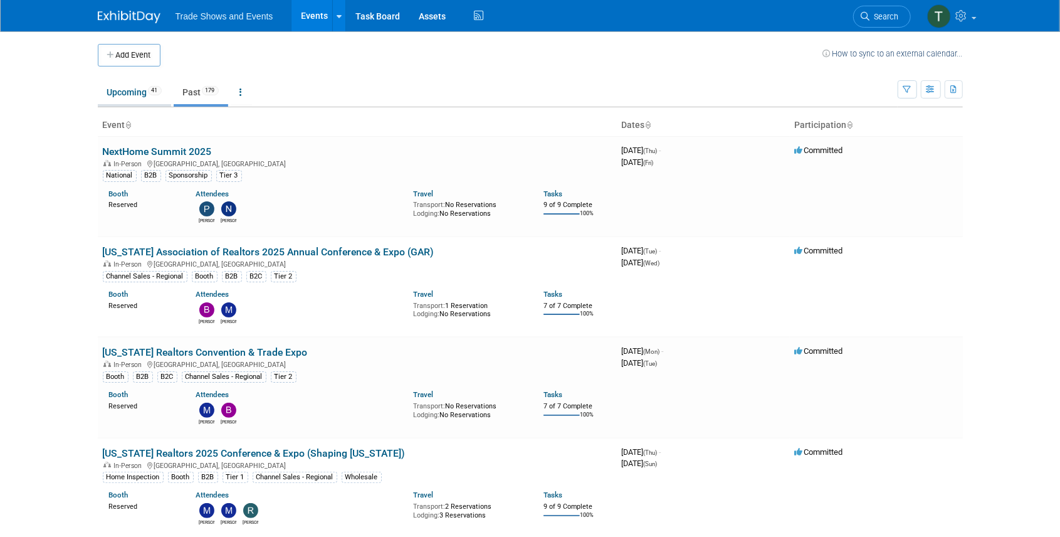
click at [127, 95] on link "Upcoming 41" at bounding box center [134, 92] width 73 height 24
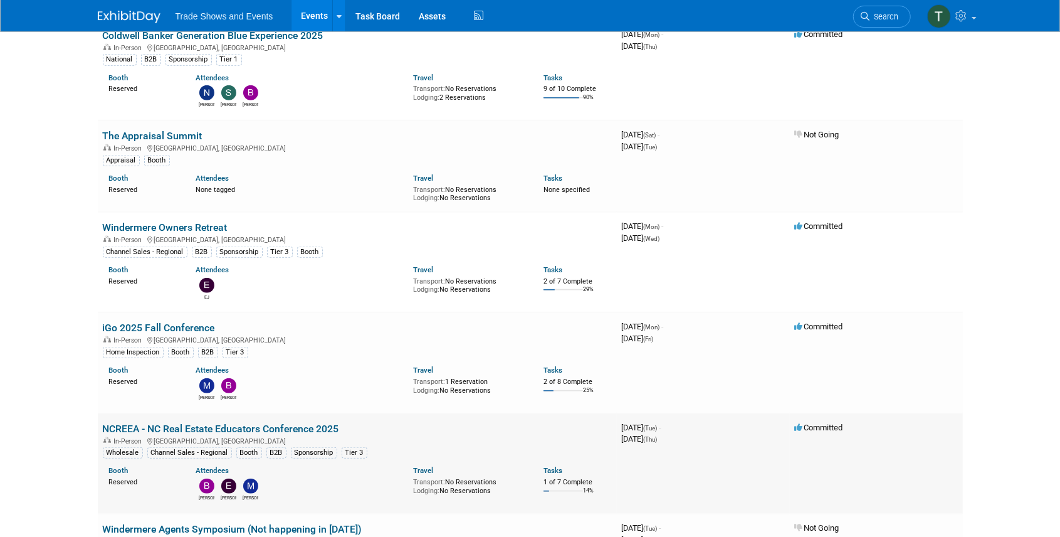
scroll to position [710, 0]
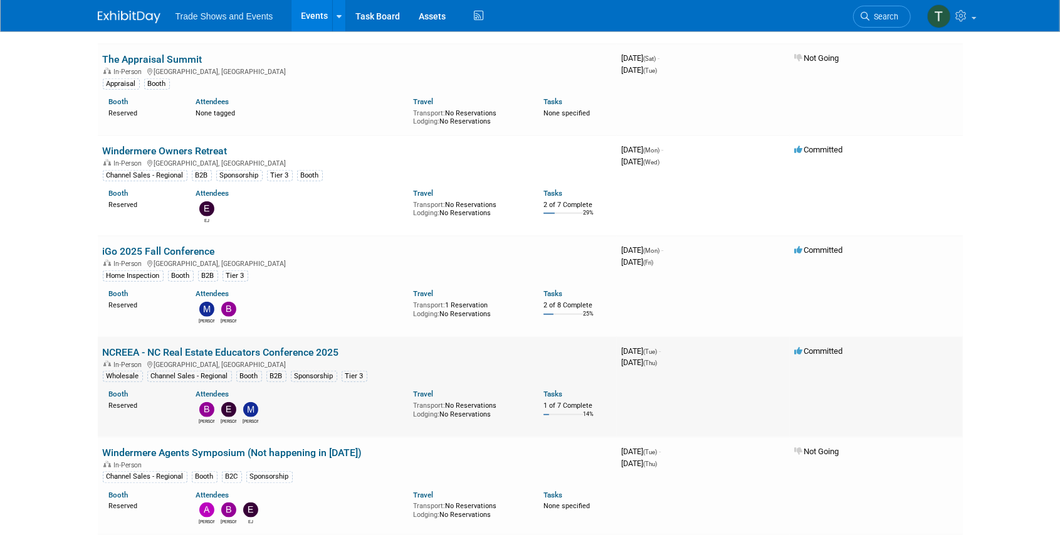
click at [216, 346] on link "NCREEA - NC Real Estate Educators Conference 2025" at bounding box center [221, 352] width 236 height 12
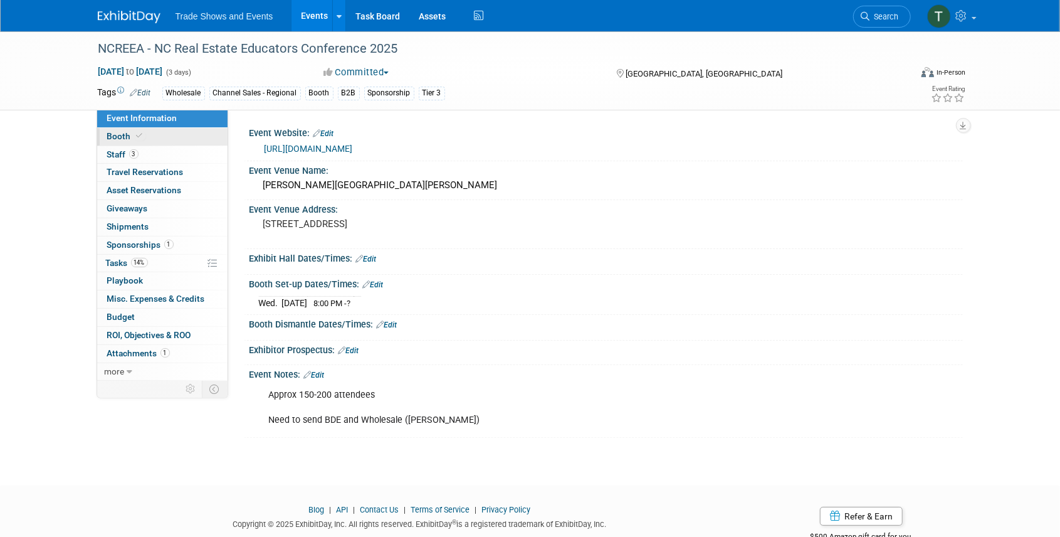
click at [150, 137] on link "Booth" at bounding box center [162, 137] width 130 height 18
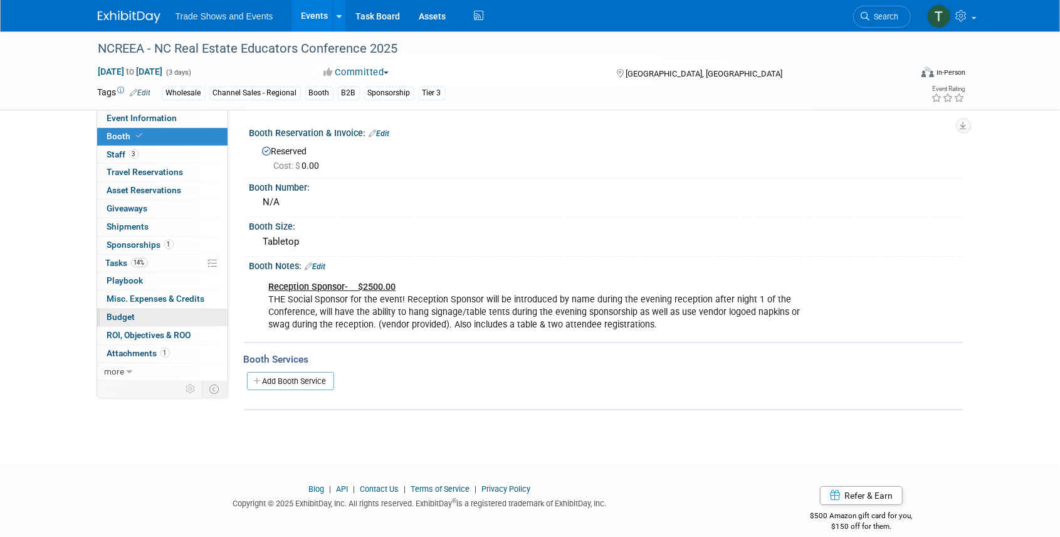
click at [130, 316] on span "Budget" at bounding box center [121, 317] width 28 height 10
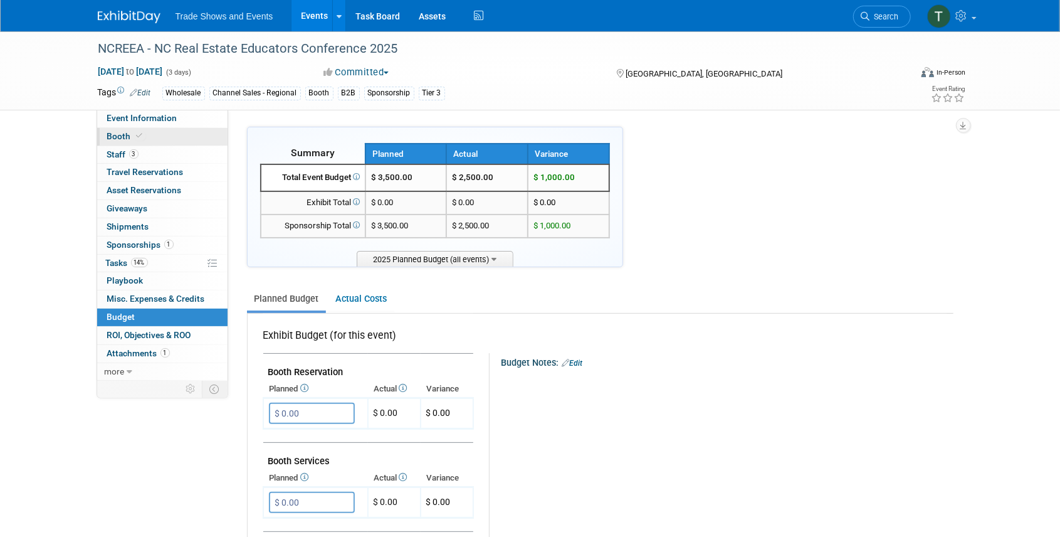
click at [120, 132] on span "Booth" at bounding box center [126, 136] width 38 height 10
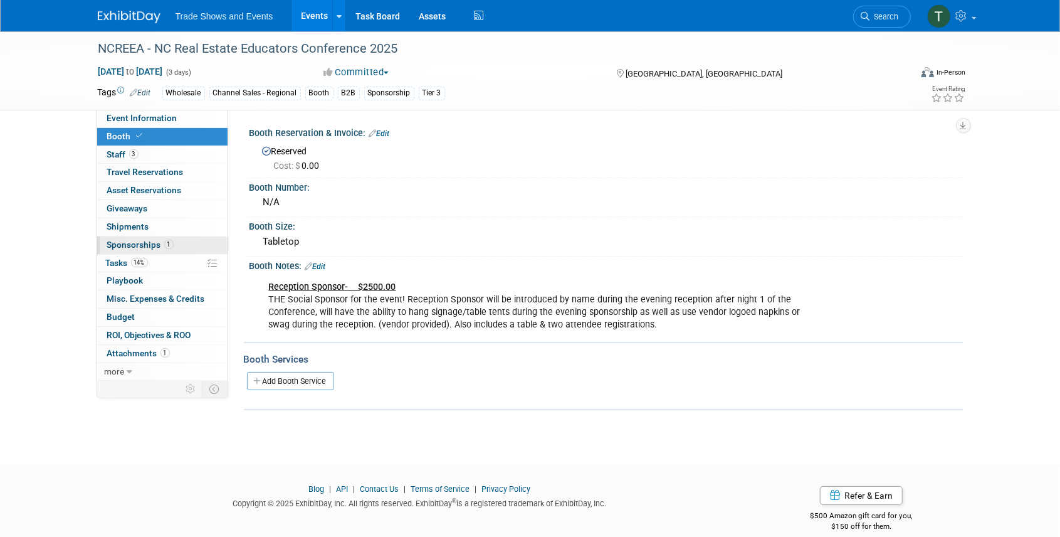
click at [128, 239] on span "Sponsorships 1" at bounding box center [140, 244] width 66 height 10
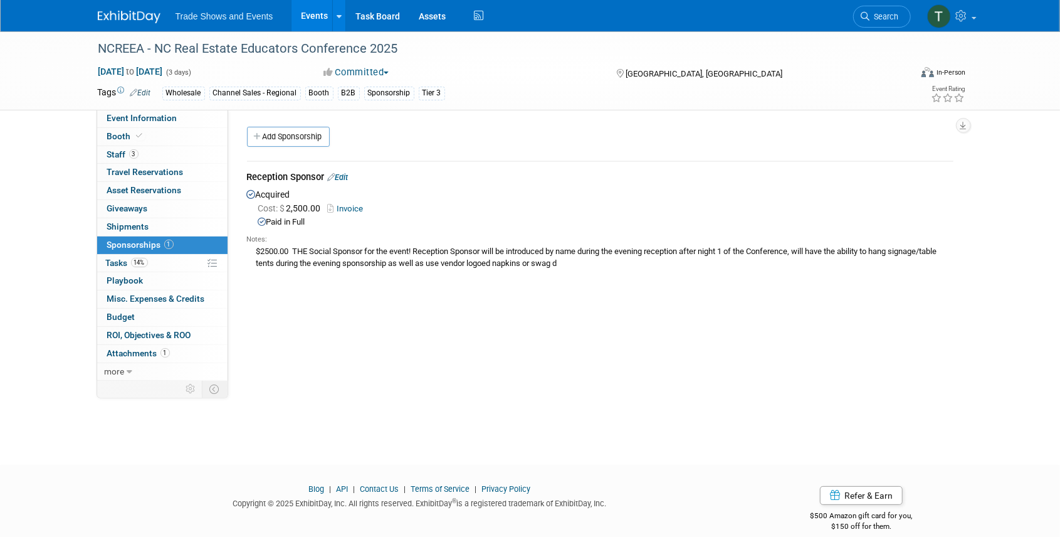
click at [349, 204] on link "Invoice" at bounding box center [348, 208] width 41 height 9
click at [156, 120] on span "Event Information" at bounding box center [142, 118] width 70 height 10
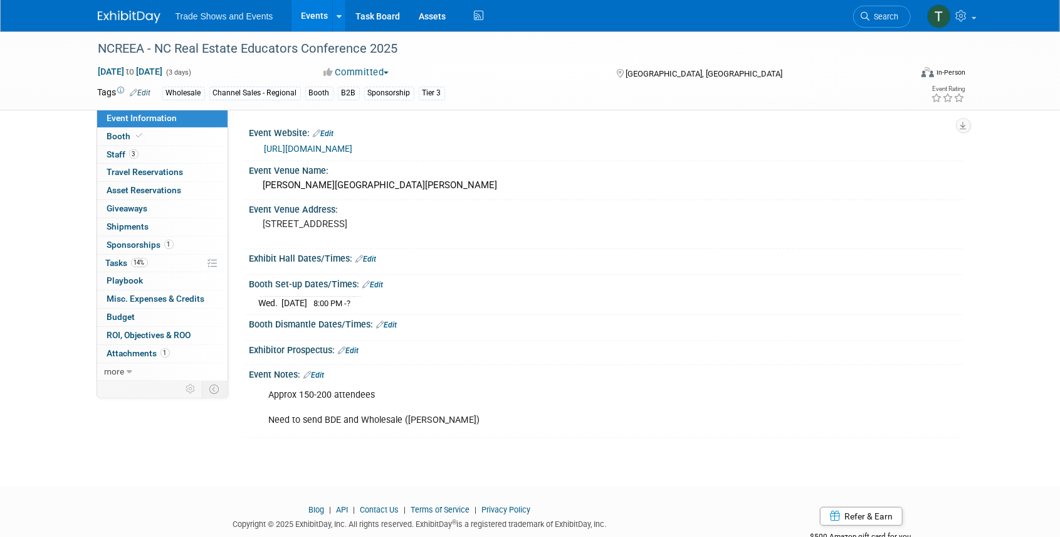
click at [312, 18] on link "Events" at bounding box center [314, 15] width 46 height 31
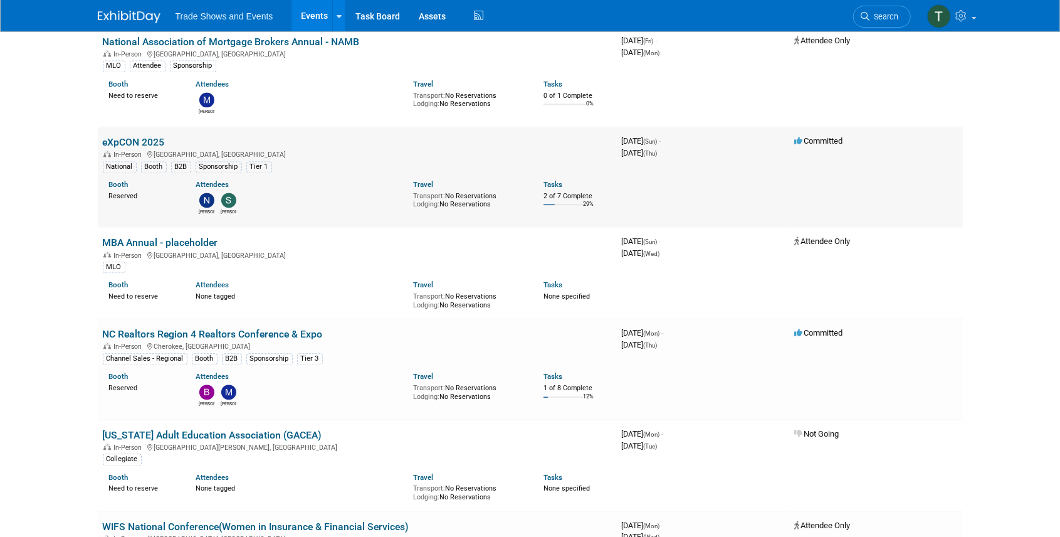
scroll to position [1797, 0]
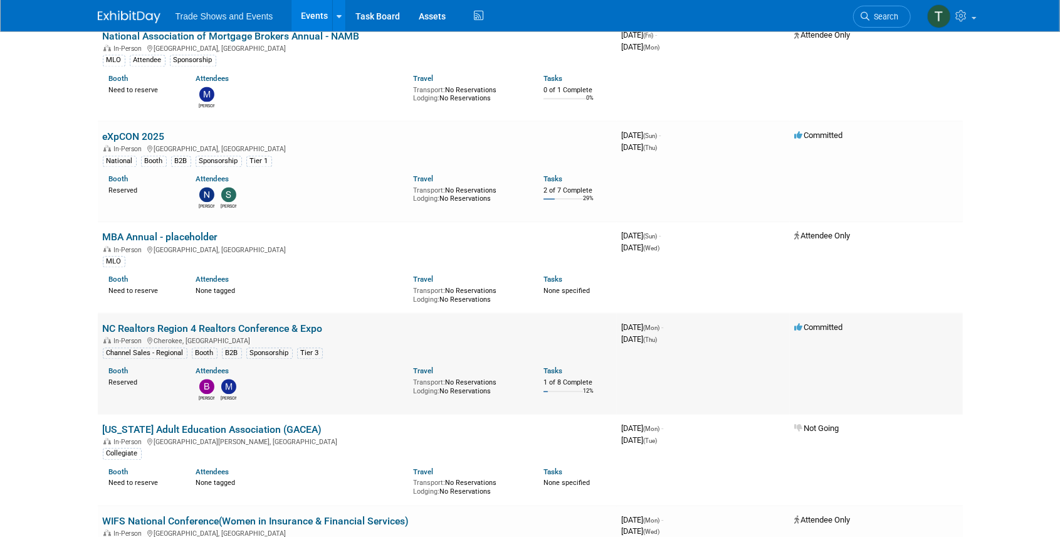
click at [183, 322] on link "NC Realtors Region 4 Realtors Conference & Expo" at bounding box center [213, 328] width 220 height 12
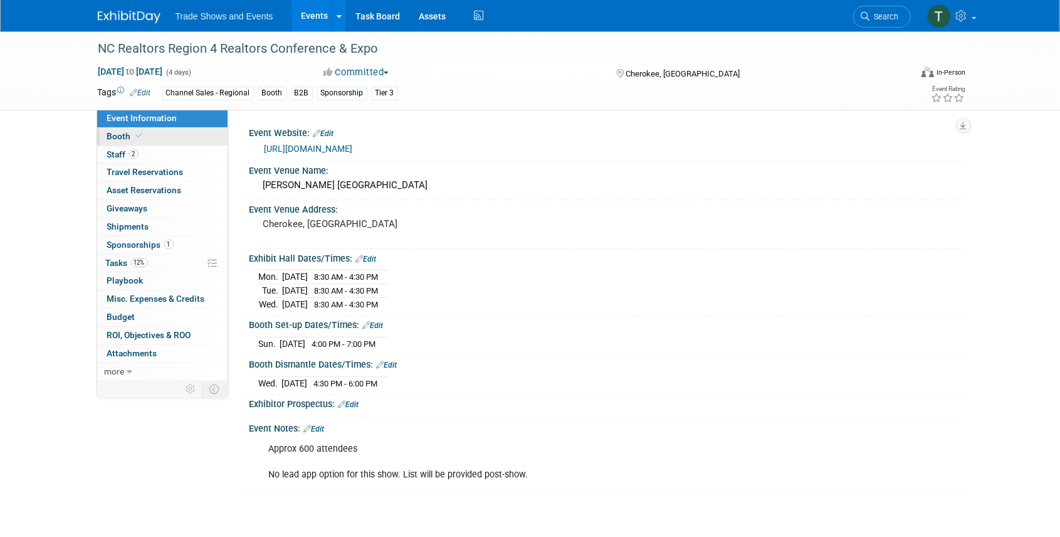
click at [119, 137] on span "Booth" at bounding box center [126, 136] width 38 height 10
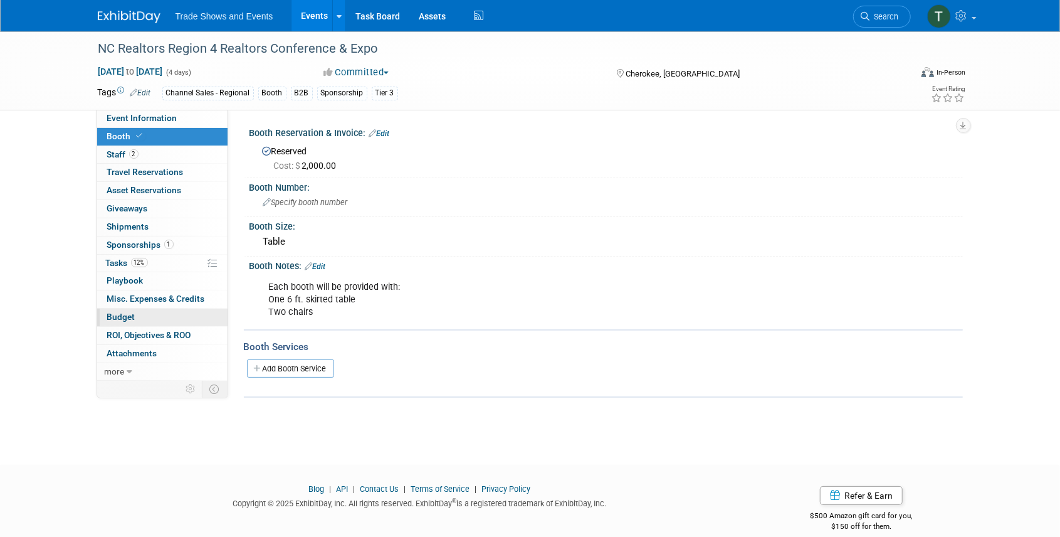
click at [118, 312] on span "Budget" at bounding box center [121, 317] width 28 height 10
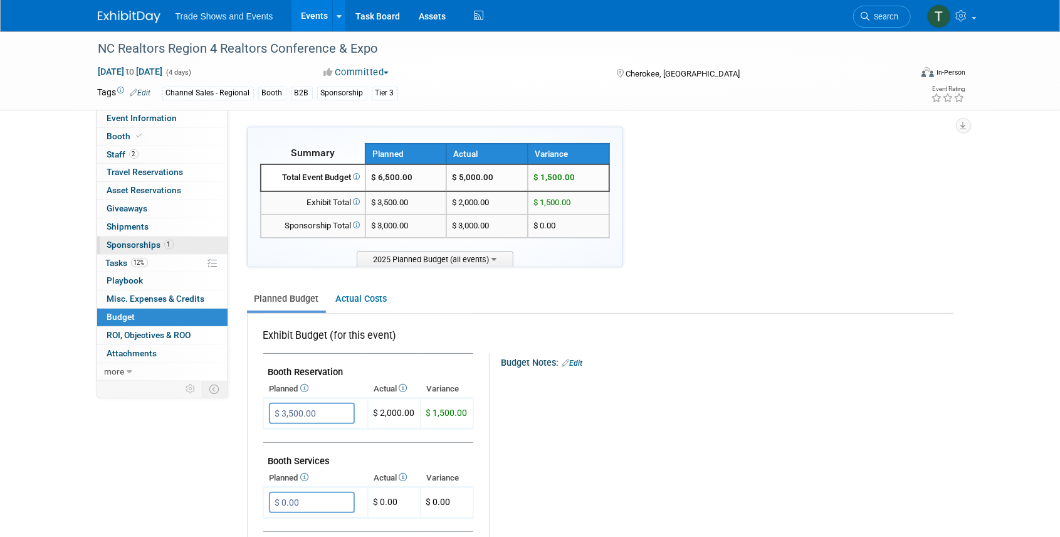
click at [133, 239] on span "Sponsorships 1" at bounding box center [140, 244] width 66 height 10
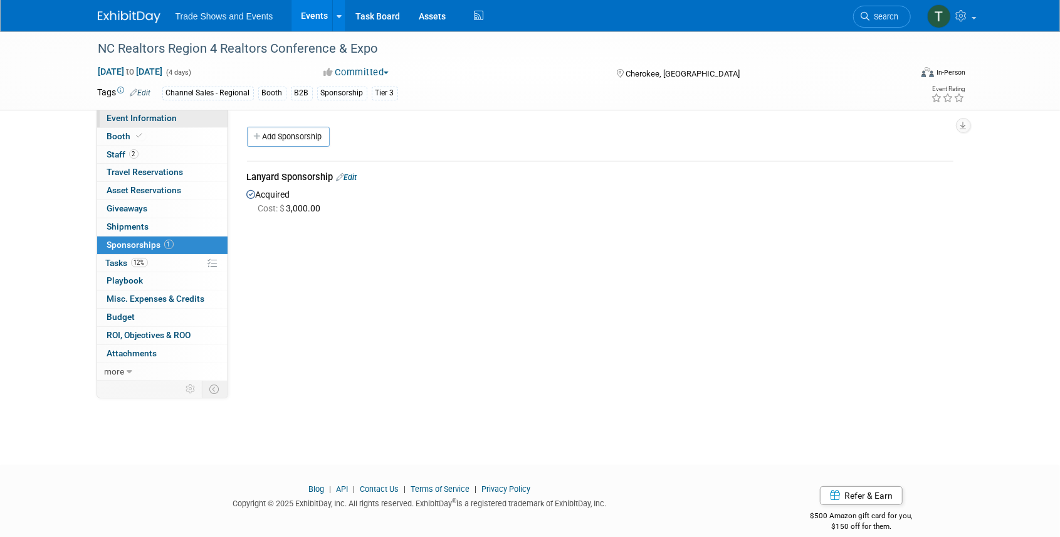
click at [149, 116] on span "Event Information" at bounding box center [142, 118] width 70 height 10
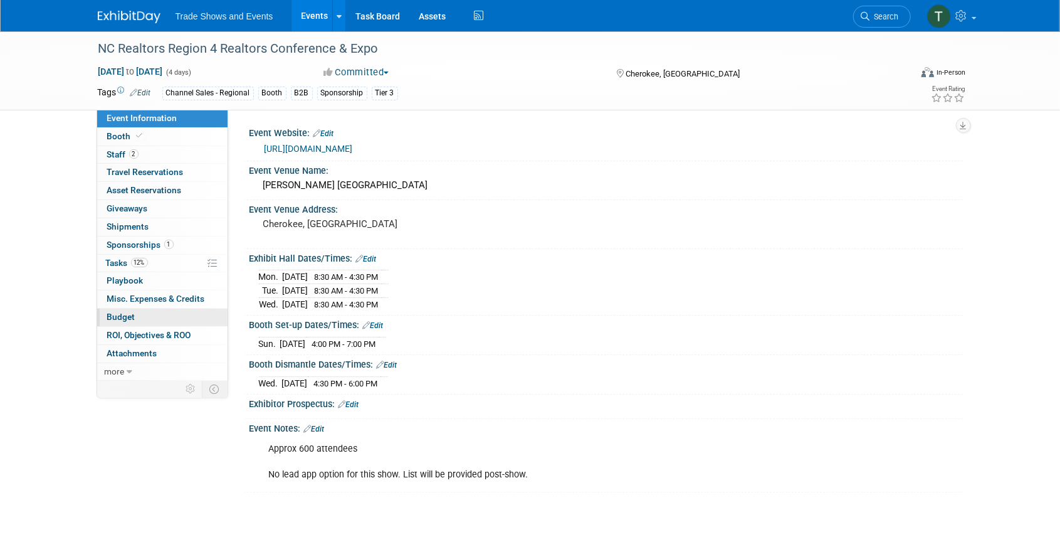
click at [119, 312] on span "Budget" at bounding box center [121, 317] width 28 height 10
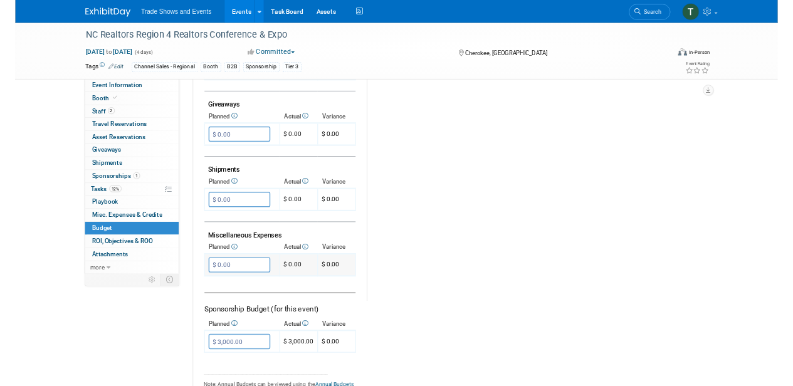
scroll to position [627, 0]
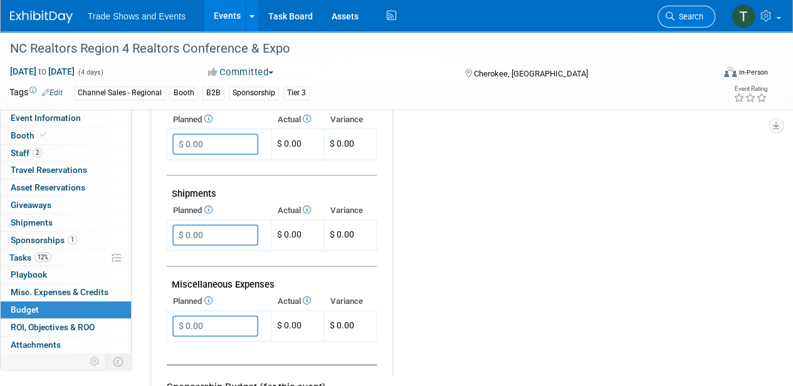
click at [707, 14] on link "Search" at bounding box center [687, 17] width 58 height 22
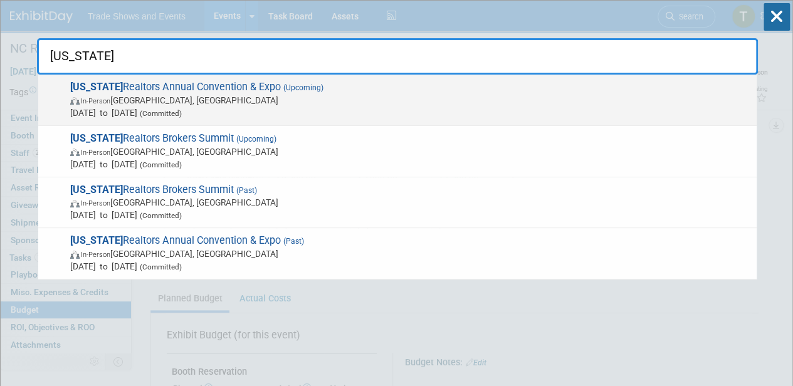
type input "[US_STATE]"
click at [243, 87] on span "[US_STATE] Realtors Annual Convention & Expo (Upcoming) In-Person [GEOGRAPHIC_D…" at bounding box center [408, 100] width 684 height 38
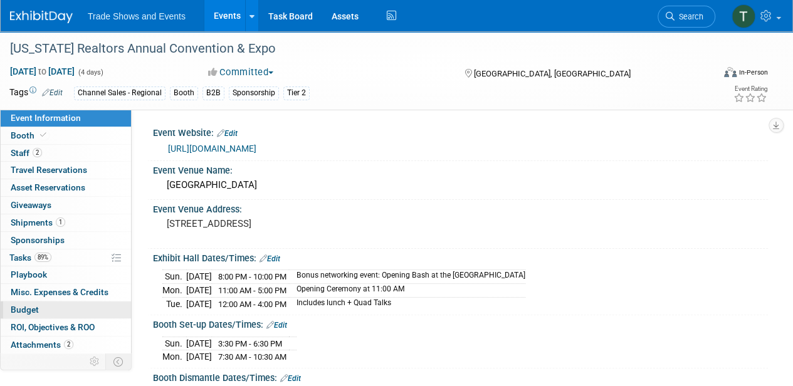
click at [37, 308] on span "Budget" at bounding box center [25, 310] width 28 height 10
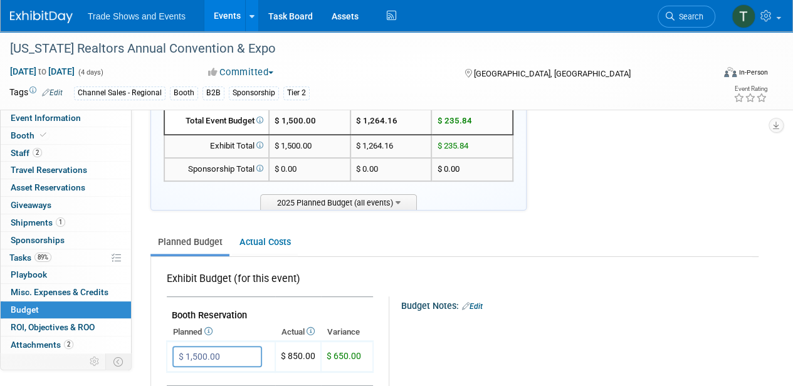
scroll to position [41, 0]
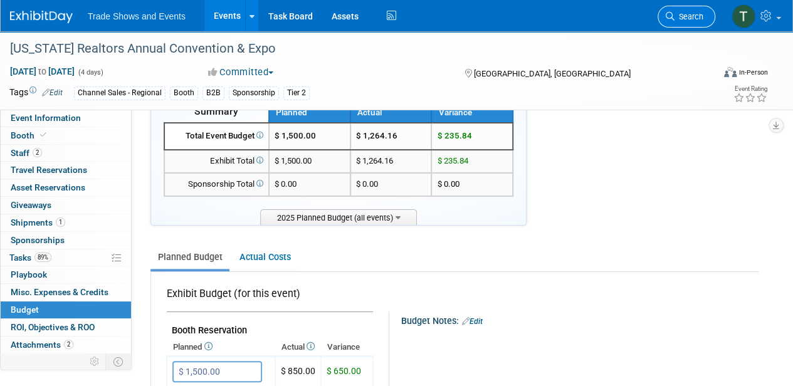
click at [687, 19] on span "Search" at bounding box center [688, 16] width 29 height 9
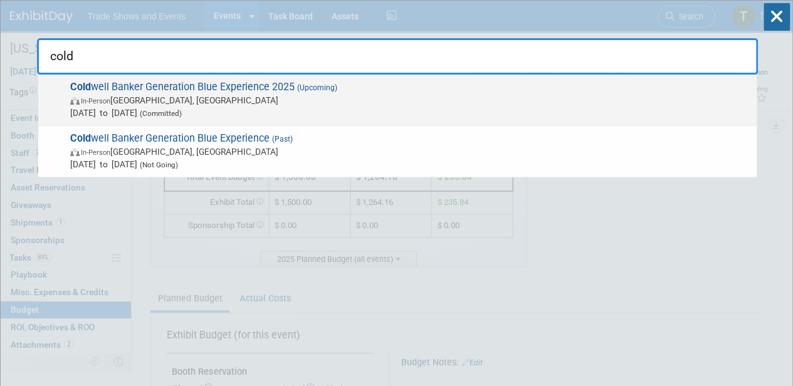
type input "cold"
click at [266, 88] on span "Cold well Banker Generation Blue Experience 2025 (Upcoming) In-Person Las Vegas…" at bounding box center [408, 100] width 684 height 38
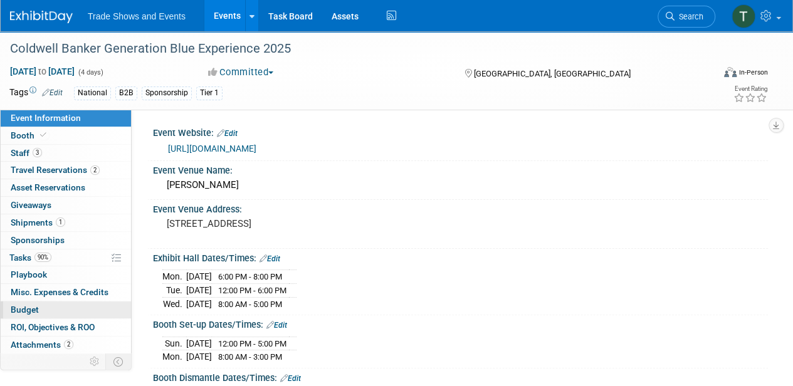
click at [24, 313] on link "Budget" at bounding box center [66, 310] width 130 height 17
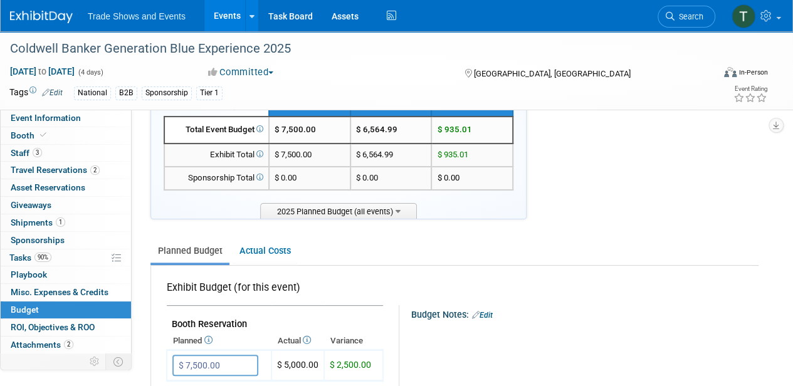
scroll to position [41, 0]
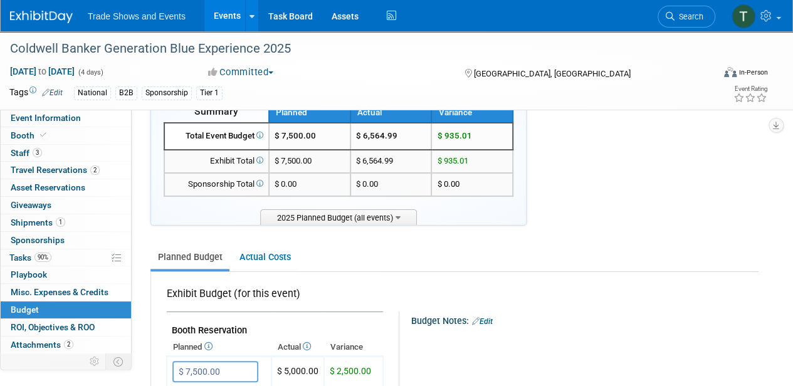
click at [223, 16] on link "Events" at bounding box center [227, 15] width 46 height 31
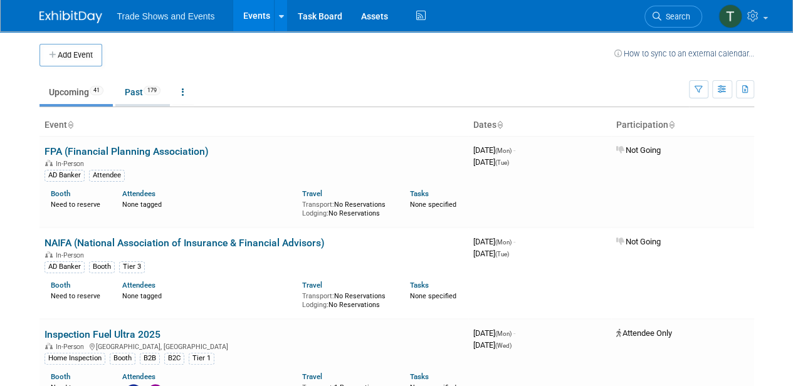
click at [119, 93] on link "Past 179" at bounding box center [142, 92] width 55 height 24
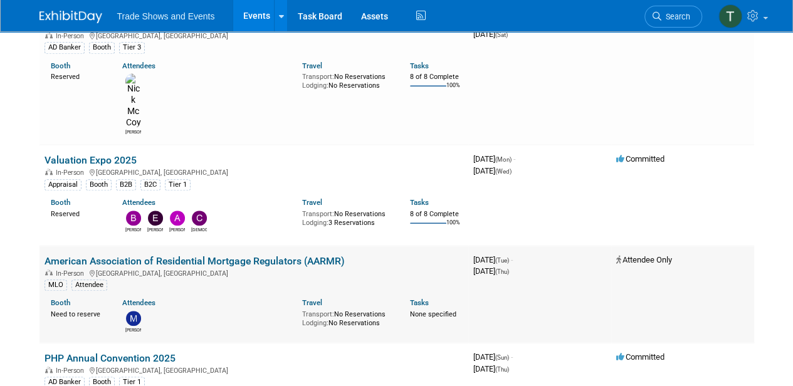
scroll to position [543, 0]
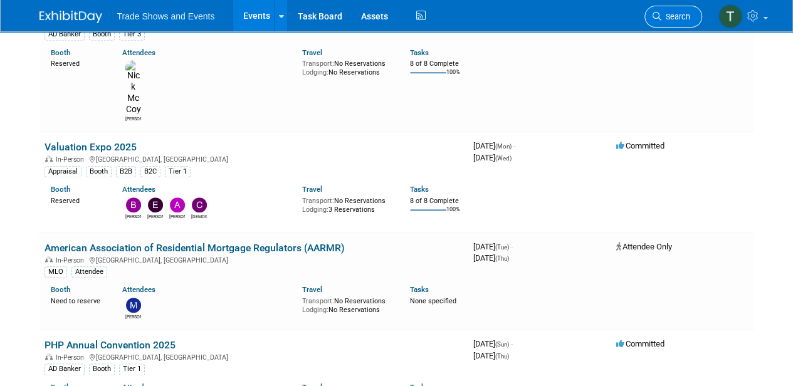
click at [673, 14] on span "Search" at bounding box center [675, 16] width 29 height 9
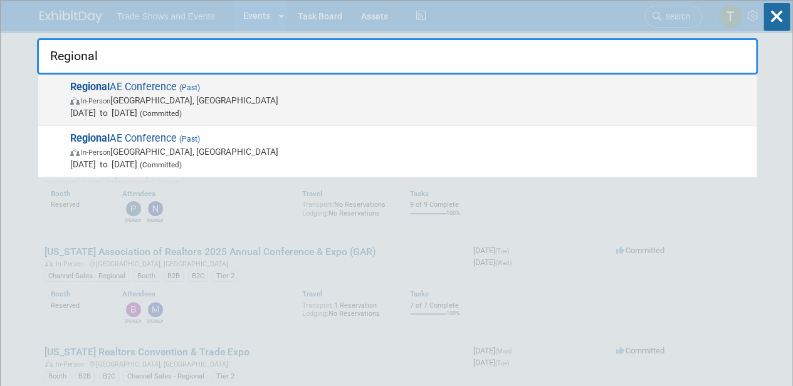
type input "Regional"
click at [168, 90] on span "Regional AE Conference (Past) In-Person Wilmington, NC Jul 19, 2025 to Jul 22, …" at bounding box center [408, 100] width 684 height 38
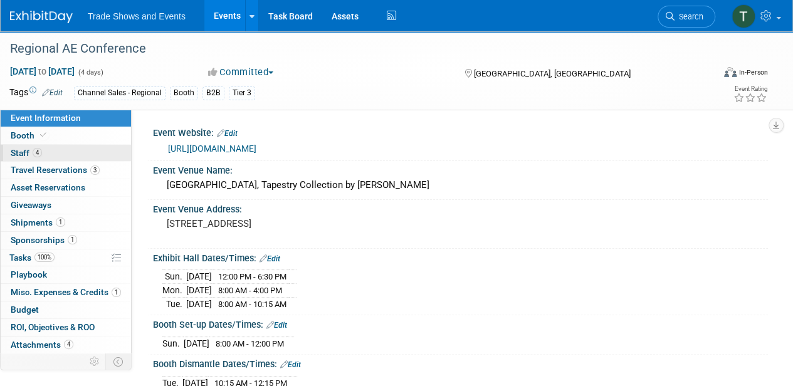
click at [64, 146] on link "4 Staff 4" at bounding box center [66, 153] width 130 height 17
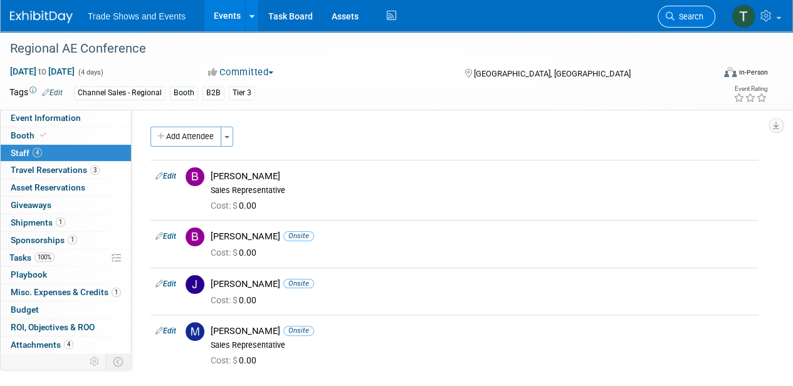
click at [692, 16] on span "Search" at bounding box center [688, 16] width 29 height 9
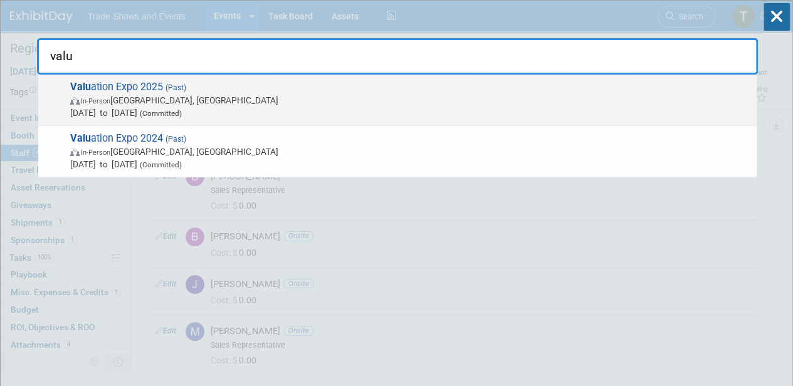
type input "valu"
click at [207, 87] on span "Valu ation Expo 2025 (Past) In-Person Las Vegas, NV Aug 11, 2025 to Aug 13, 202…" at bounding box center [408, 100] width 684 height 38
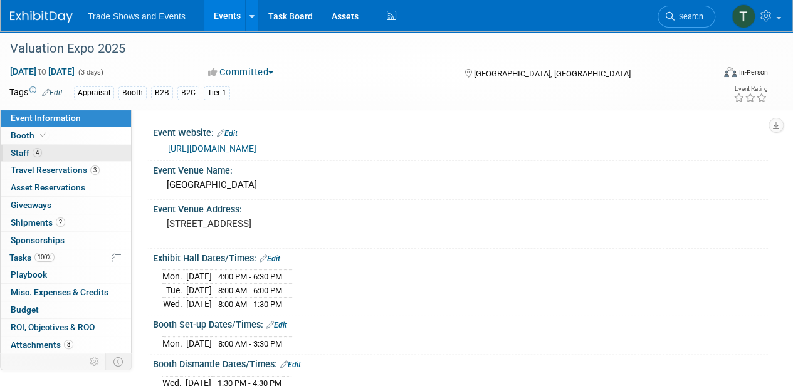
click at [69, 154] on link "4 Staff 4" at bounding box center [66, 153] width 130 height 17
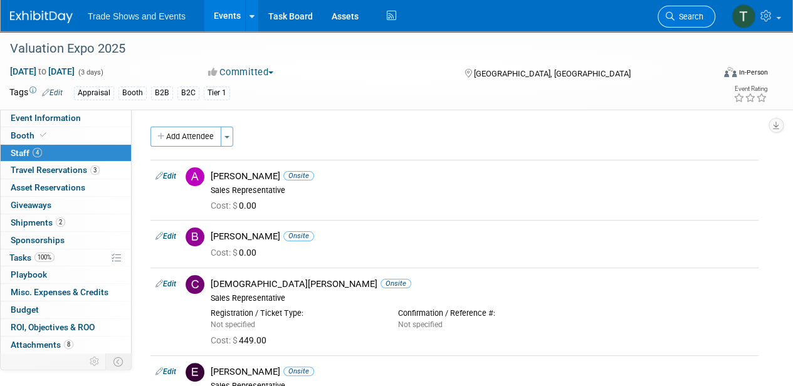
click at [682, 16] on span "Search" at bounding box center [688, 16] width 29 height 9
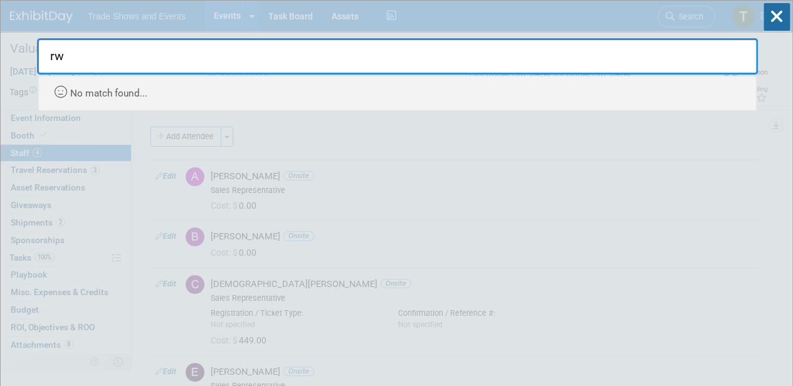
type input "r"
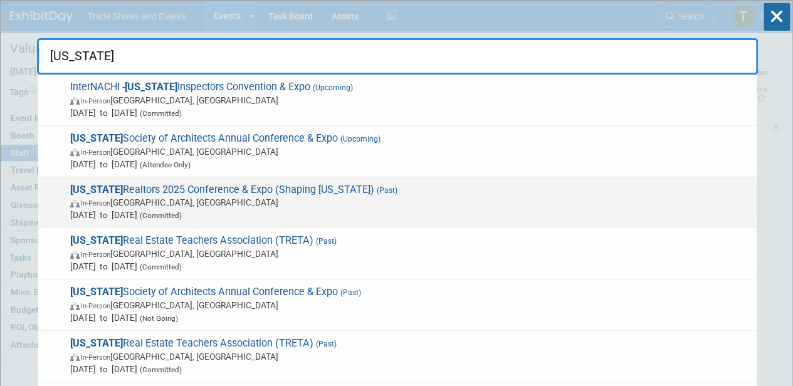
type input "texas"
click at [150, 192] on span "Texas Realtors 2025 Conference & Expo (Shaping Texas) (Past) In-Person Houston,…" at bounding box center [408, 203] width 684 height 38
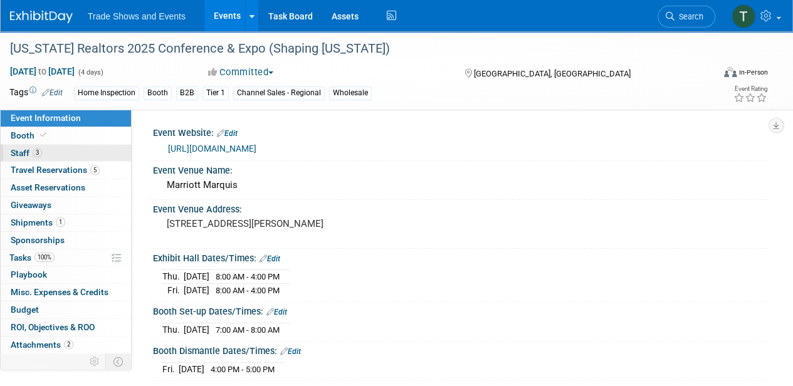
click at [22, 151] on span "Staff 3" at bounding box center [26, 153] width 31 height 10
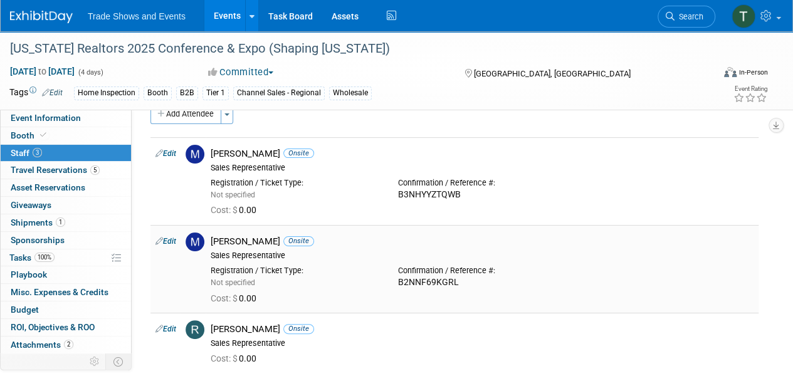
scroll to position [41, 0]
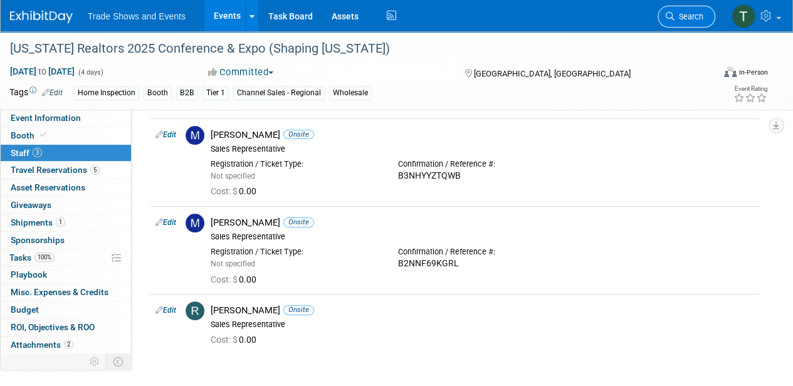
click at [681, 18] on span "Search" at bounding box center [688, 16] width 29 height 9
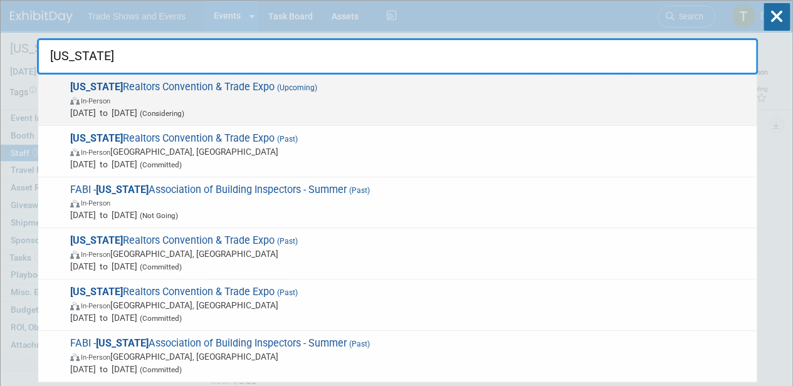
type input "[US_STATE]"
click at [138, 89] on span "[US_STATE] Realtors Convention & Trade Expo (Upcoming) In-Person [DATE] to [DAT…" at bounding box center [408, 100] width 684 height 38
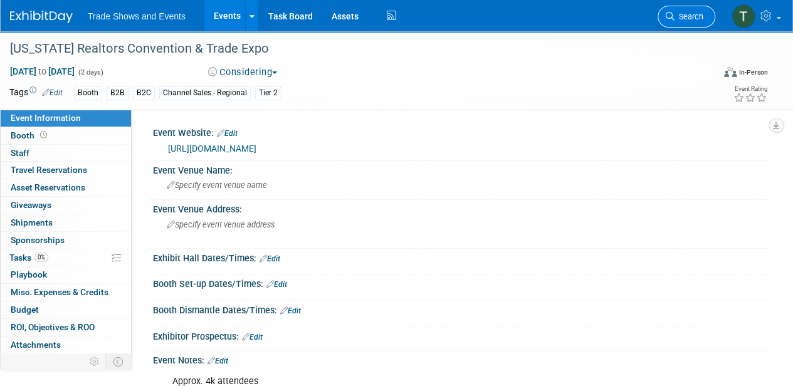
click at [678, 19] on span "Search" at bounding box center [688, 16] width 29 height 9
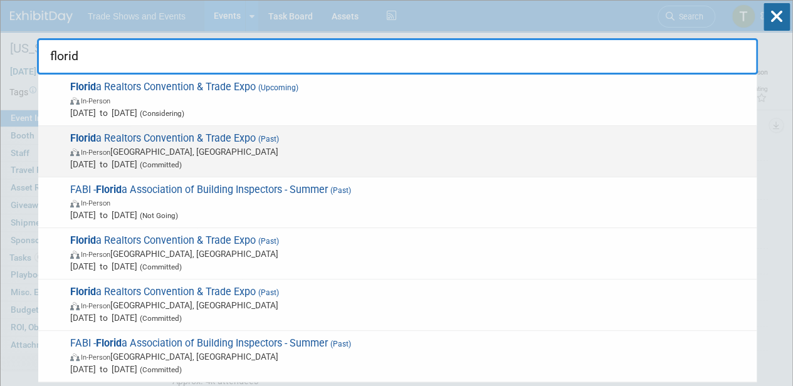
type input "florid"
click at [165, 135] on span "Florid a Realtors Convention & Trade Expo (Past) In-Person [GEOGRAPHIC_DATA], […" at bounding box center [408, 151] width 684 height 38
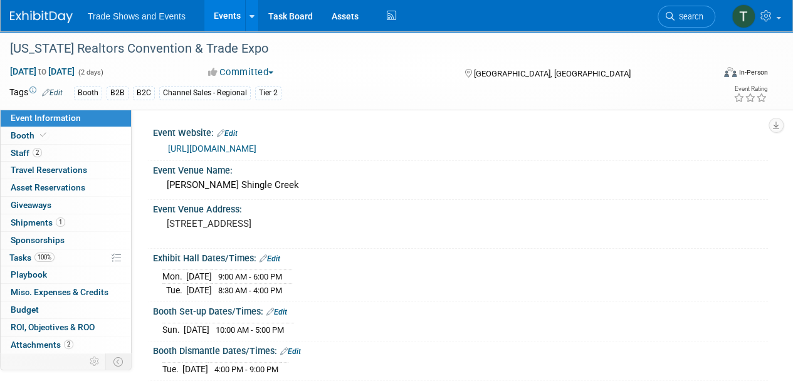
click at [28, 151] on span "Staff 2" at bounding box center [26, 153] width 31 height 10
